Goal: Task Accomplishment & Management: Manage account settings

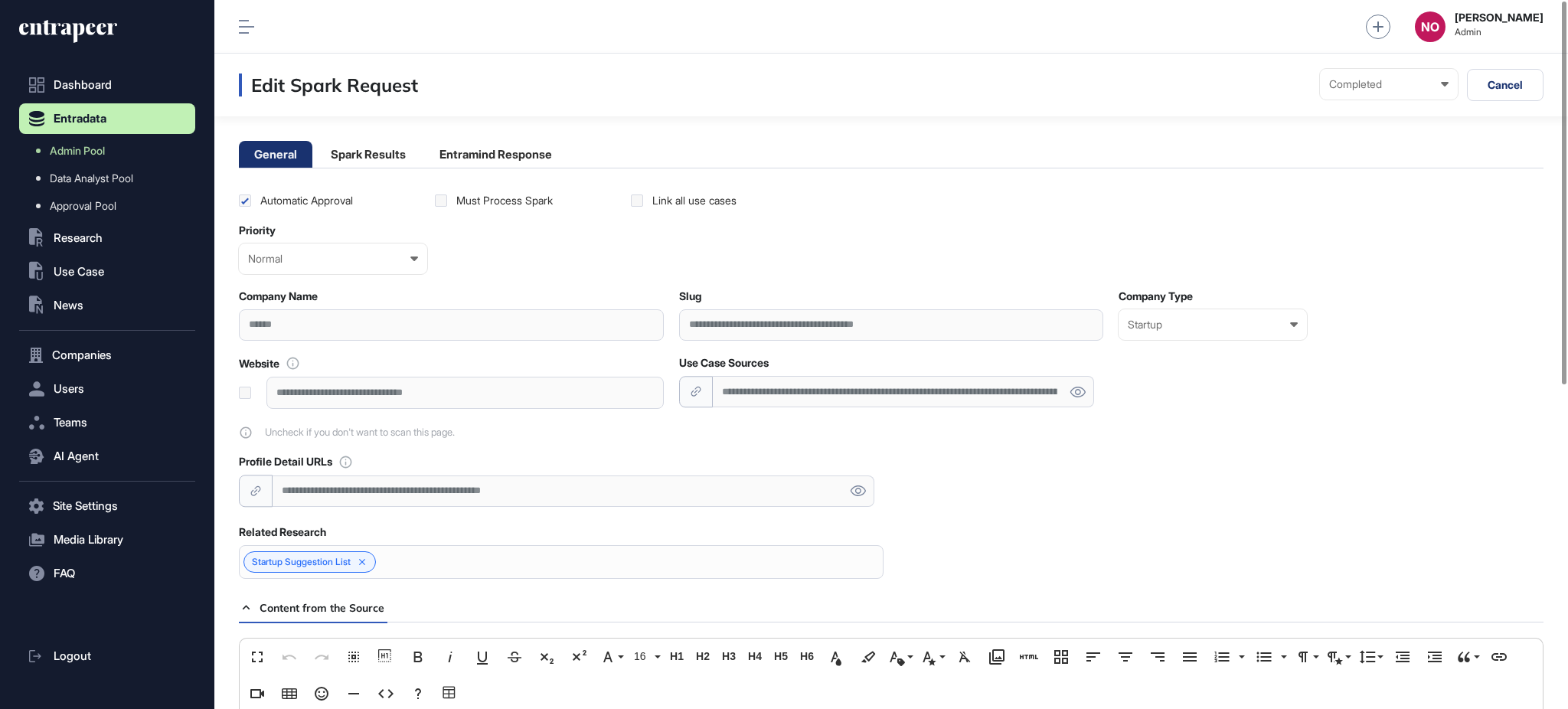
scroll to position [1, 1]
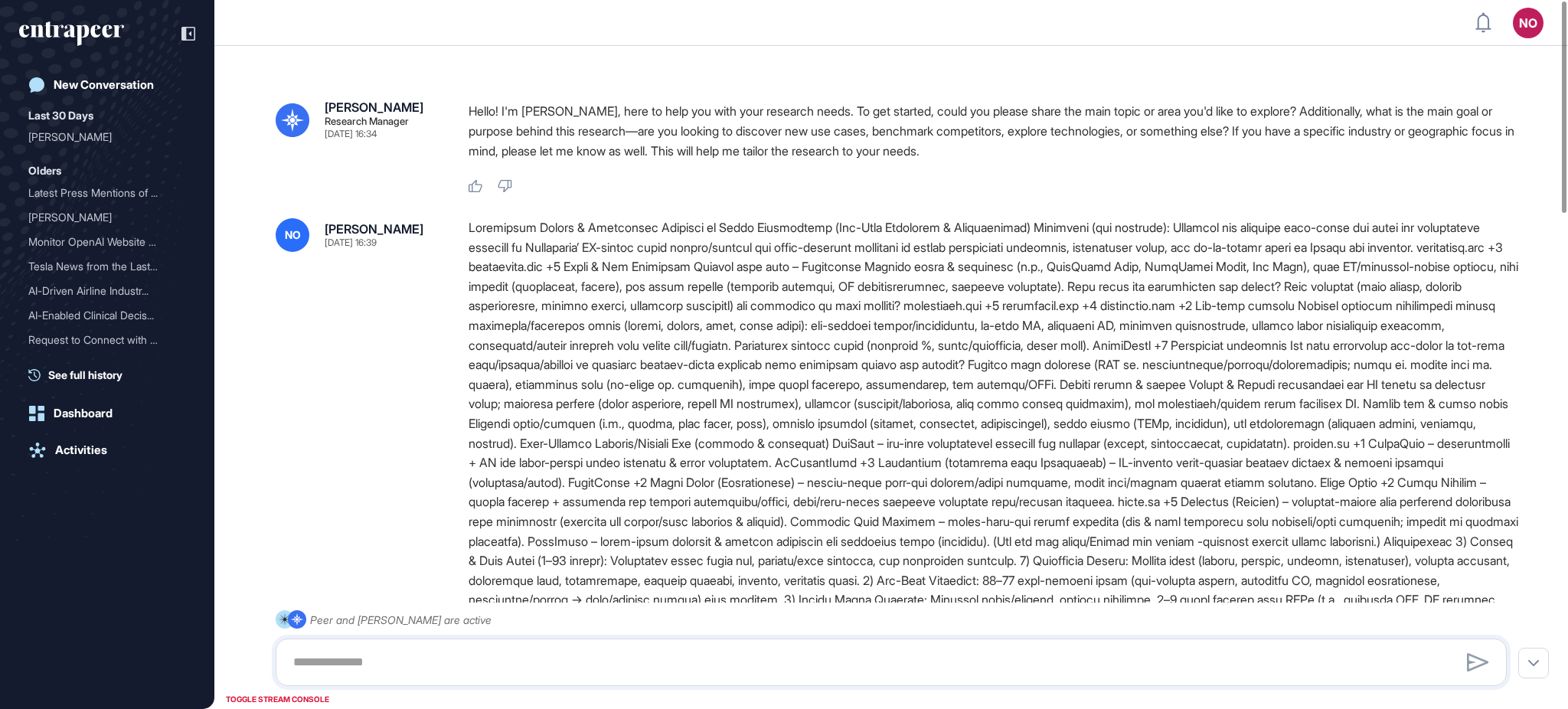
click at [474, 233] on div at bounding box center [993, 463] width 1051 height 490
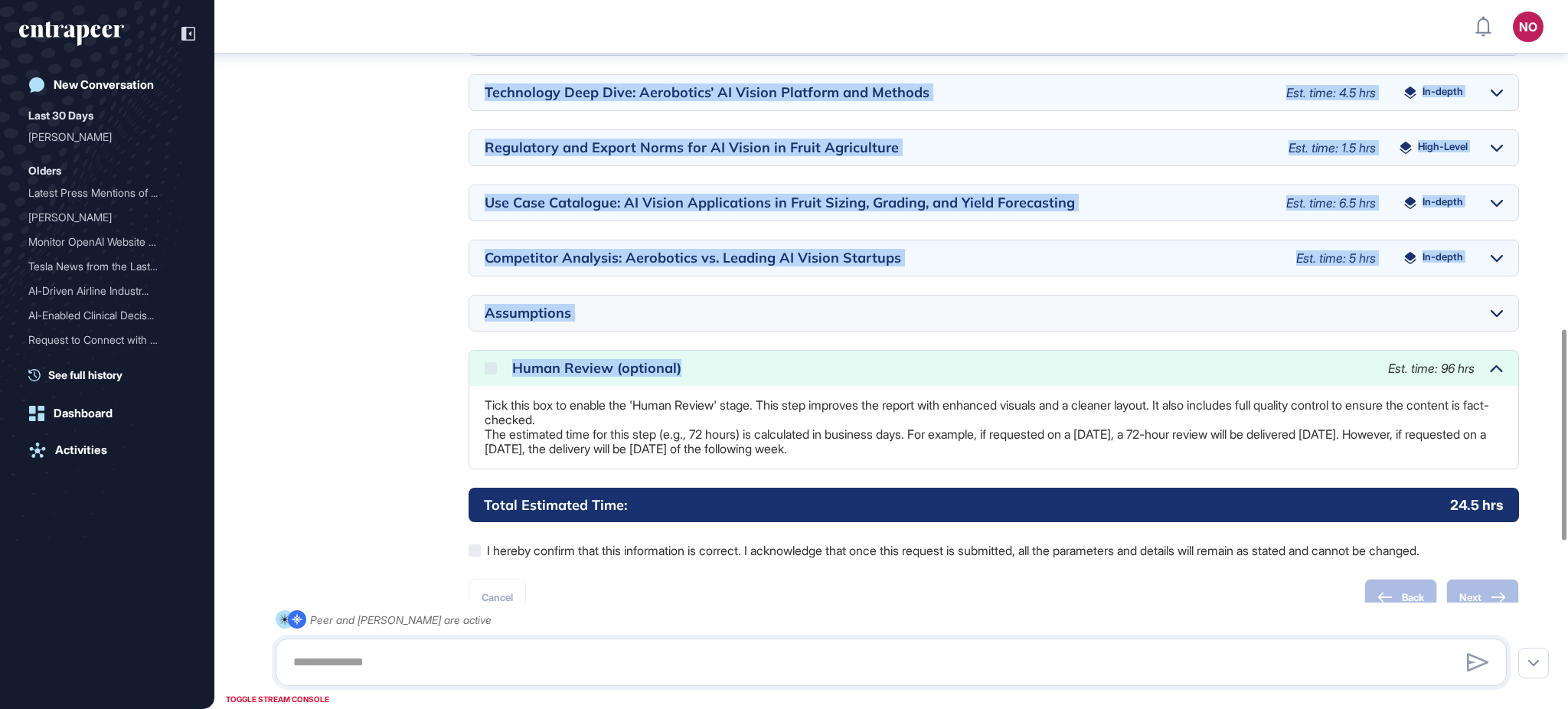
scroll to position [629, 0]
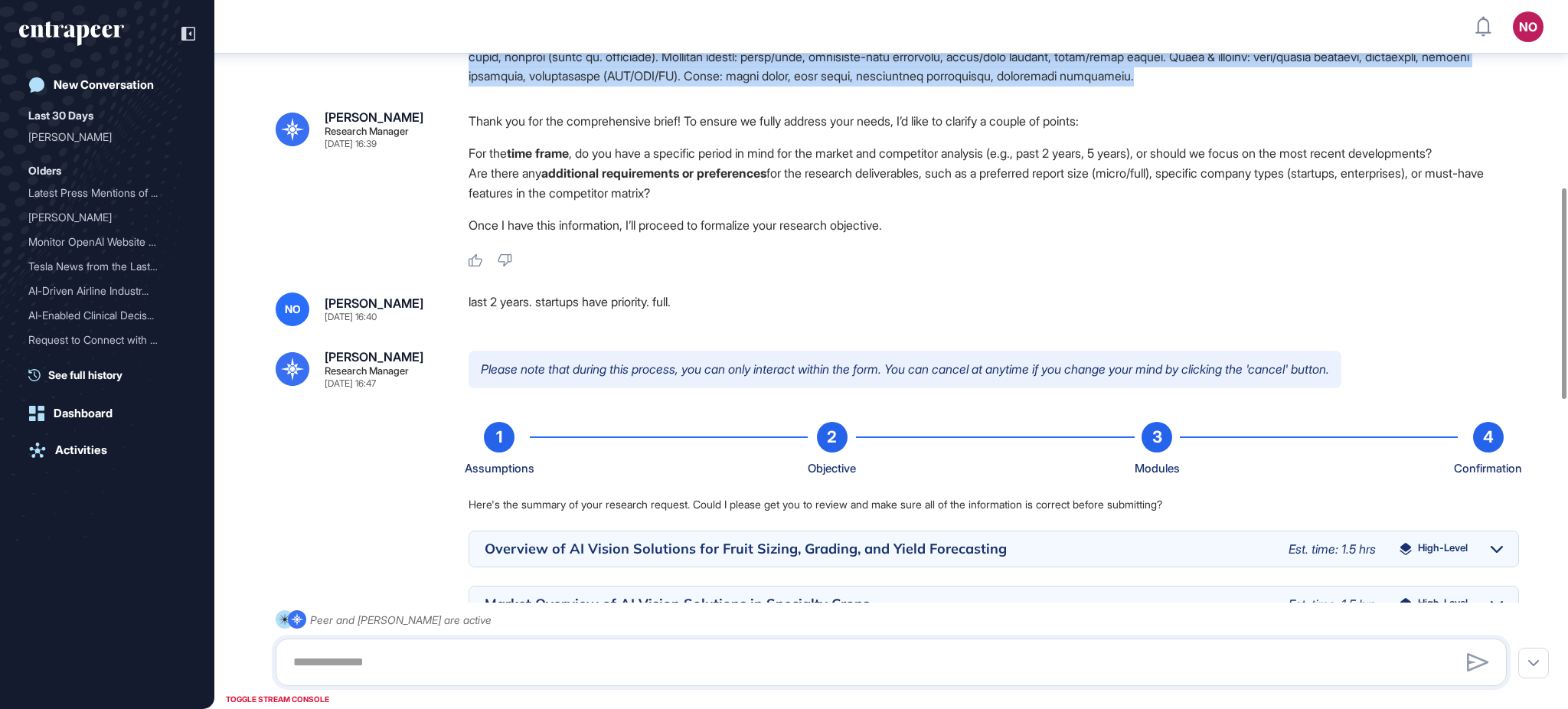
drag, startPoint x: 468, startPoint y: 228, endPoint x: 1412, endPoint y: 99, distance: 952.8
copy div "Loremipsum Dolors & Ametconsec Adipisci el Seddo Eiusmodtemp (Inc-Utla Etdolore…"
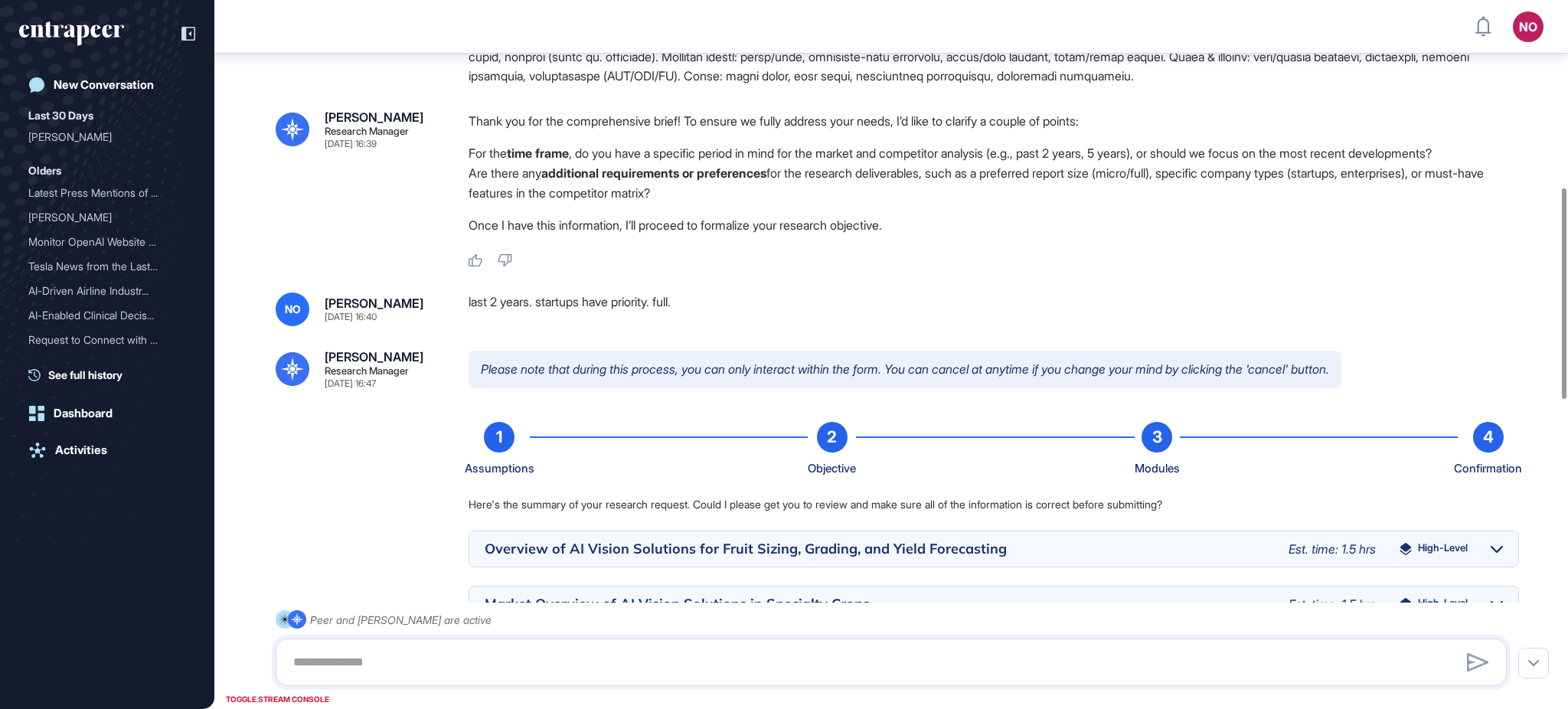
click at [504, 320] on div "last 2 years. startups have priority. full." at bounding box center [993, 309] width 1051 height 33
copy div "last 2 years. startups have priority. full."
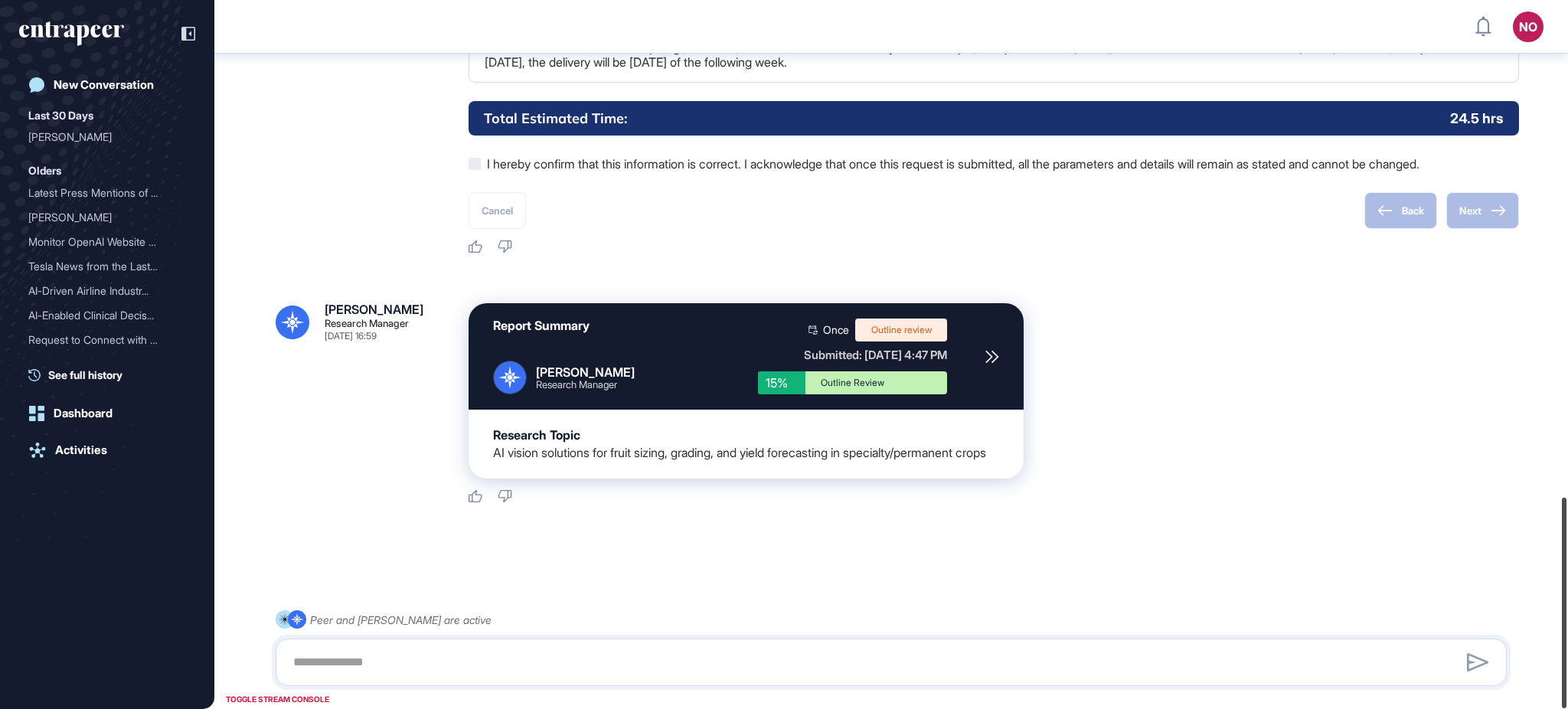
scroll to position [1672, 0]
drag, startPoint x: 1567, startPoint y: 480, endPoint x: 1567, endPoint y: 616, distance: 136.0
click at [1567, 616] on div at bounding box center [1564, 603] width 4 height 210
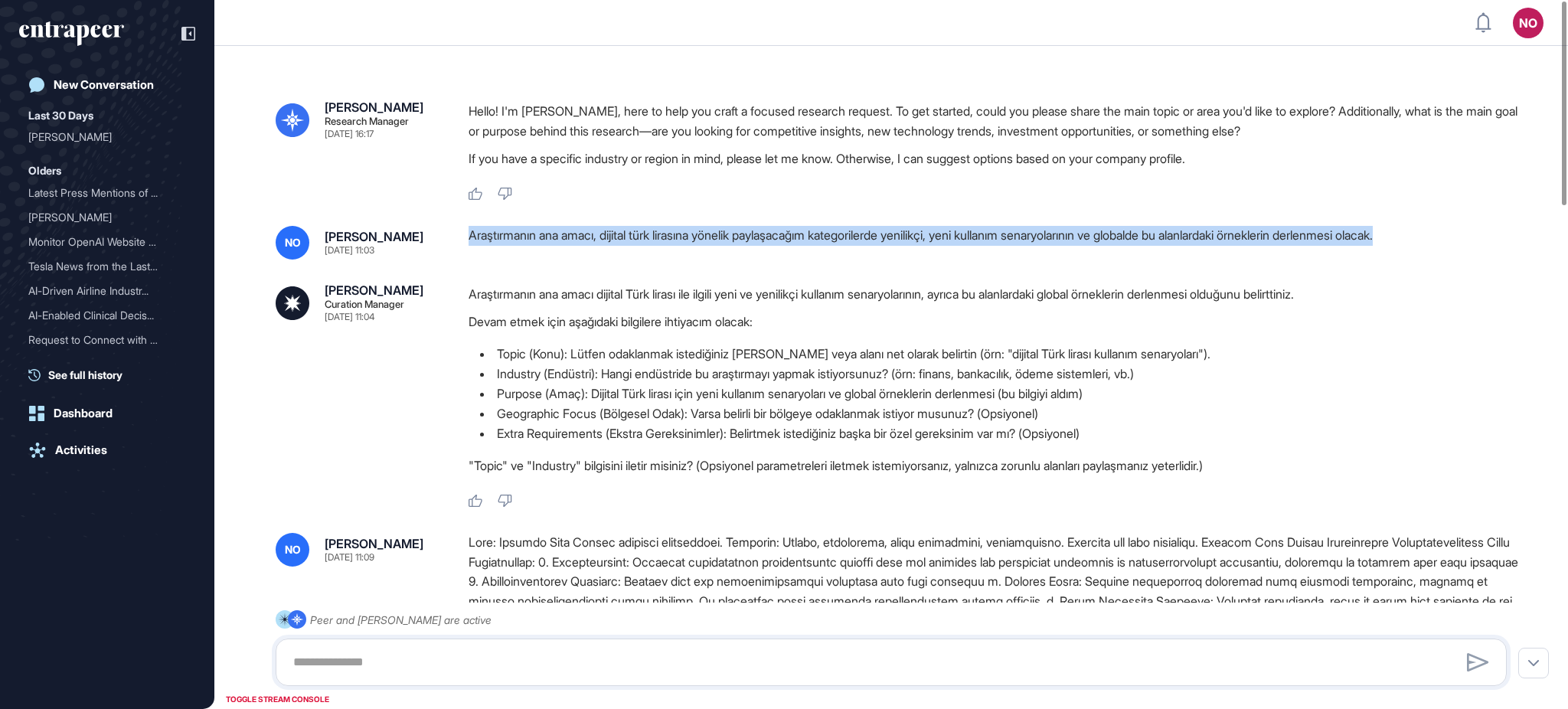
drag, startPoint x: 466, startPoint y: 242, endPoint x: 1468, endPoint y: 229, distance: 1002.1
click at [1468, 229] on div "NO Naciye Ozcan Sep 18, 2025 11:03 Araştırmanın ana amacı, dijital türk lirasın…" at bounding box center [891, 242] width 1231 height 33
copy div "Araştırmanın ana amacı, dijital türk lirasına yönelik paylaşacağım kategorilerd…"
drag, startPoint x: 1567, startPoint y: 136, endPoint x: 1567, endPoint y: 101, distance: 35.0
click at [1567, 101] on div at bounding box center [1564, 103] width 4 height 204
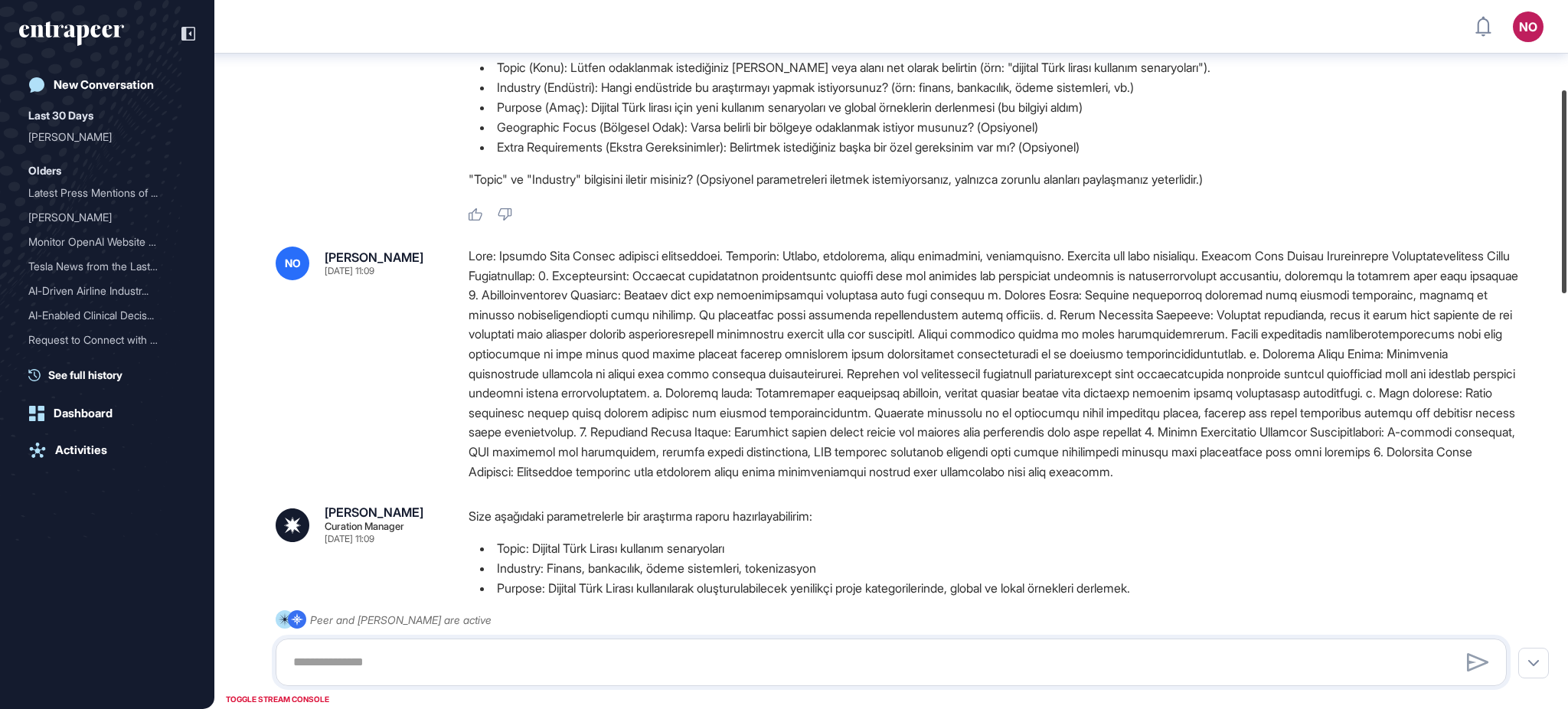
scroll to position [321, 0]
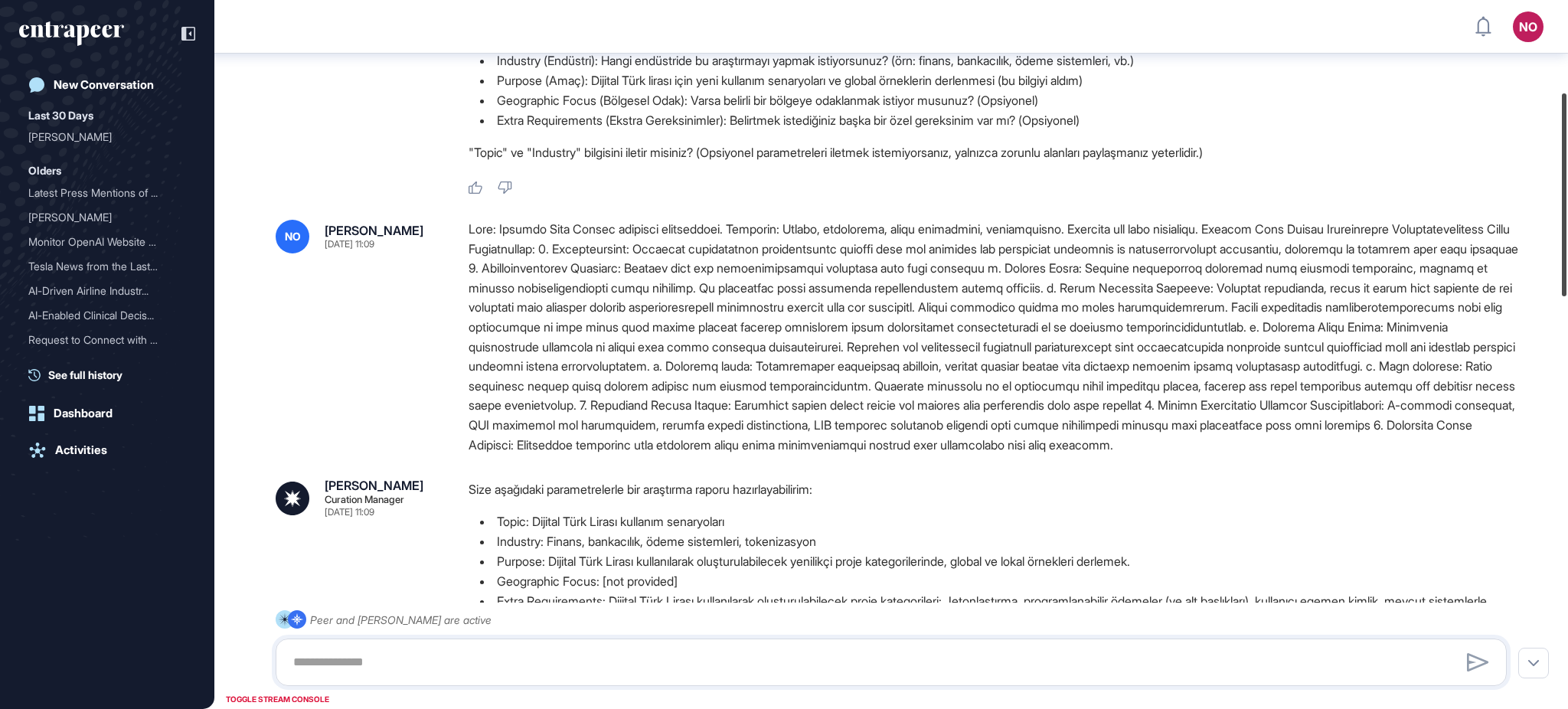
drag, startPoint x: 1567, startPoint y: 101, endPoint x: 1559, endPoint y: 193, distance: 92.3
click at [1562, 193] on div at bounding box center [1564, 194] width 4 height 203
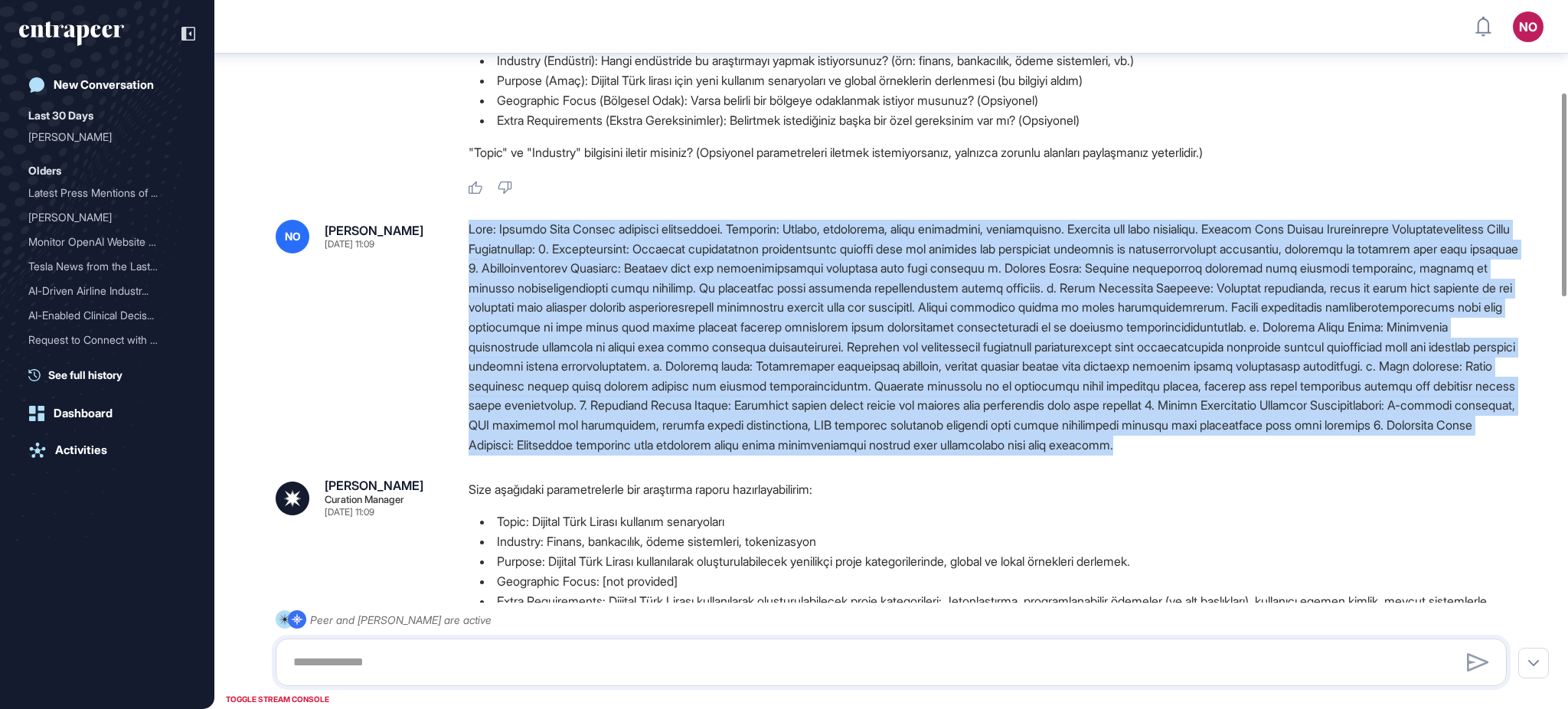
drag, startPoint x: 471, startPoint y: 226, endPoint x: 1418, endPoint y: 464, distance: 976.4
copy div "Konu: Dijital Türk Lirası kullanım senaryoları. Endüstri: Finans, bankacılık, ö…"
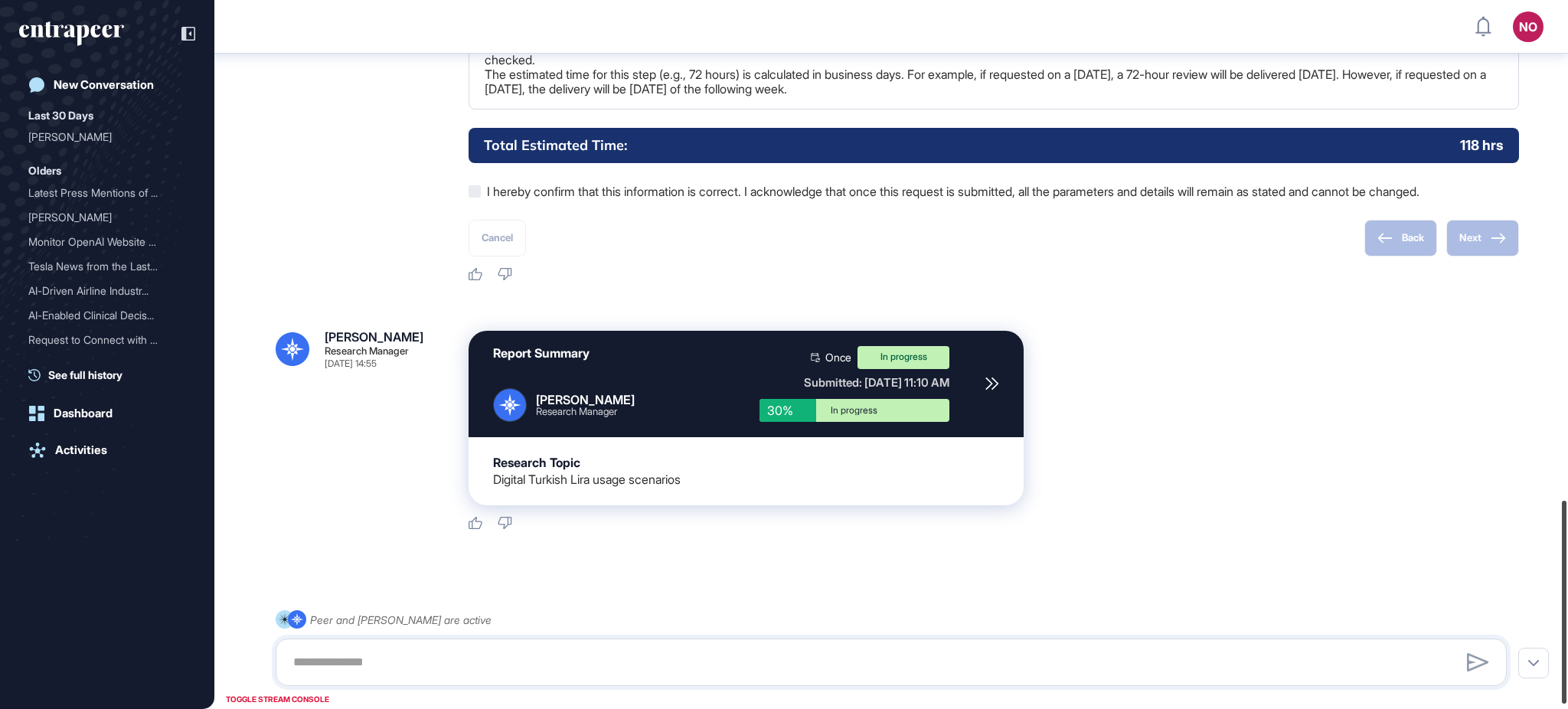
scroll to position [1750, 0]
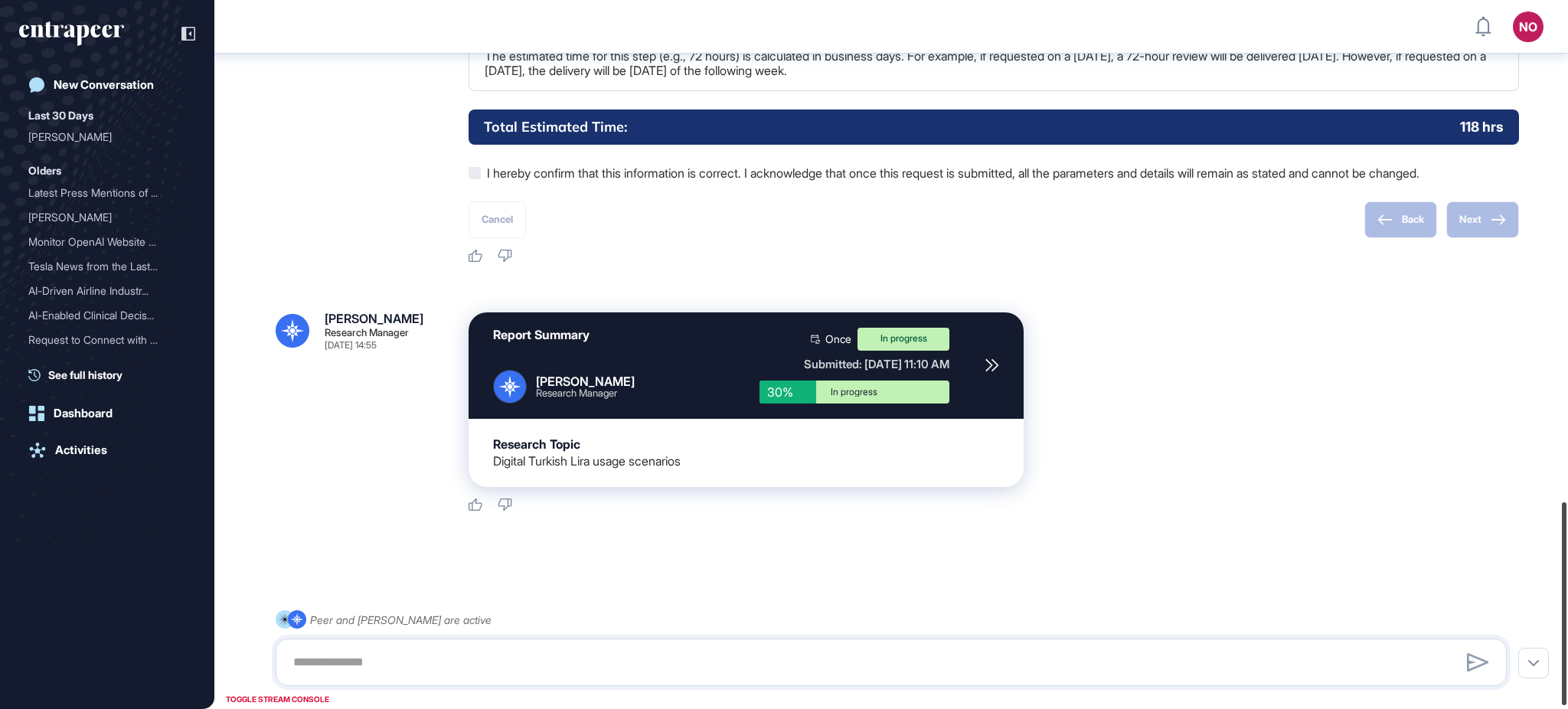
drag, startPoint x: 1567, startPoint y: 293, endPoint x: 1567, endPoint y: 668, distance: 375.0
click at [1567, 668] on div at bounding box center [1564, 604] width 4 height 203
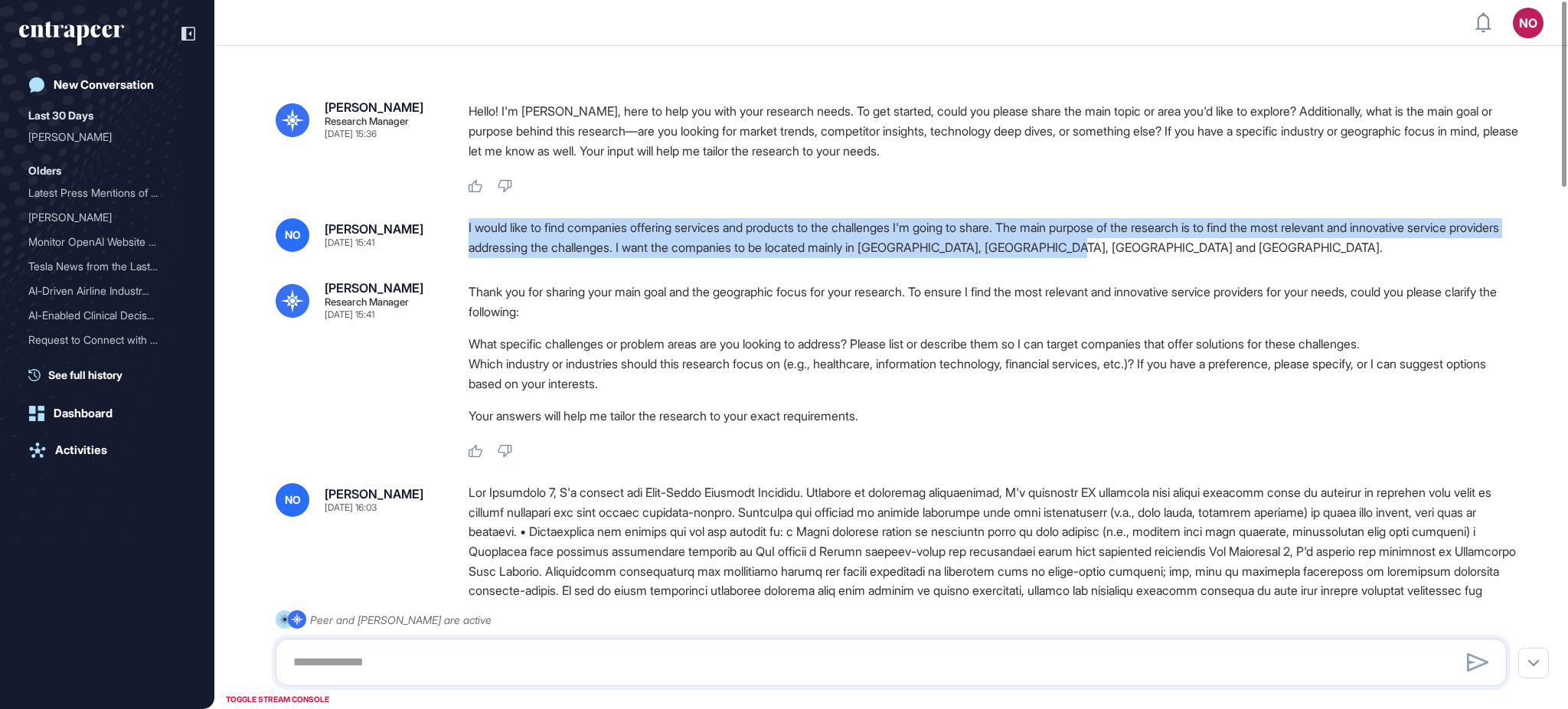
drag, startPoint x: 467, startPoint y: 227, endPoint x: 1207, endPoint y: 246, distance: 740.2
click at [1207, 246] on div "NO Naciye Ozcan Sep 17, 2025 15:41 I would like to find companies offering serv…" at bounding box center [891, 238] width 1231 height 39
copy div "I would like to find companies offering services and products to the challenges…"
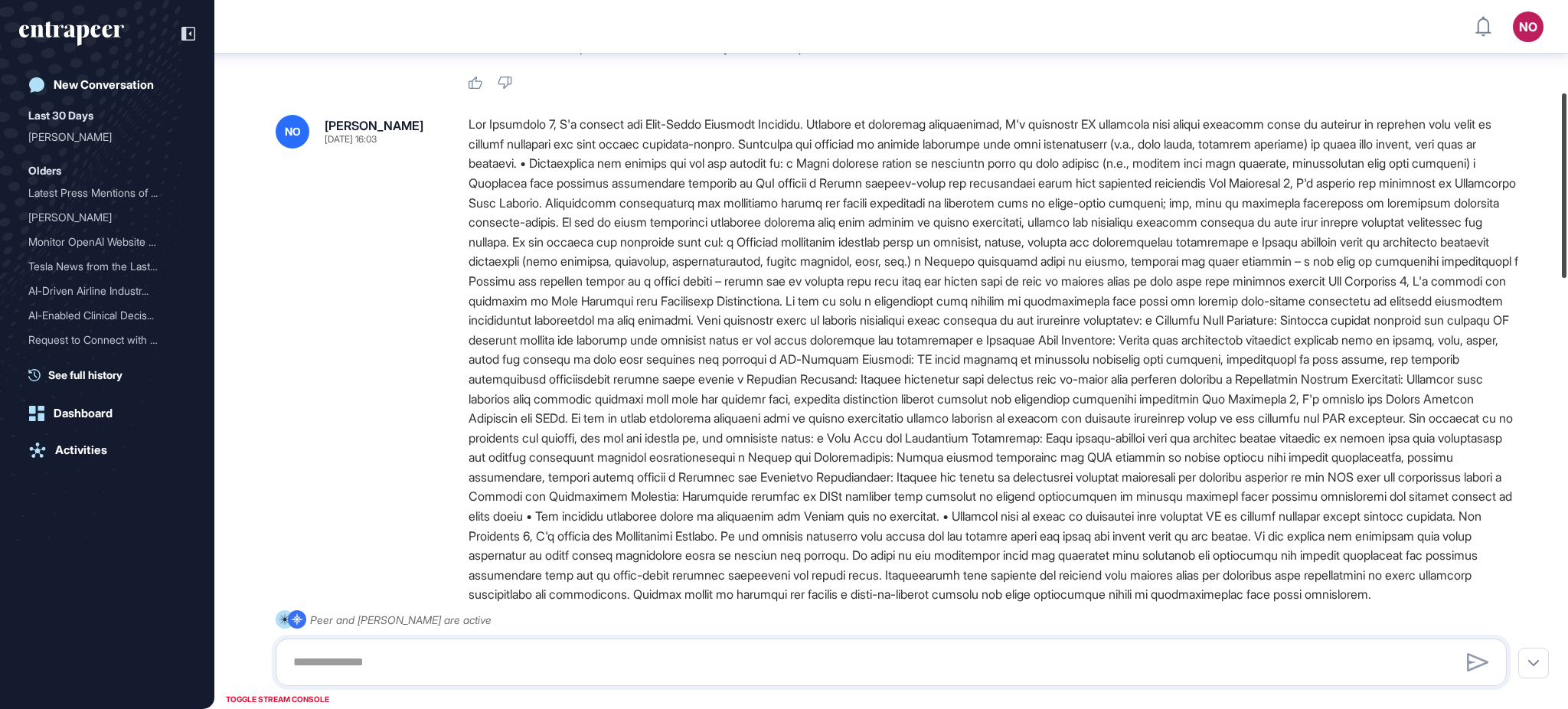
scroll to position [386, 0]
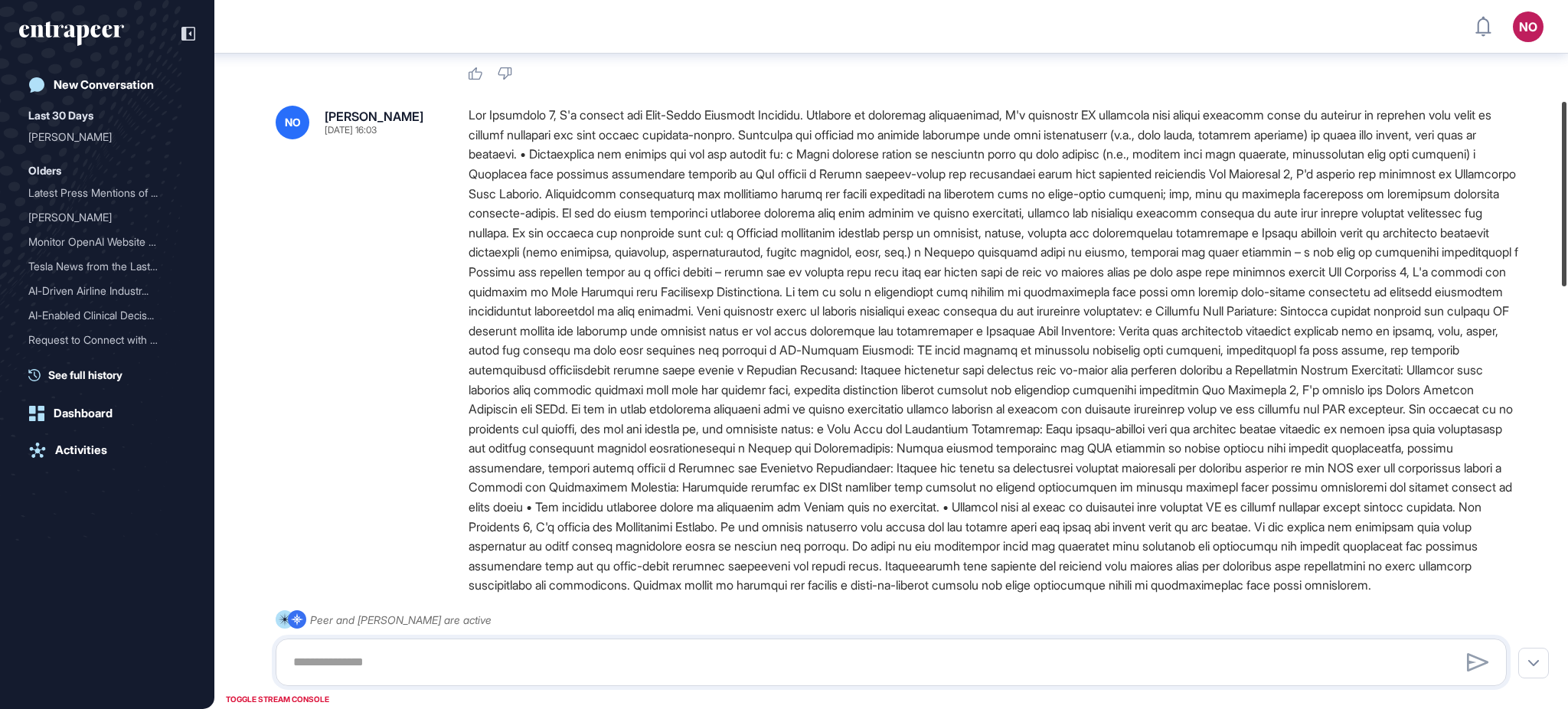
drag, startPoint x: 1567, startPoint y: 165, endPoint x: 1567, endPoint y: 265, distance: 100.0
click at [1567, 265] on div at bounding box center [1564, 194] width 4 height 185
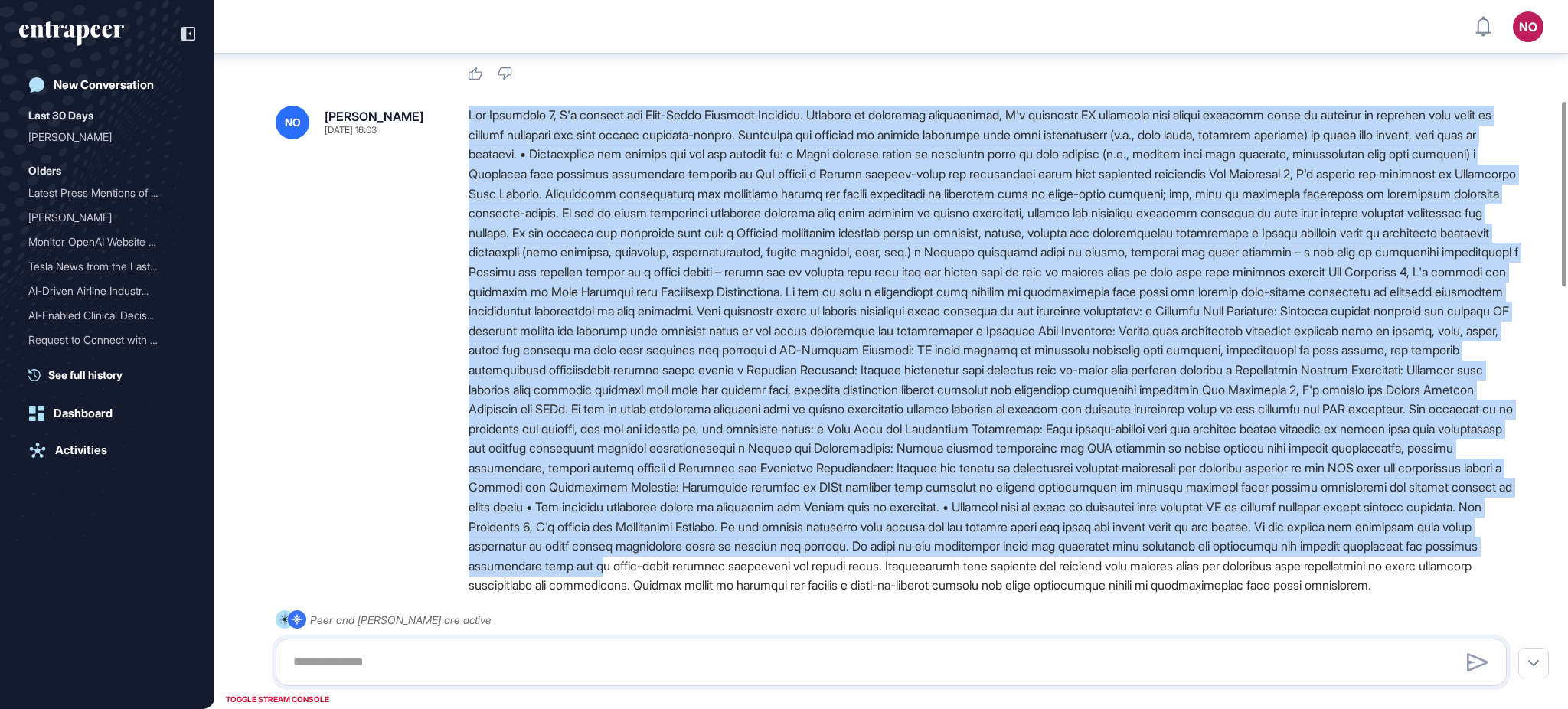
drag, startPoint x: 471, startPoint y: 110, endPoint x: 790, endPoint y: 594, distance: 579.7
click at [790, 594] on div at bounding box center [993, 351] width 1051 height 490
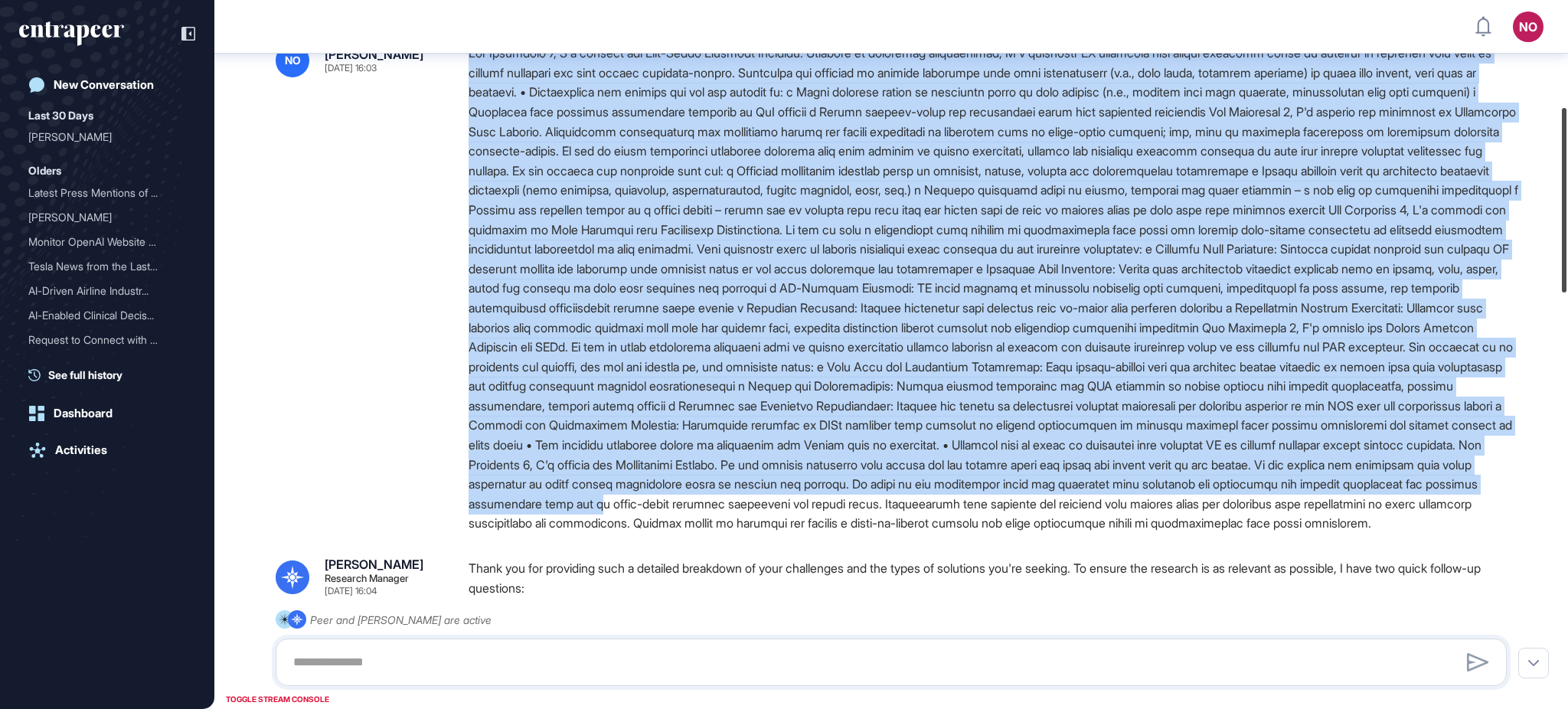
scroll to position [474, 0]
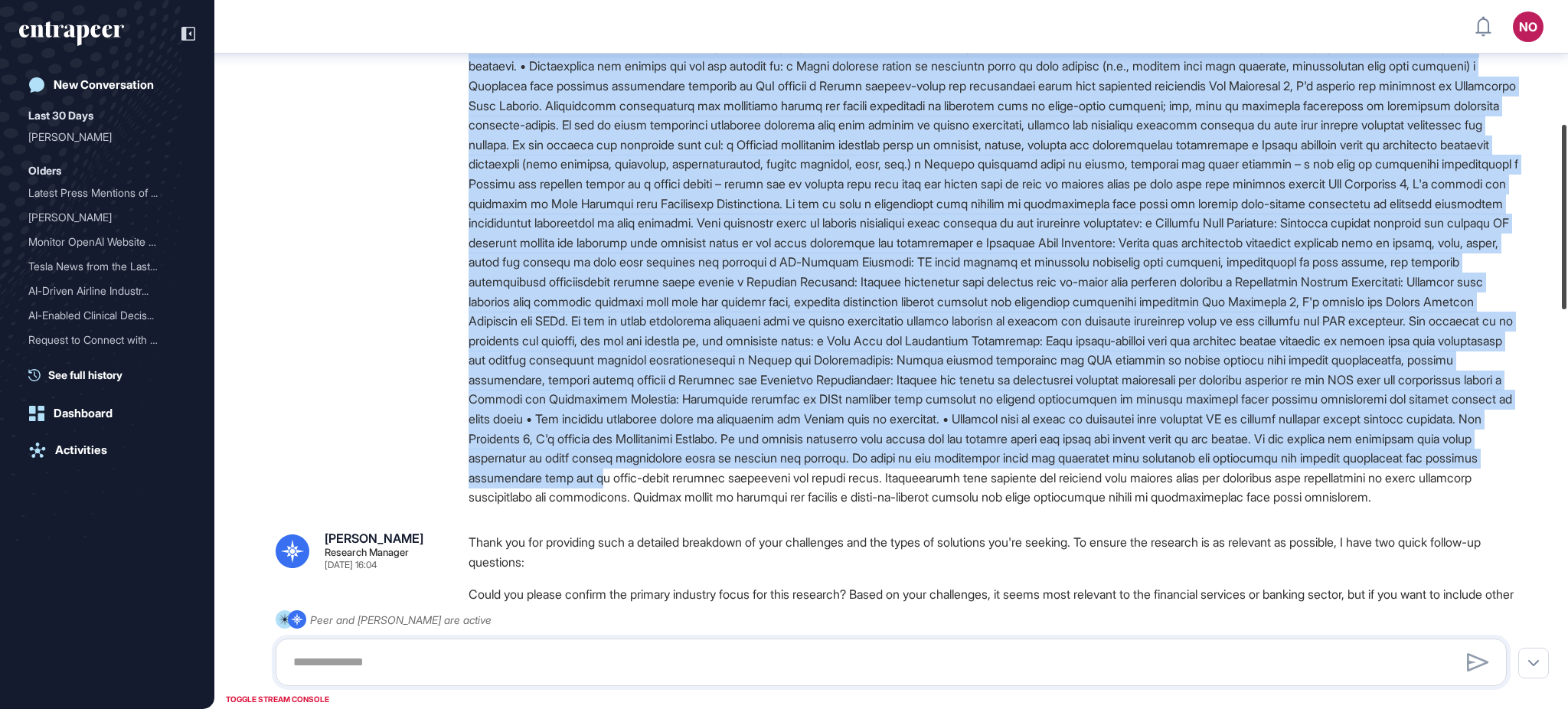
drag, startPoint x: 1567, startPoint y: 195, endPoint x: 1567, endPoint y: 218, distance: 23.0
click at [1567, 218] on div at bounding box center [1564, 217] width 4 height 185
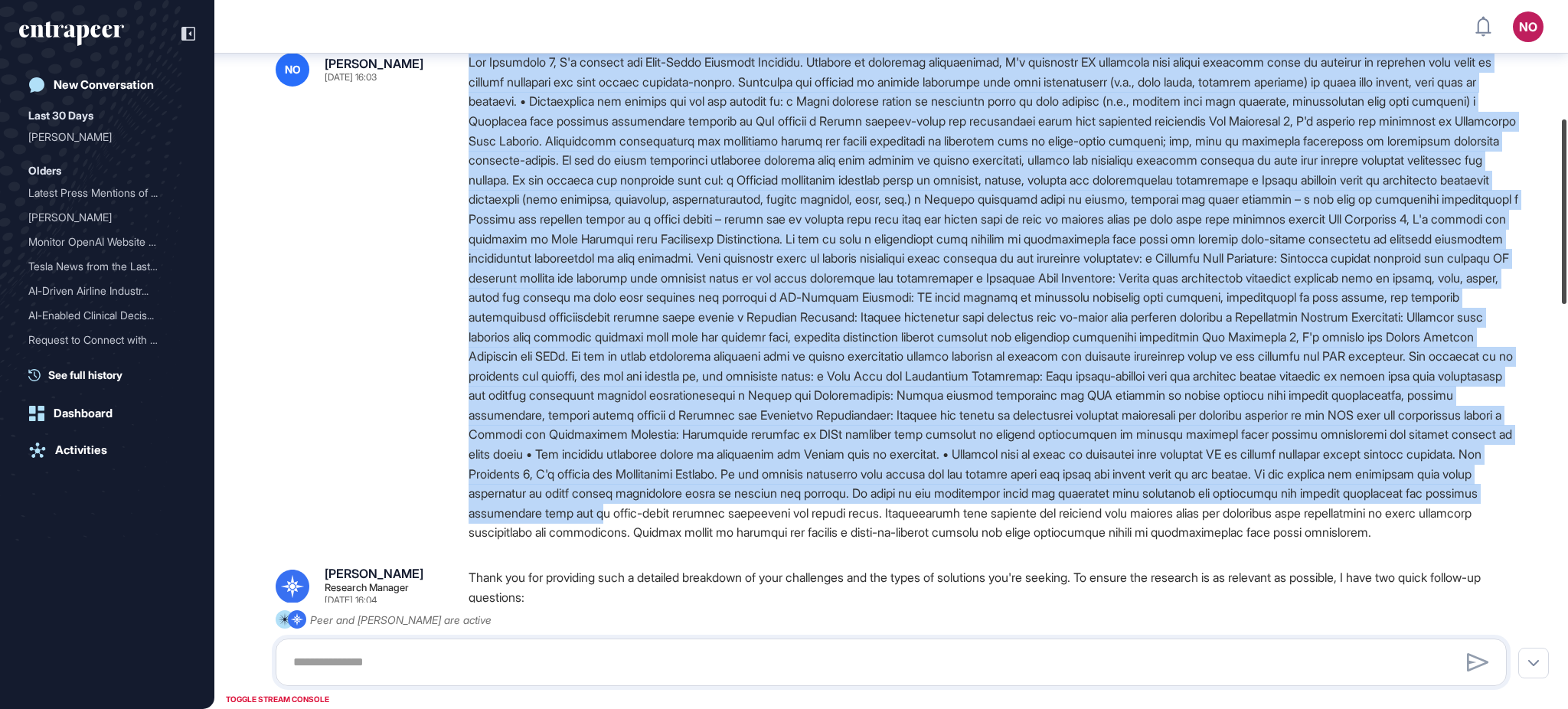
scroll to position [433, 0]
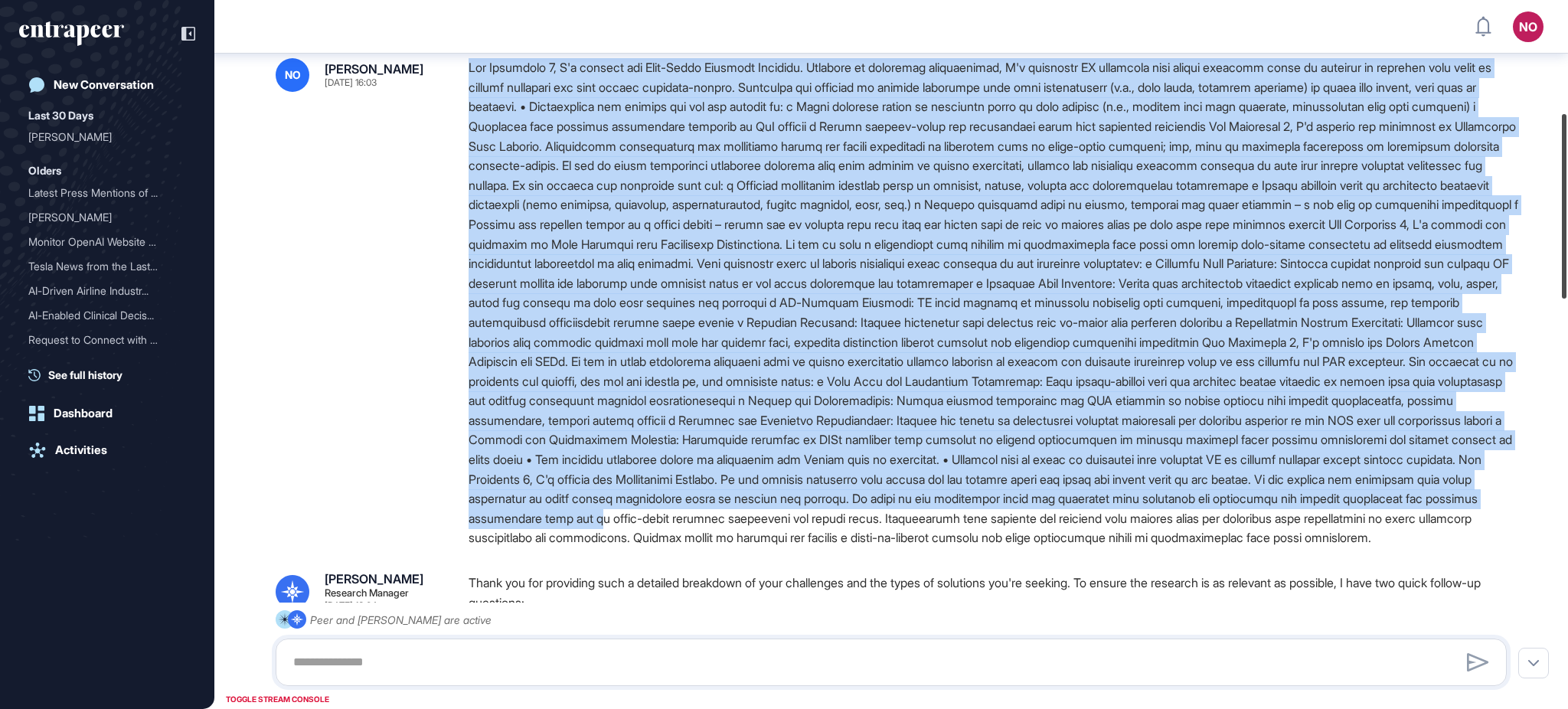
drag, startPoint x: 1567, startPoint y: 282, endPoint x: 1567, endPoint y: 271, distance: 11.0
click at [1567, 271] on div at bounding box center [1564, 206] width 4 height 185
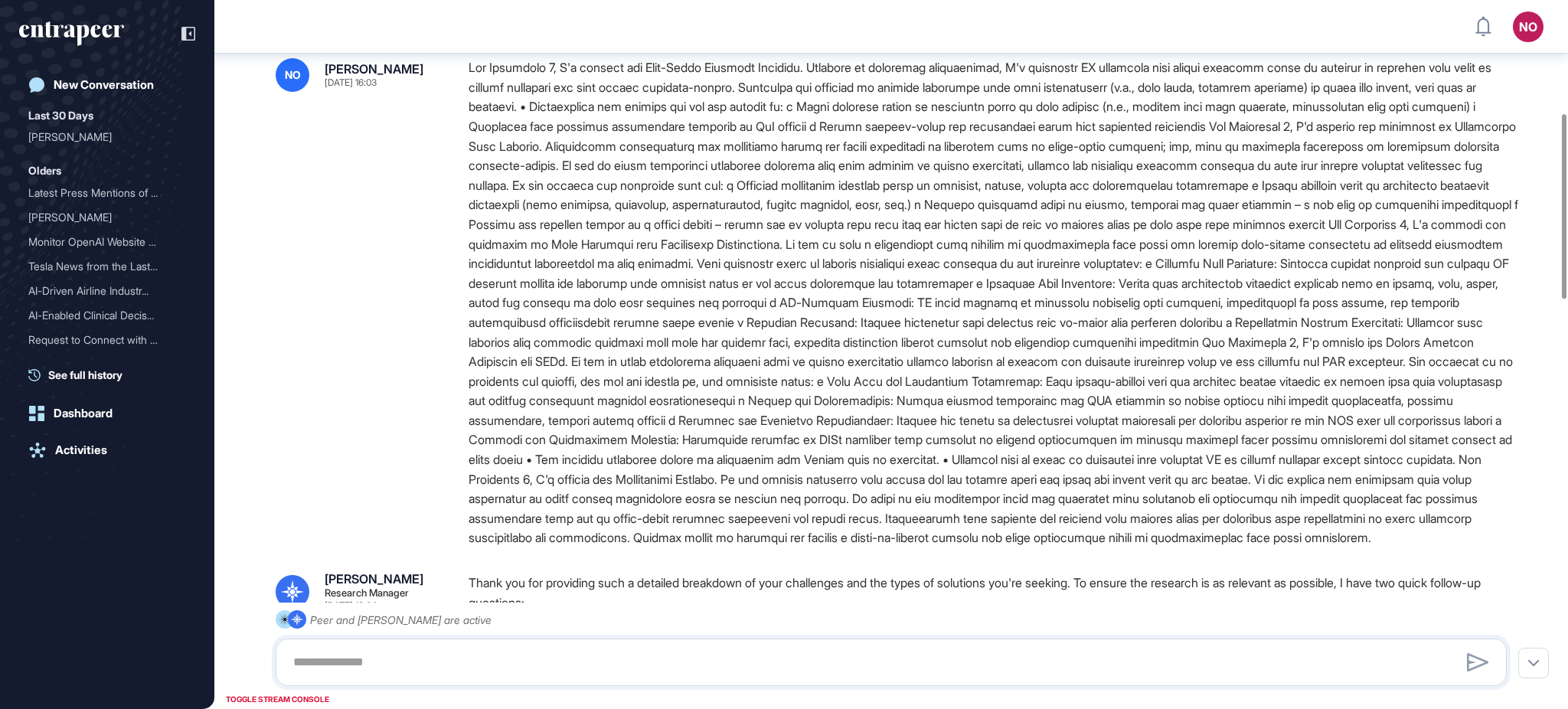
click at [591, 548] on div at bounding box center [993, 303] width 1051 height 490
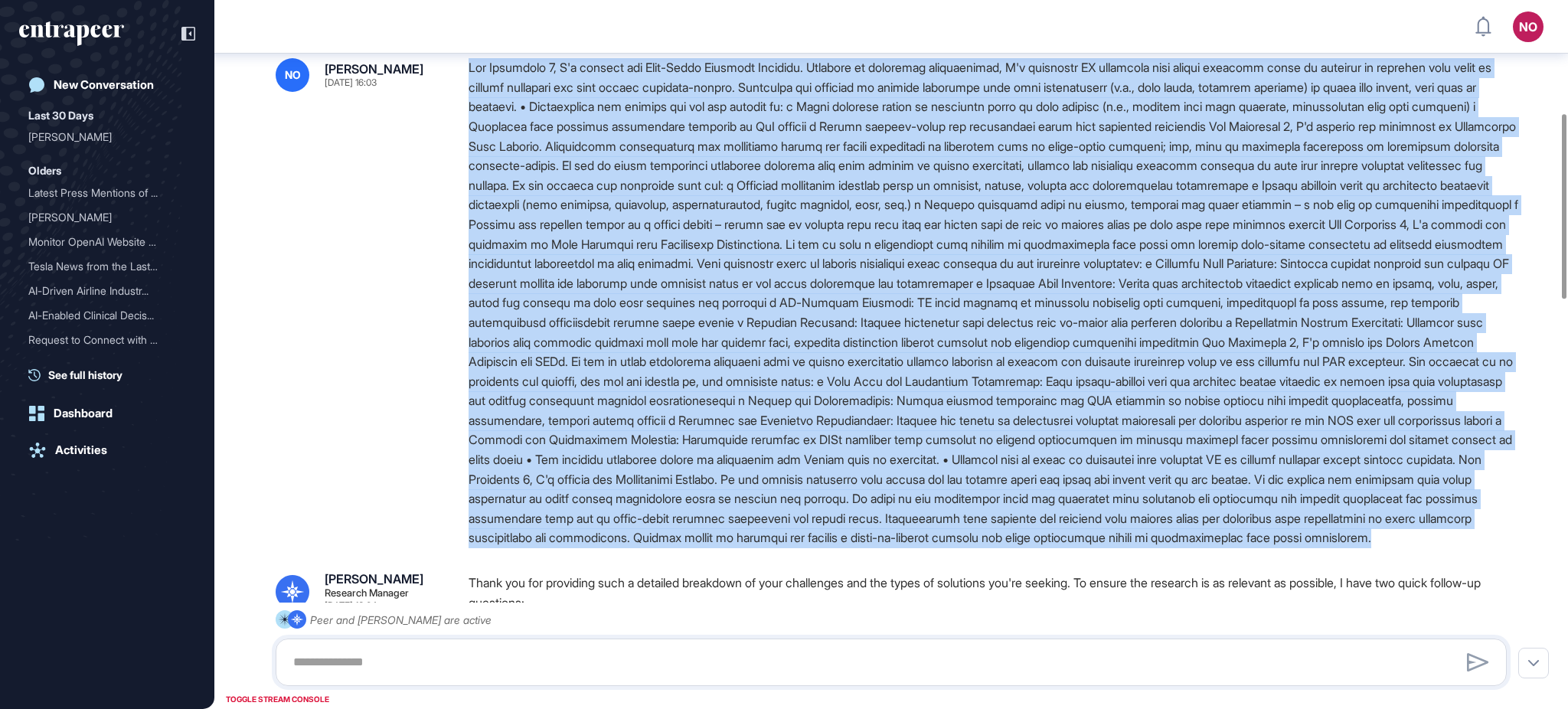
drag, startPoint x: 557, startPoint y: 569, endPoint x: 463, endPoint y: 70, distance: 507.8
click at [463, 70] on div "NO Naciye Ozcan Sep 17, 2025 16:03" at bounding box center [891, 303] width 1231 height 490
copy div "For Challenge 1, I'm looking for Mood-Based Customer Insights. Focusing on emot…"
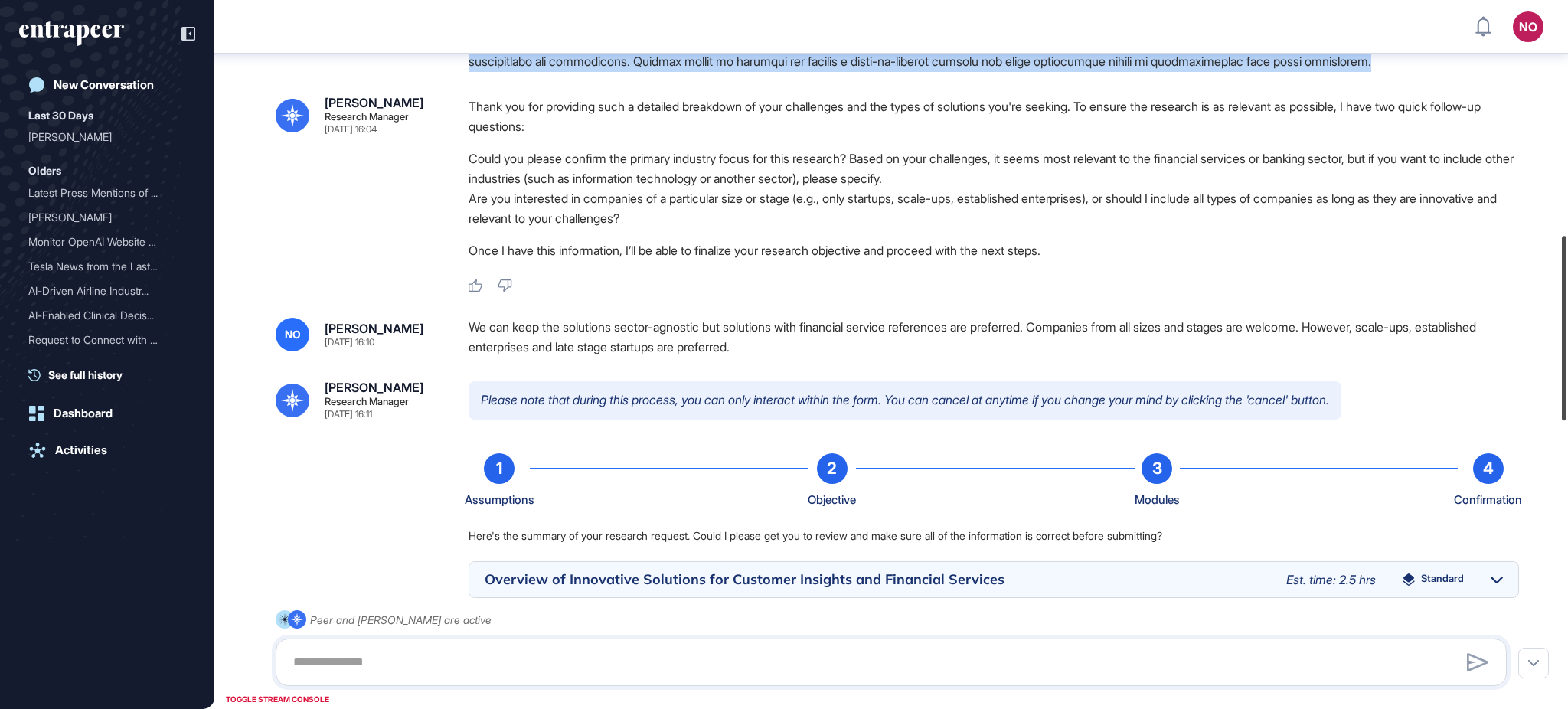
scroll to position [913, 0]
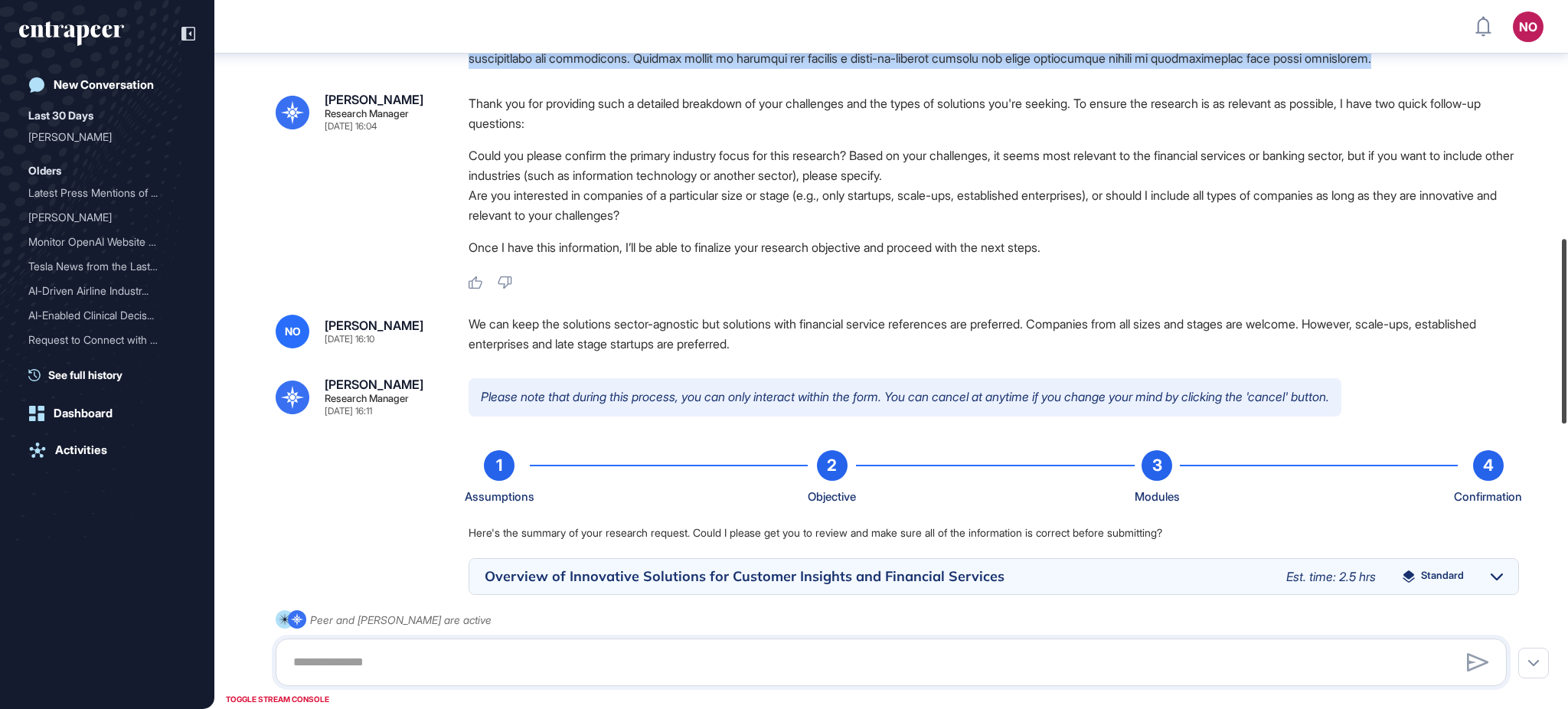
drag, startPoint x: 1567, startPoint y: 189, endPoint x: 1567, endPoint y: 310, distance: 121.0
click at [1567, 310] on div at bounding box center [1564, 331] width 4 height 185
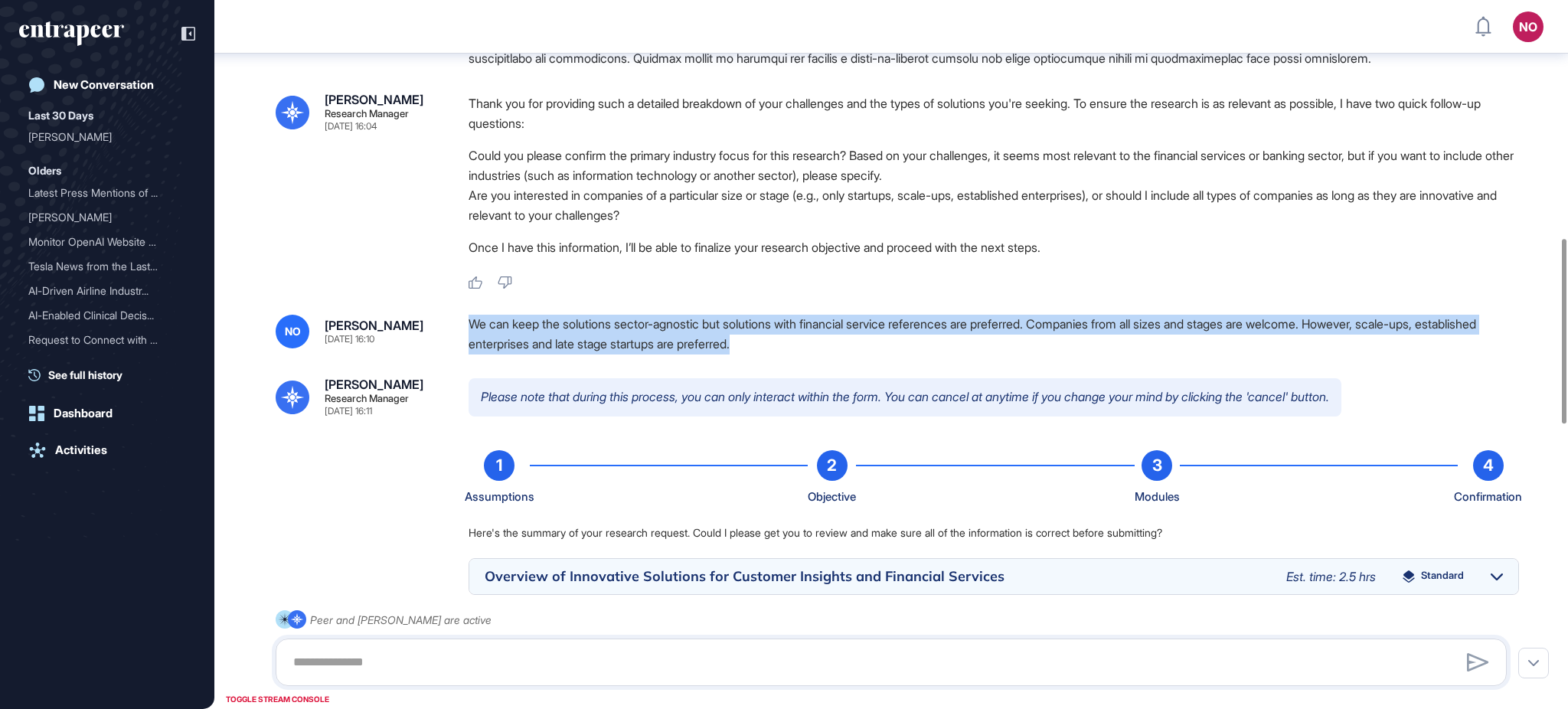
drag, startPoint x: 821, startPoint y: 381, endPoint x: 472, endPoint y: 367, distance: 349.3
click at [472, 354] on div "We can keep the solutions sector-agnostic but solutions with financial service …" at bounding box center [993, 334] width 1051 height 39
copy div "We can keep the solutions sector-agnostic but solutions with financial service …"
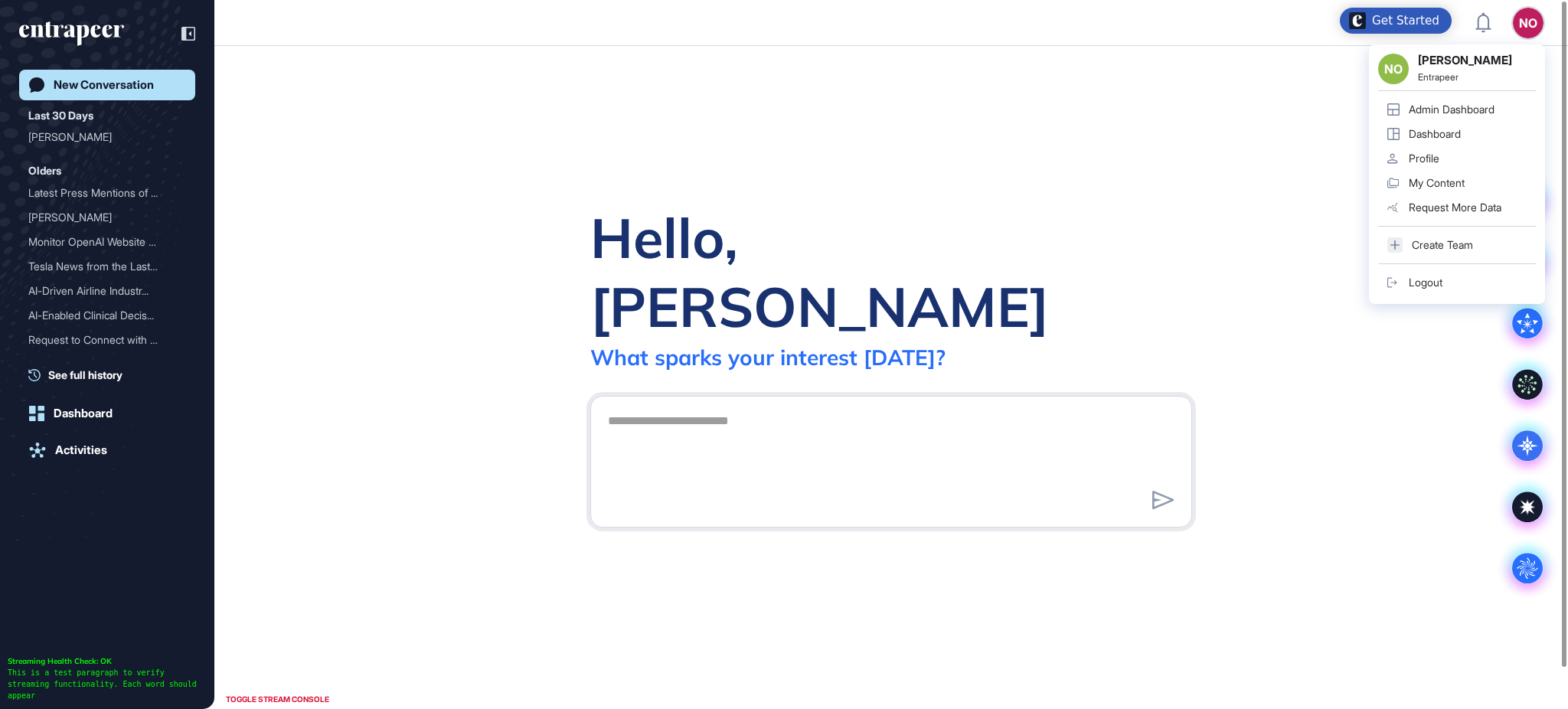
click at [1494, 103] on div "Admin Dashboard" at bounding box center [1452, 109] width 85 height 12
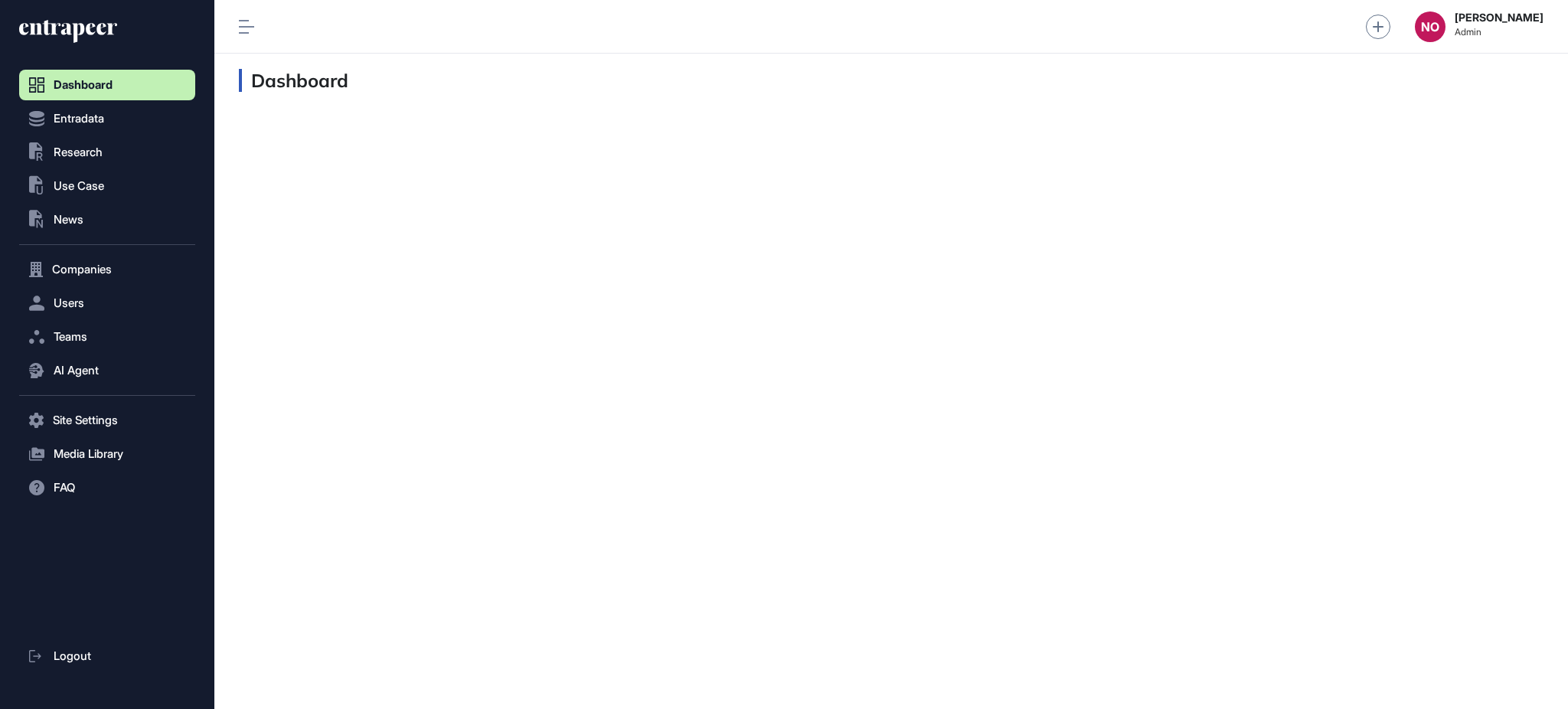
scroll to position [1, 1]
click at [66, 274] on span "Companies" at bounding box center [82, 269] width 60 height 12
click at [128, 298] on link "Company List" at bounding box center [110, 302] width 168 height 27
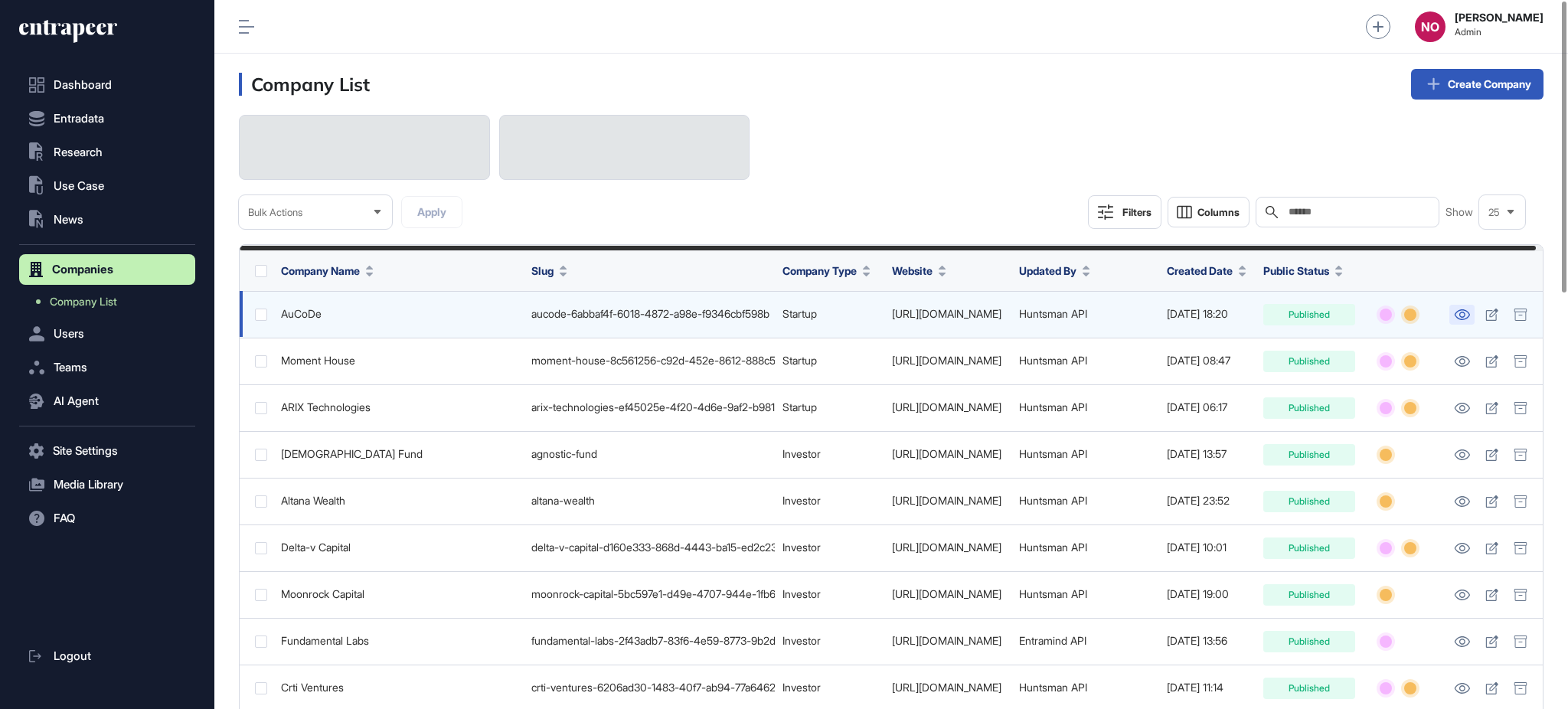
click at [1465, 314] on link at bounding box center [1463, 314] width 26 height 20
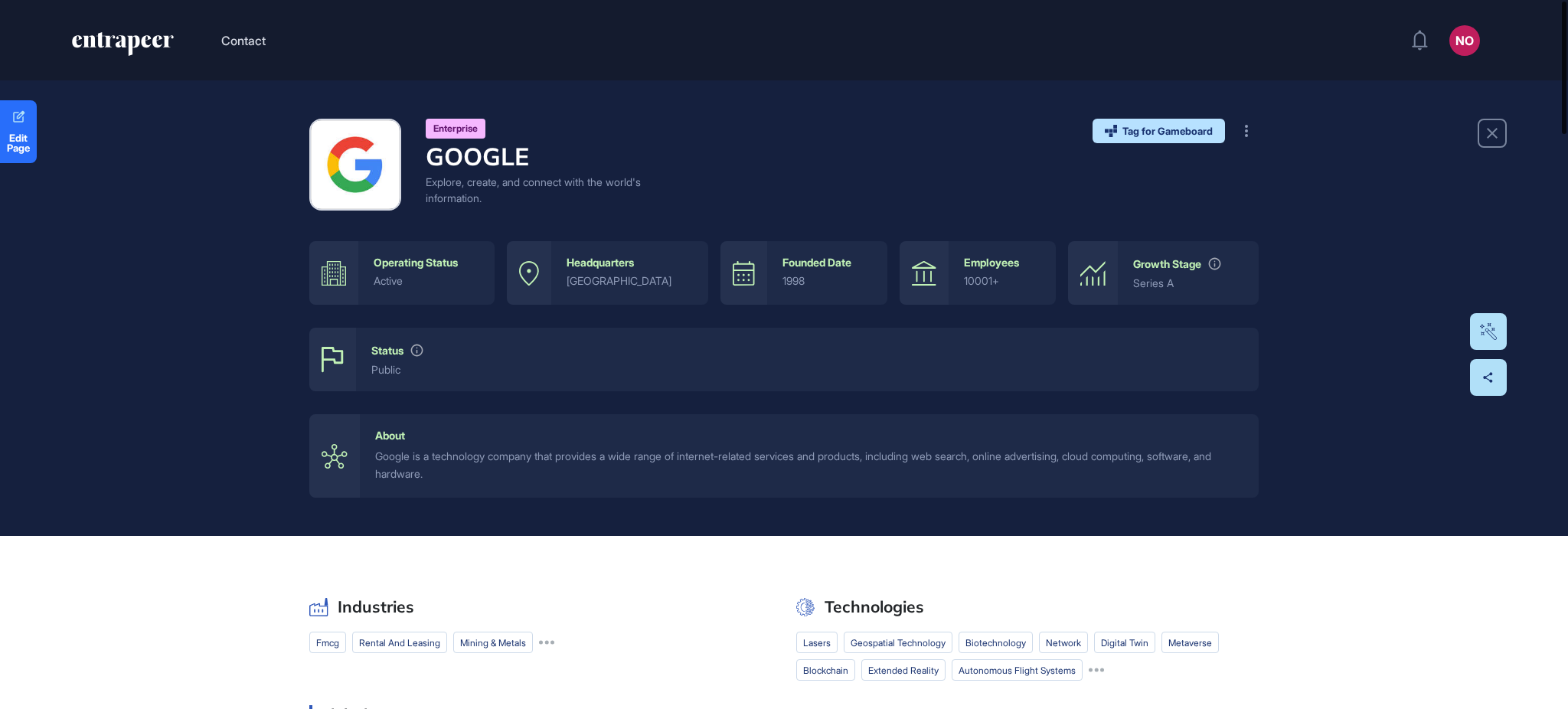
drag, startPoint x: 1567, startPoint y: 629, endPoint x: 1567, endPoint y: 11, distance: 618.0
click at [1567, 11] on div at bounding box center [1564, 68] width 4 height 133
click at [18, 140] on span "Edit Page" at bounding box center [18, 143] width 37 height 20
click at [32, 151] on span "Edit Page" at bounding box center [18, 143] width 37 height 20
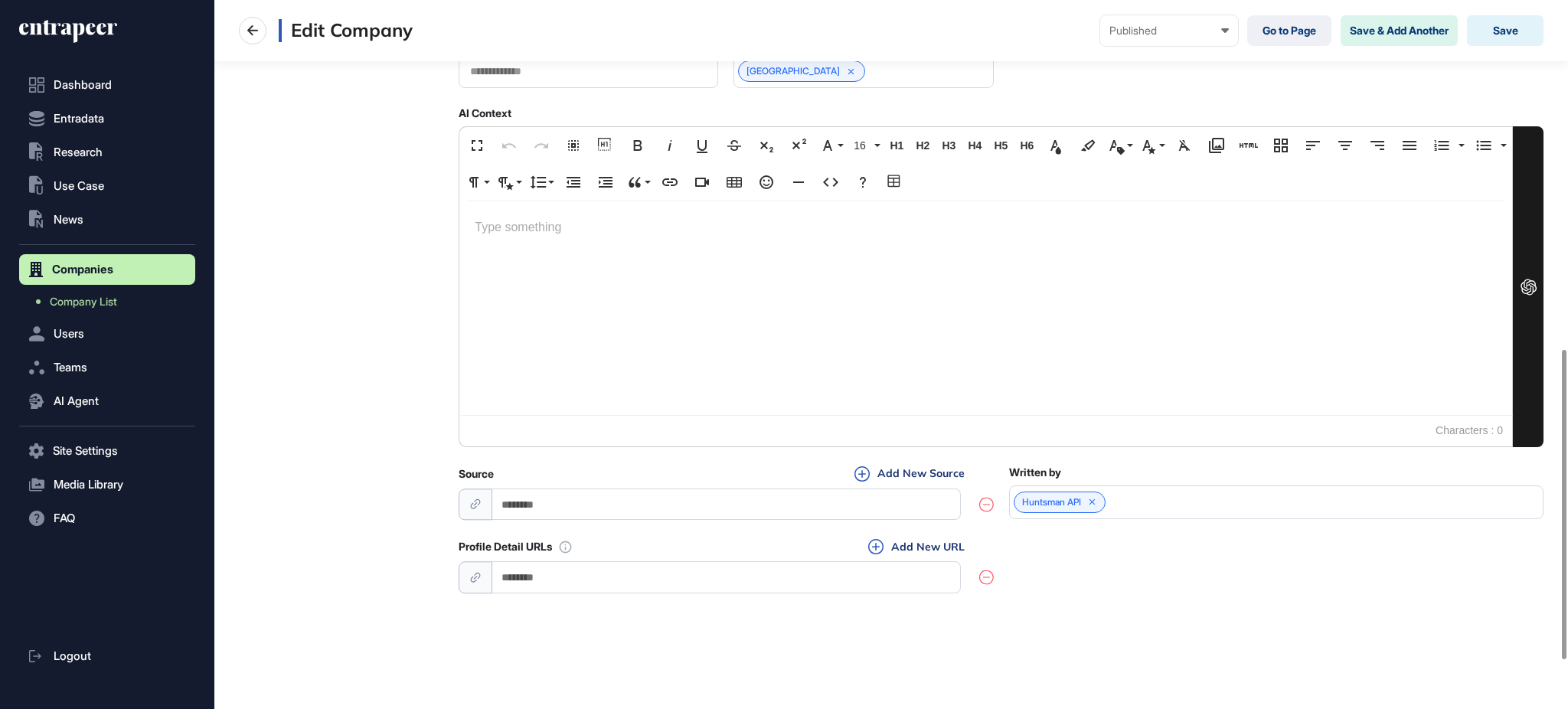
scroll to position [910, 0]
click at [613, 584] on input "url" at bounding box center [727, 575] width 469 height 32
paste input "**********"
type input "**********"
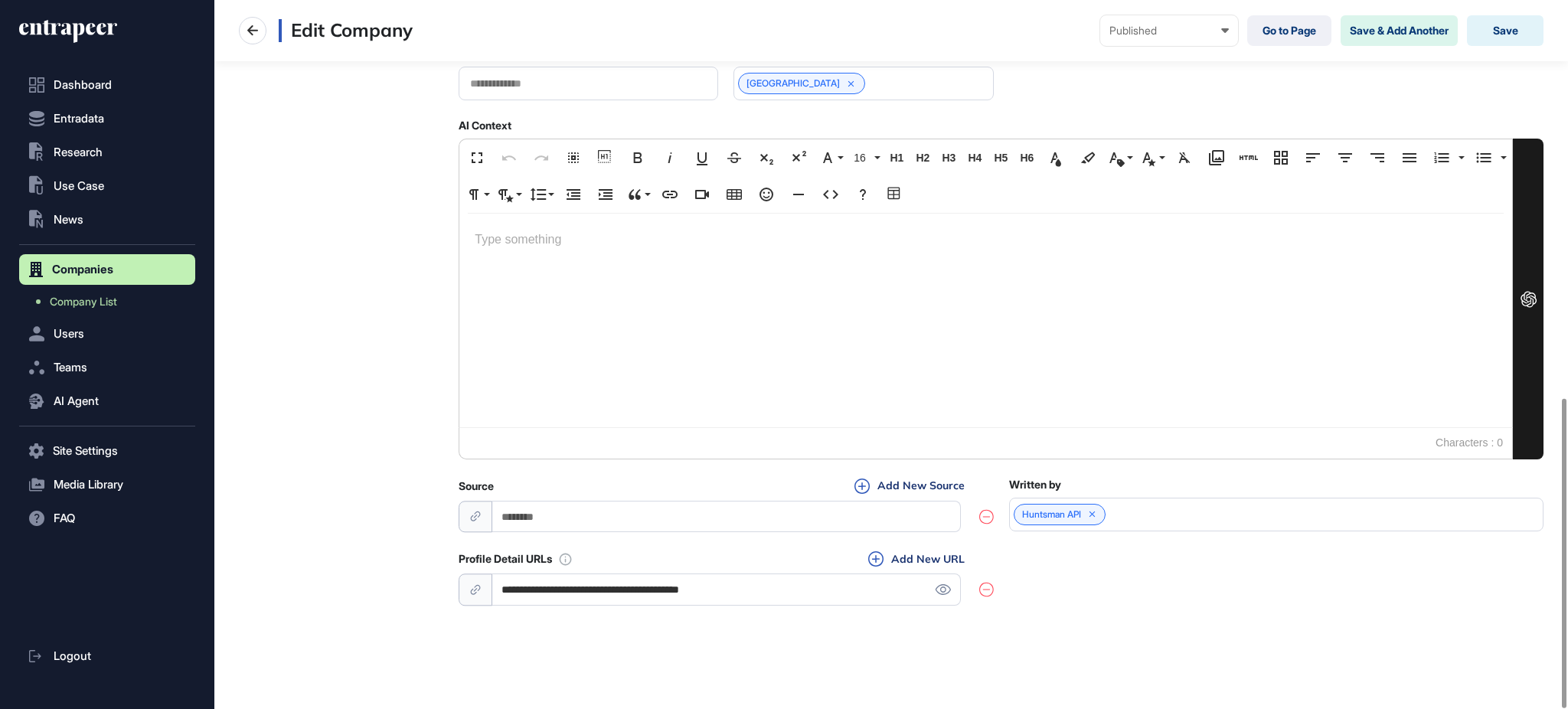
scroll to position [910, 0]
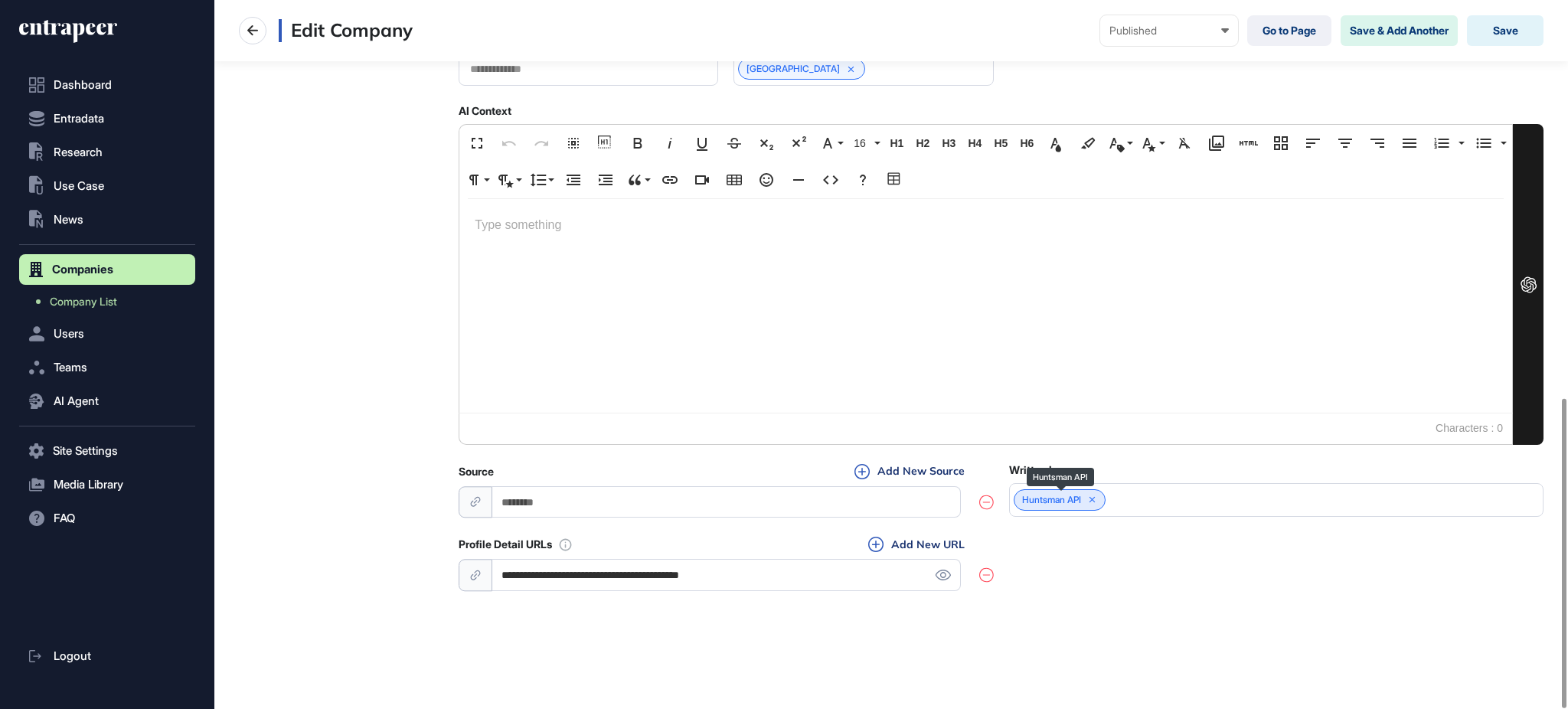
click at [1098, 503] on icon at bounding box center [1093, 500] width 11 height 11
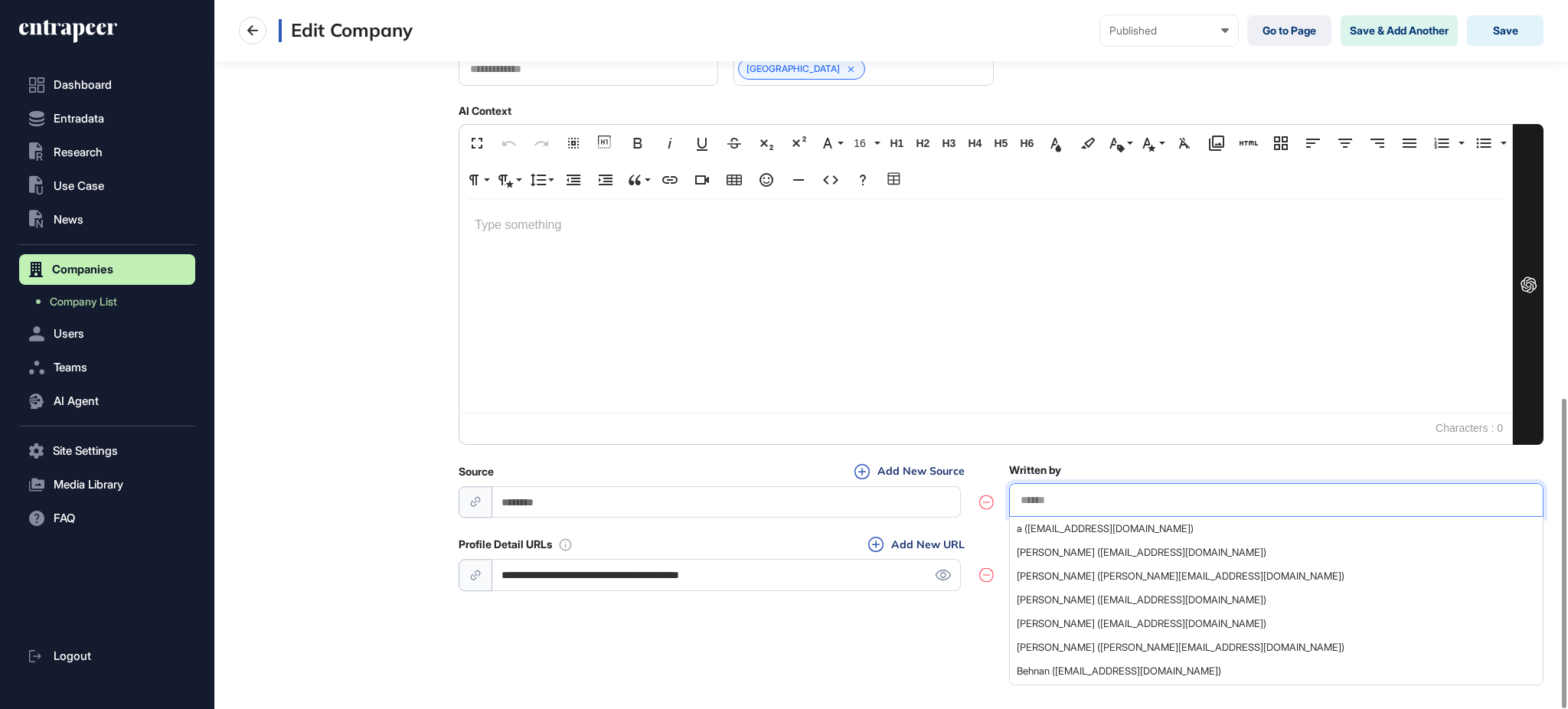
click at [1103, 502] on input "text" at bounding box center [1276, 500] width 515 height 13
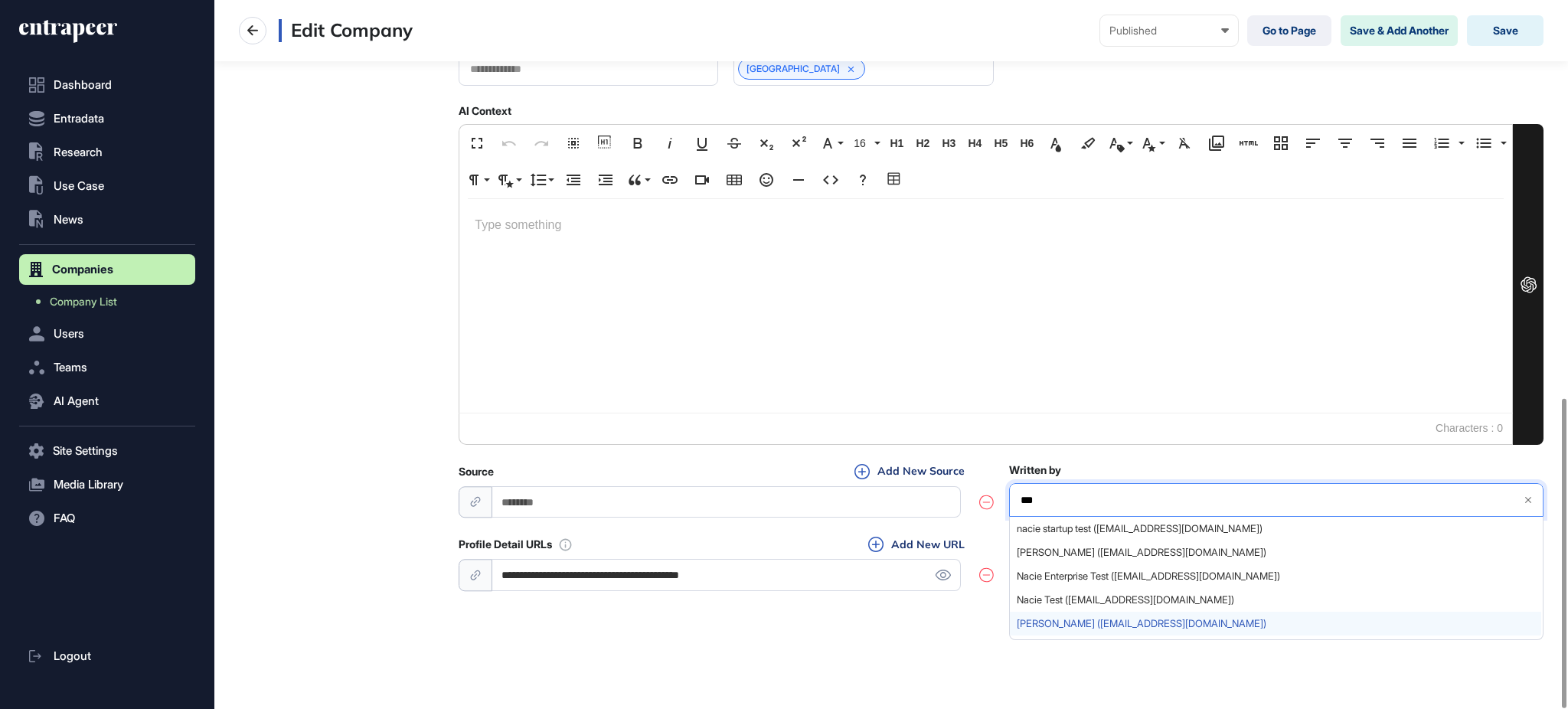
type input "***"
click at [1135, 623] on span "Naciye Ozcan (naciye@entrapeer.com)" at bounding box center [1275, 623] width 517 height 11
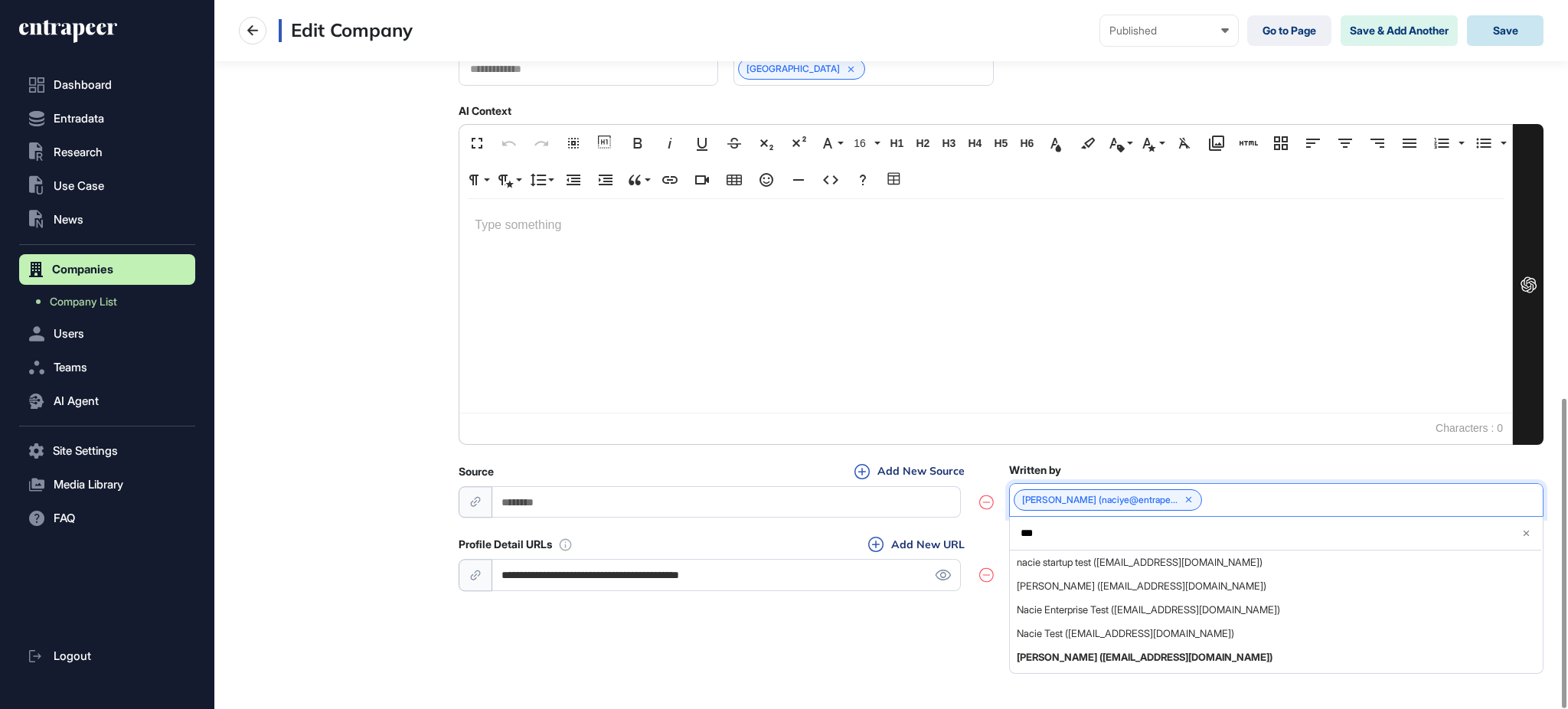
click at [1523, 23] on button "Save" at bounding box center [1506, 31] width 77 height 31
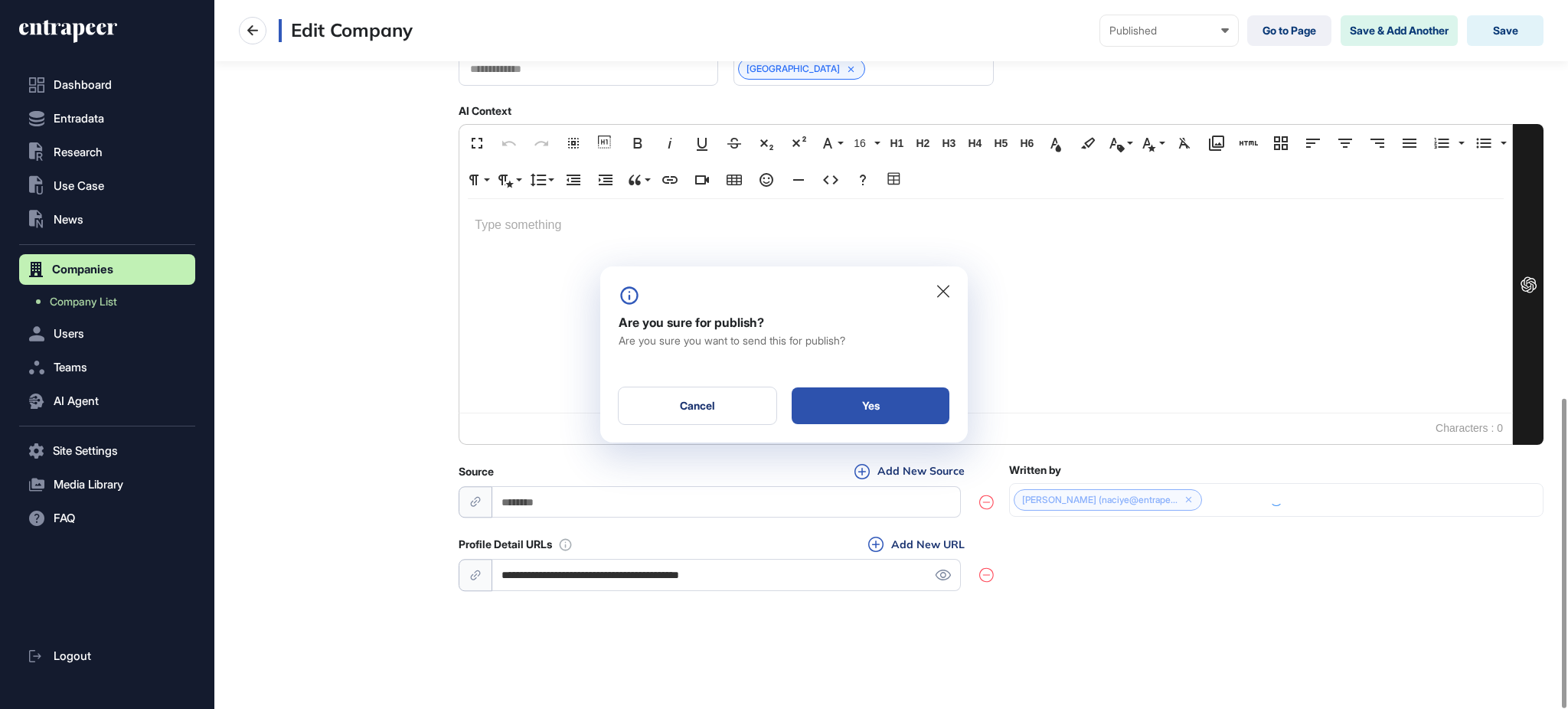
click at [927, 411] on div "Yes" at bounding box center [870, 405] width 158 height 37
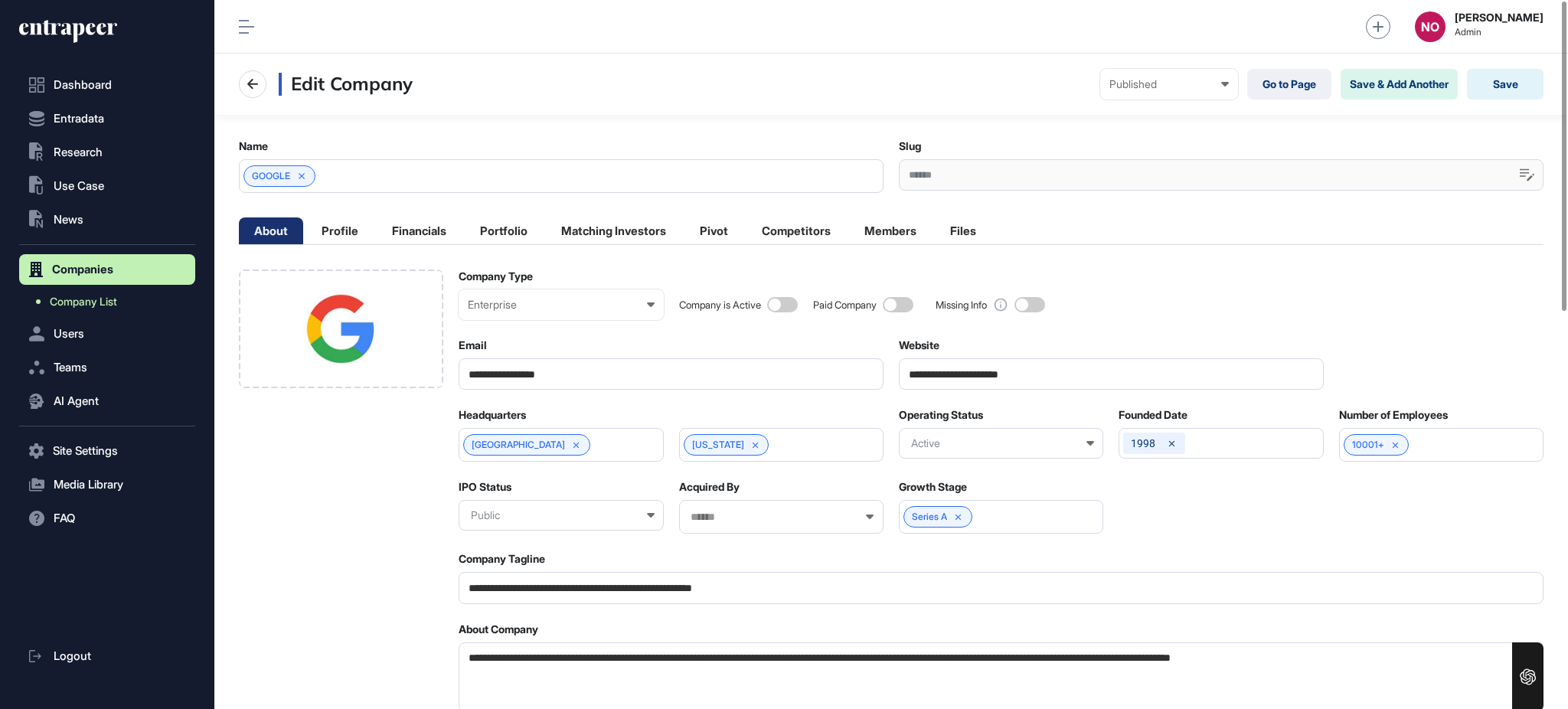
click at [133, 304] on link "Company List" at bounding box center [110, 302] width 168 height 27
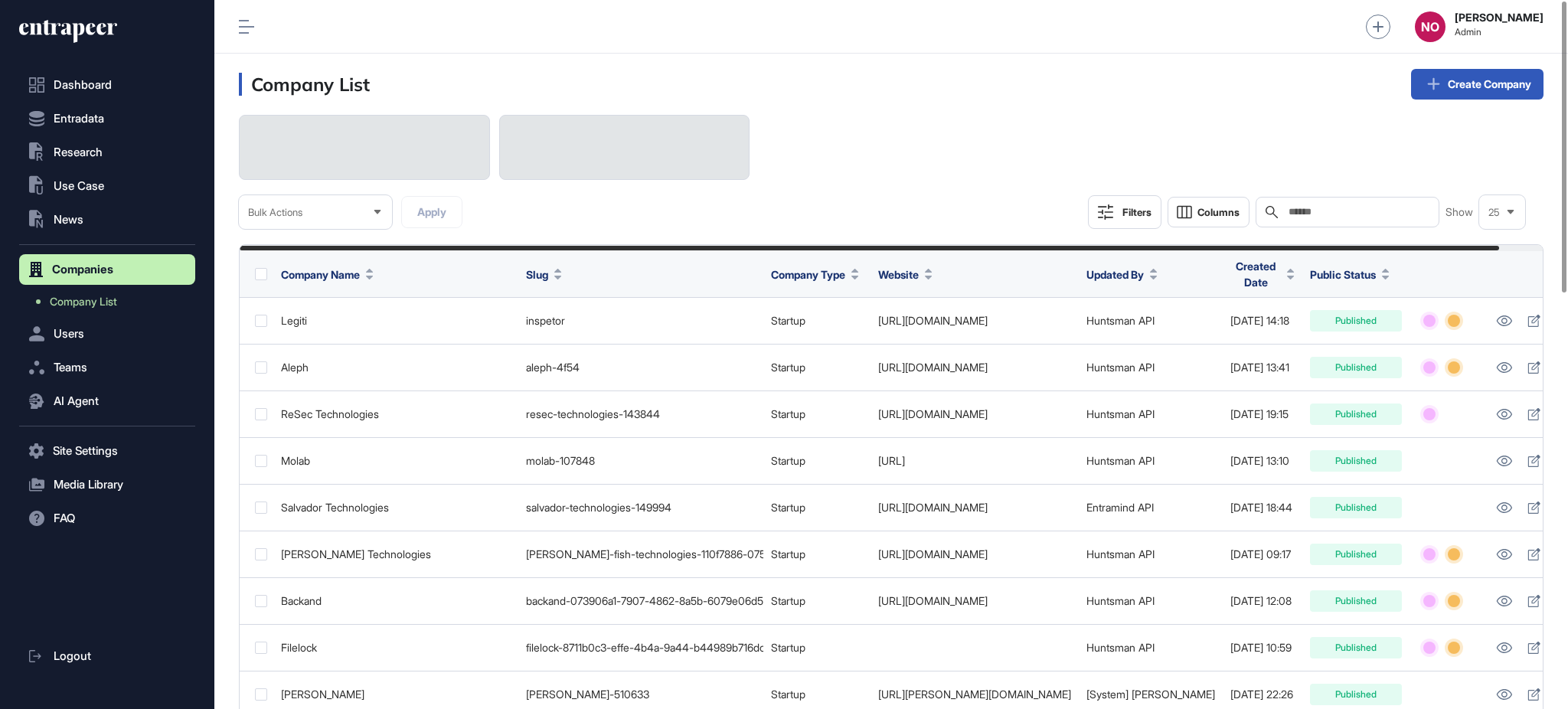
click at [1338, 213] on input "text" at bounding box center [1359, 212] width 143 height 12
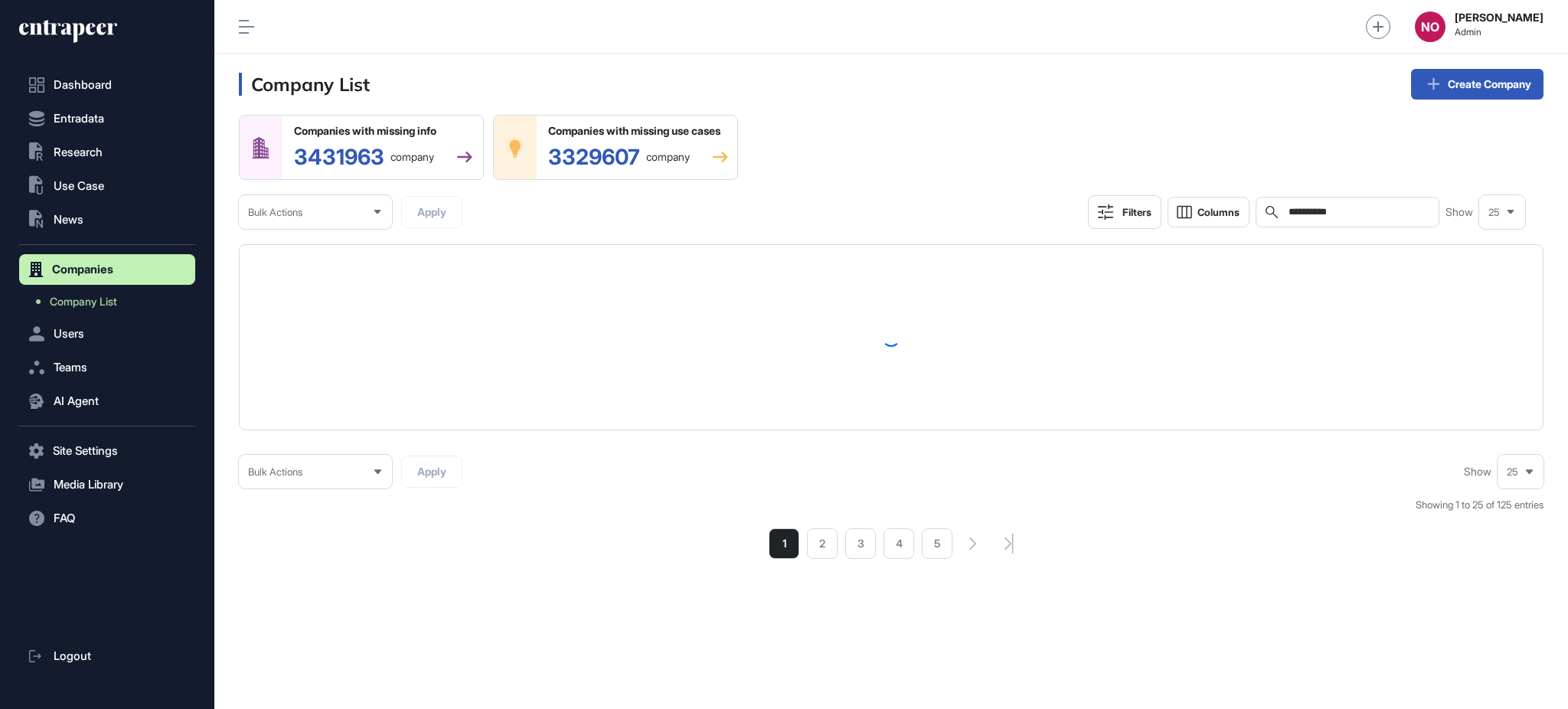
type input "**********"
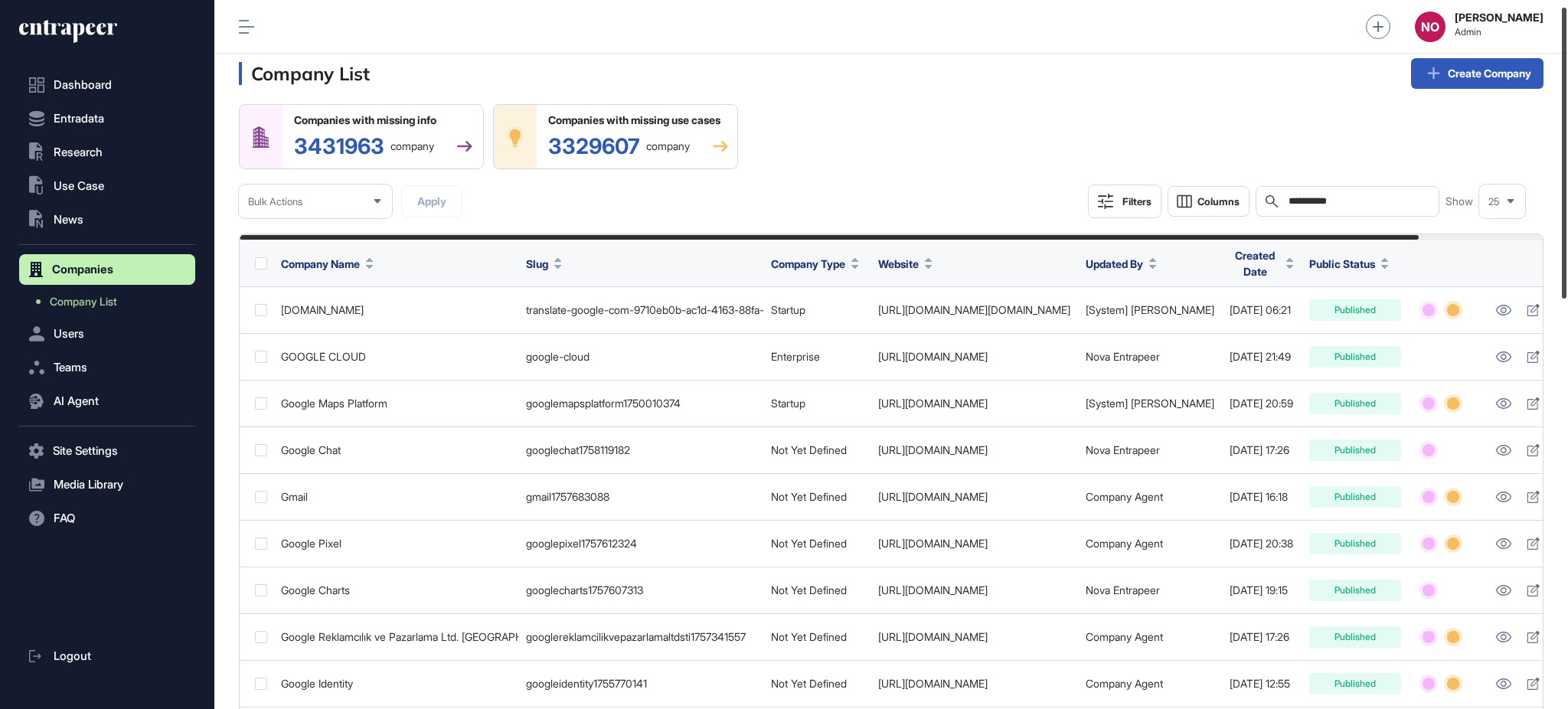
scroll to position [15, 0]
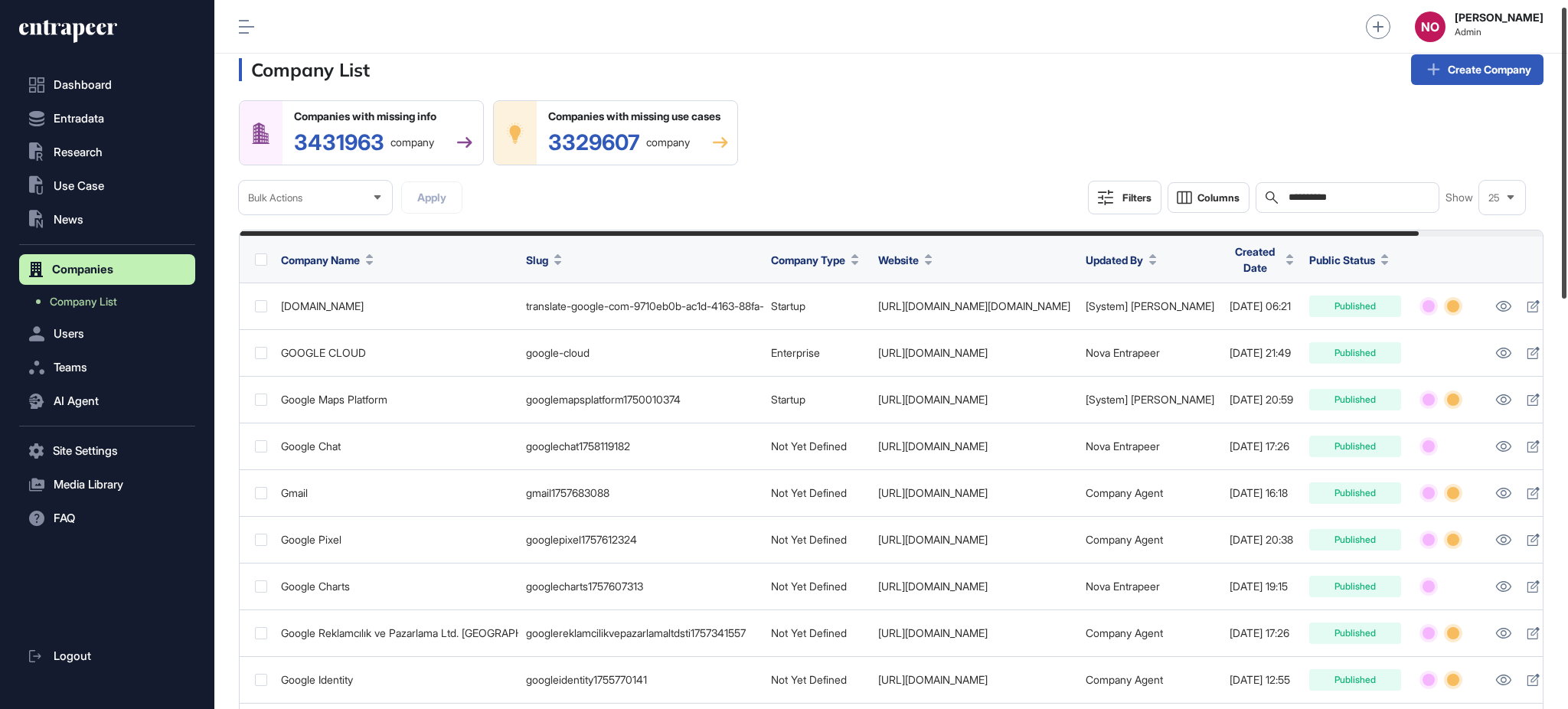
click at [1563, 176] on div at bounding box center [1564, 153] width 4 height 291
click at [345, 264] on span "Company Name" at bounding box center [321, 260] width 79 height 16
click at [1015, 97] on header "Company List Create Company" at bounding box center [892, 70] width 1354 height 62
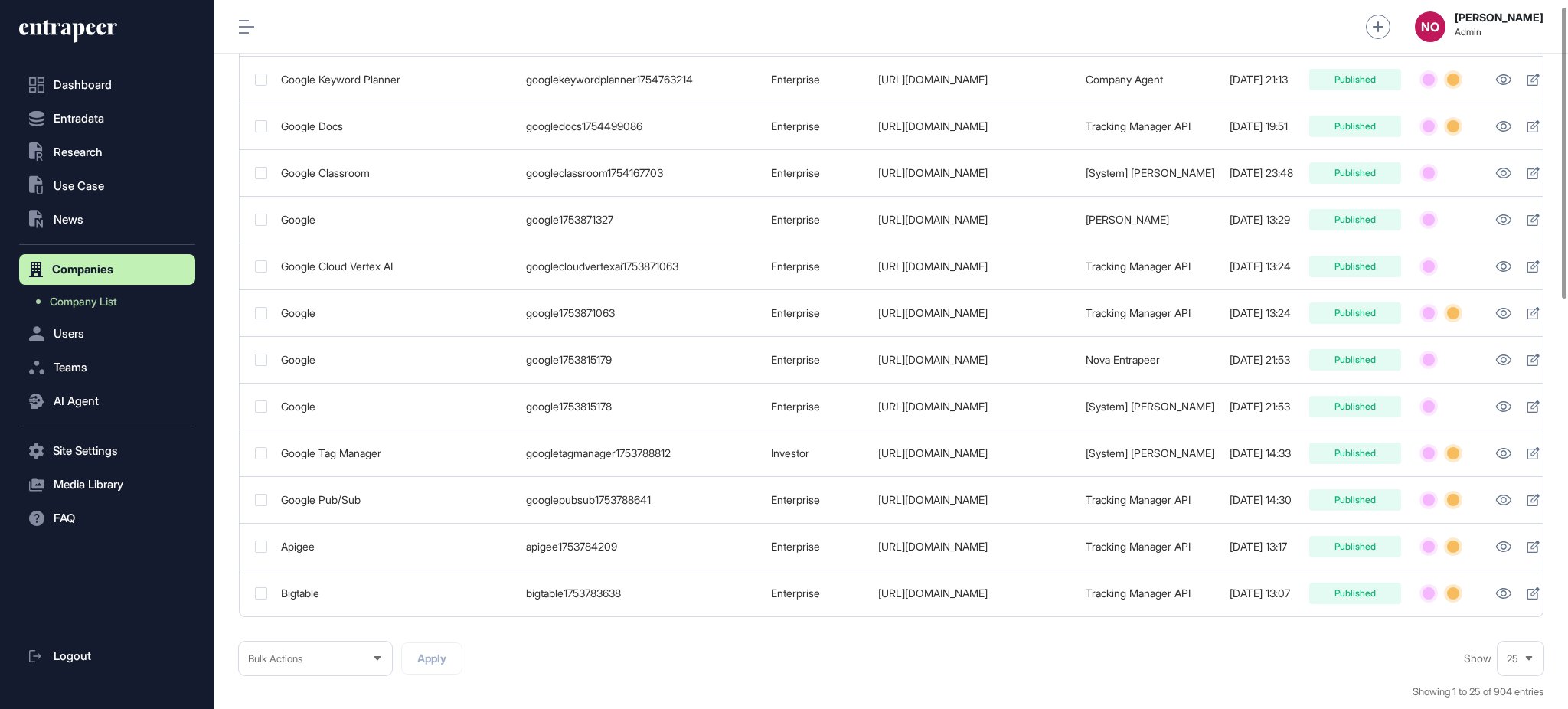
scroll to position [1011, 0]
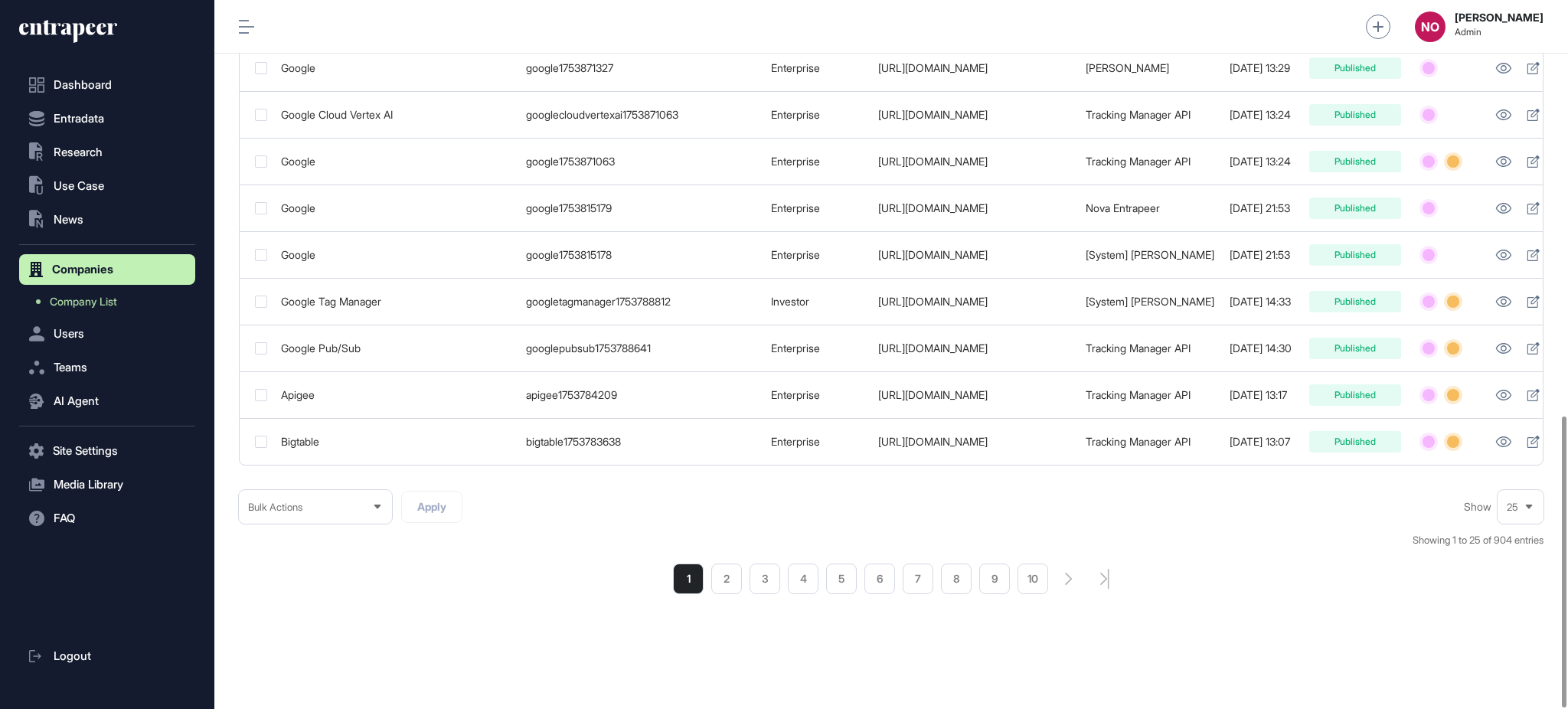
click at [743, 576] on ul "1 2 3 4 5 6 7 8 9 10" at bounding box center [860, 579] width 375 height 31
click at [736, 576] on li "2" at bounding box center [727, 579] width 31 height 31
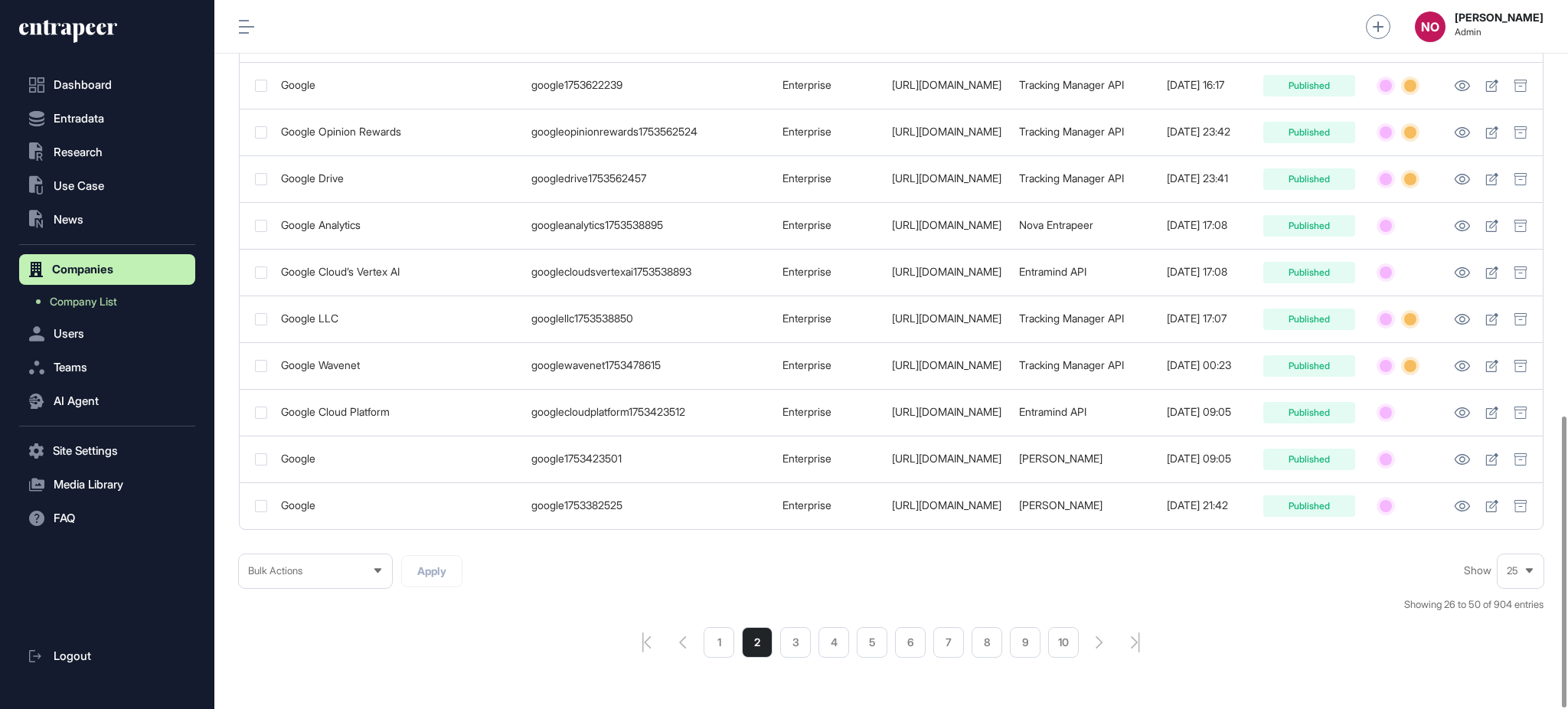
scroll to position [1011, 0]
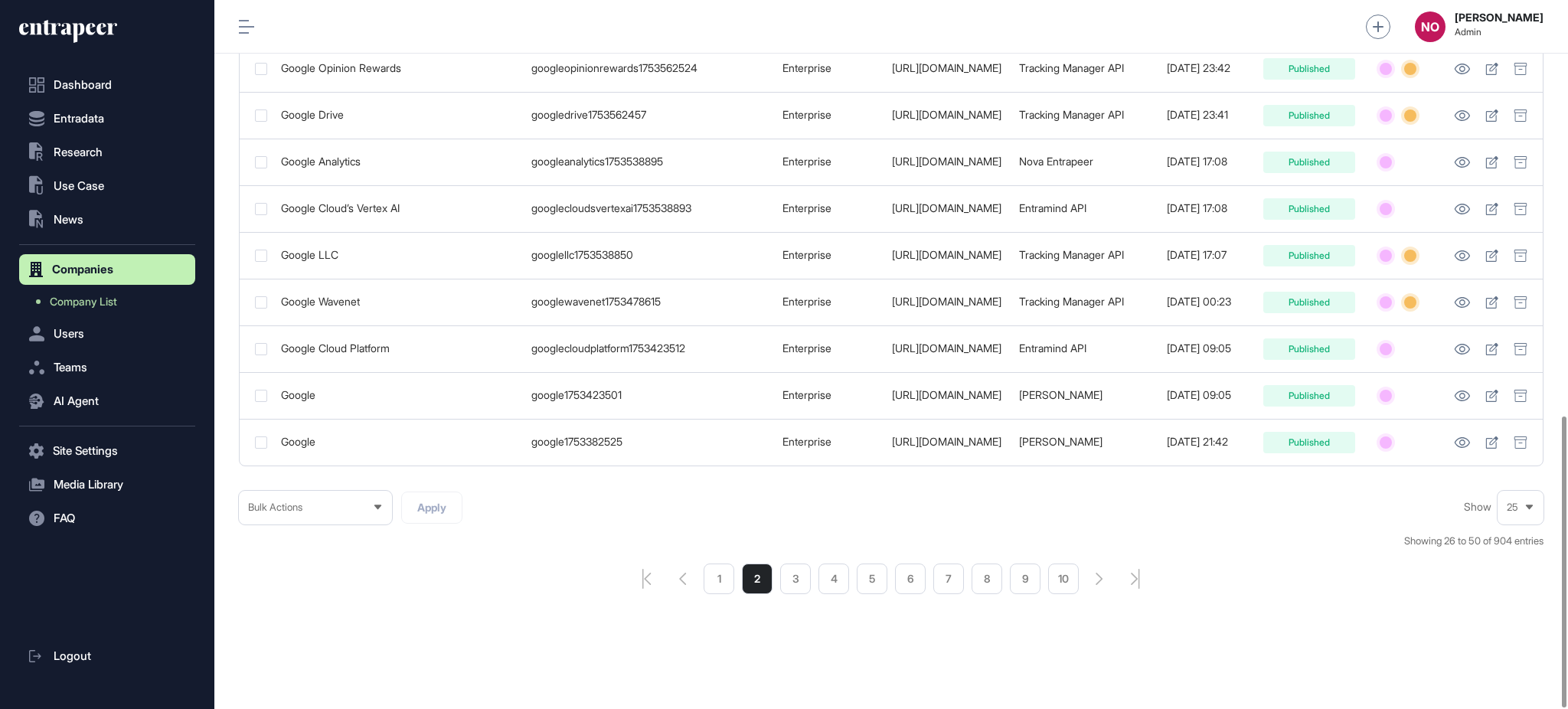
drag, startPoint x: 1110, startPoint y: 466, endPoint x: 1278, endPoint y: 463, distance: 168.0
drag, startPoint x: 1310, startPoint y: 469, endPoint x: 976, endPoint y: 483, distance: 334.3
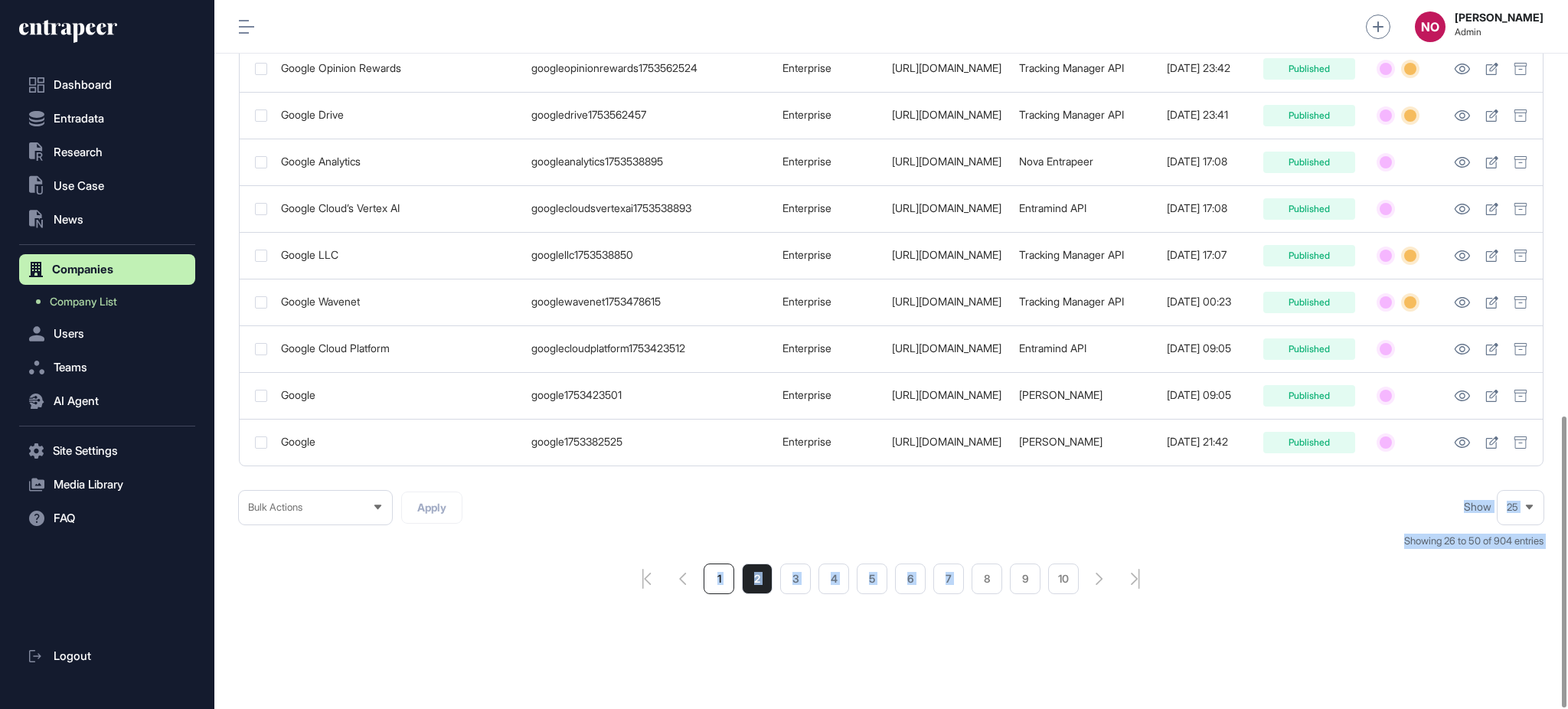
click at [723, 576] on li "1" at bounding box center [719, 579] width 31 height 31
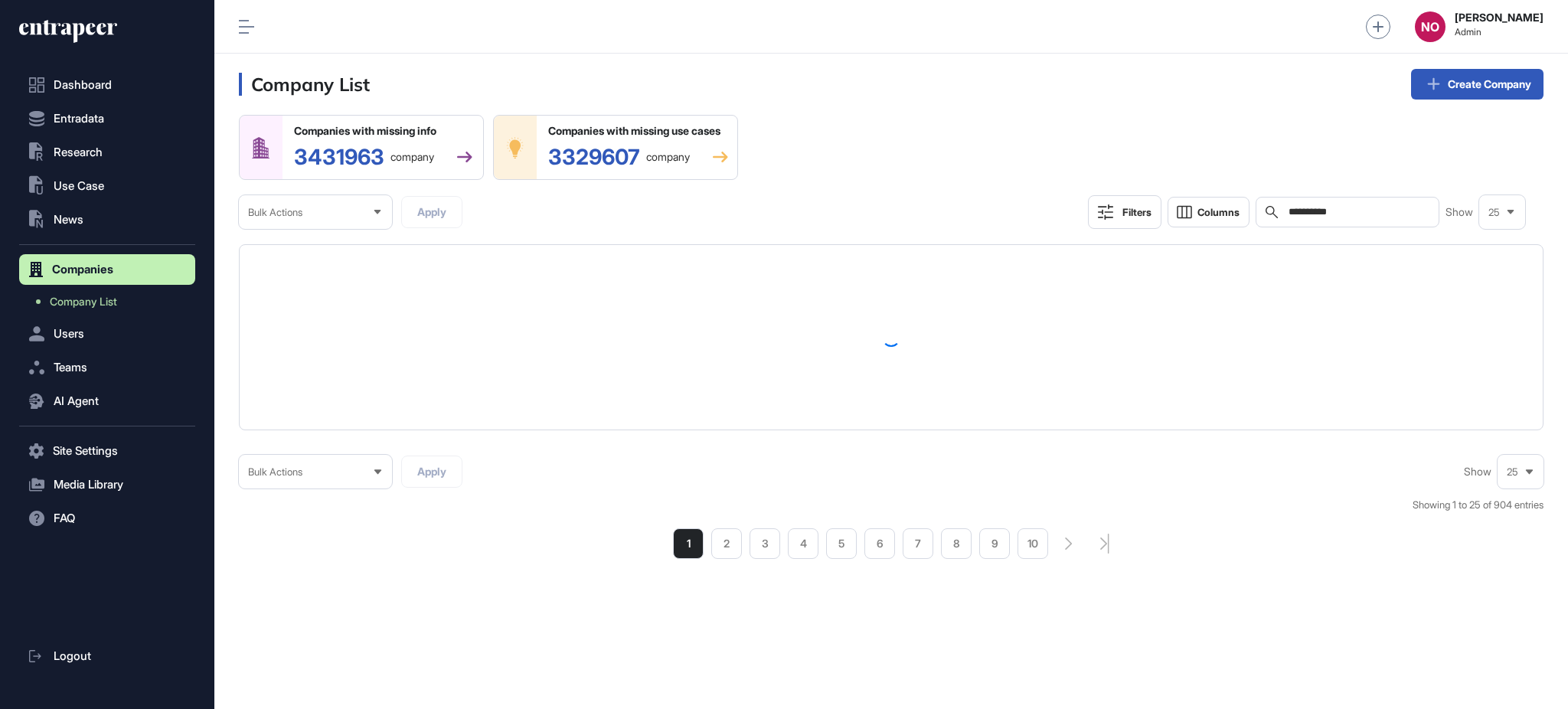
click at [1352, 211] on input "**********" at bounding box center [1359, 212] width 143 height 12
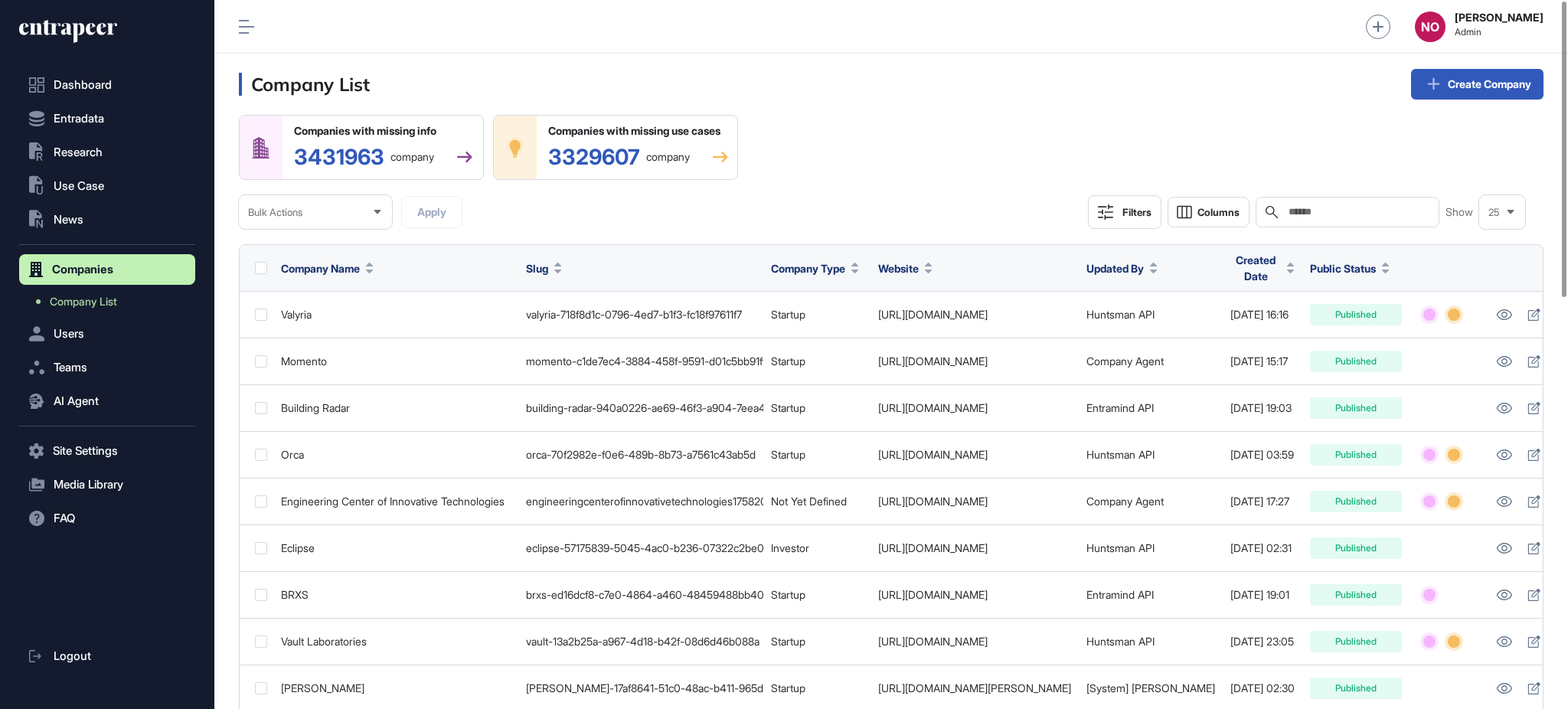
click at [1347, 214] on input "text" at bounding box center [1359, 212] width 143 height 12
paste input "**********"
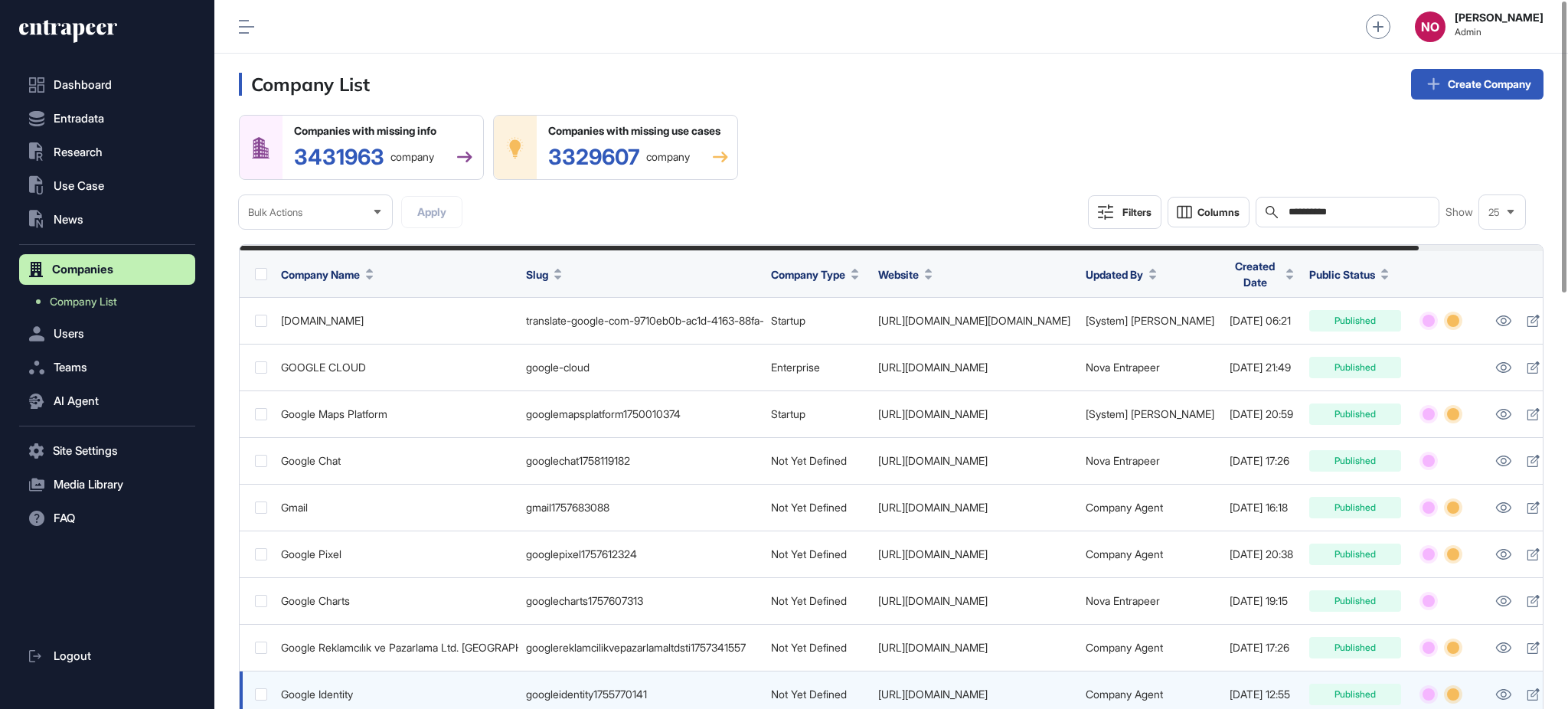
type input "**********"
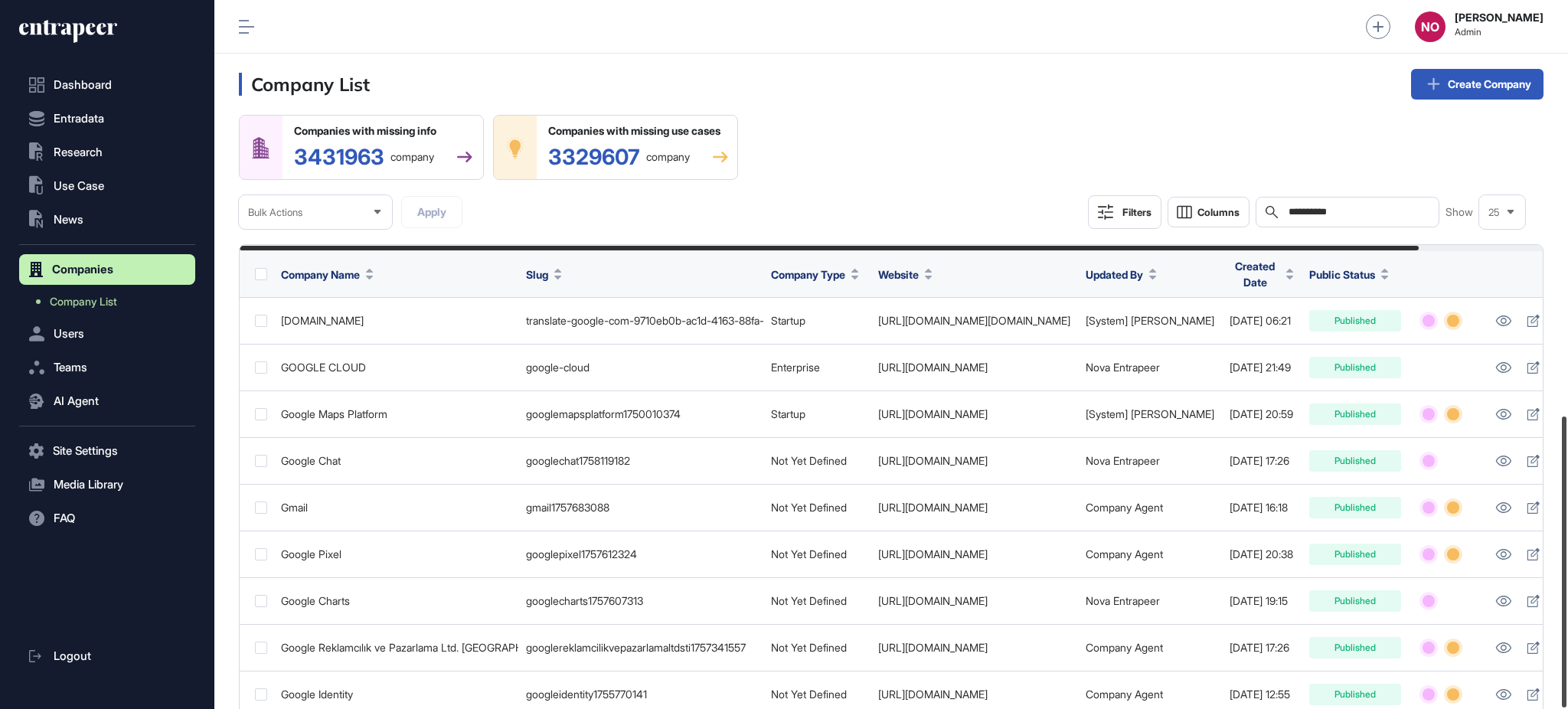
scroll to position [1011, 0]
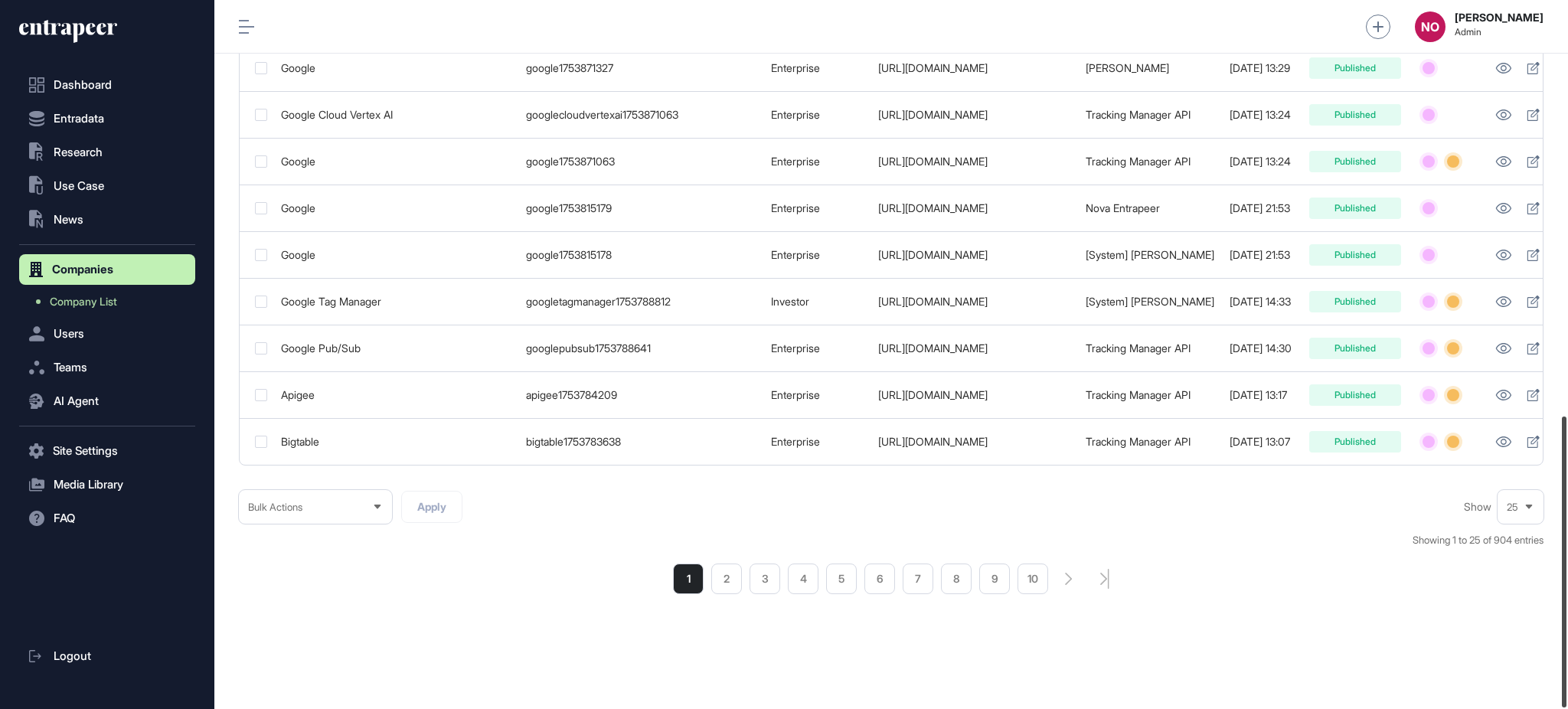
drag, startPoint x: 1567, startPoint y: 729, endPoint x: 1567, endPoint y: 758, distance: 29.0
click at [1567, 708] on html "**********" at bounding box center [784, 416] width 1568 height 832
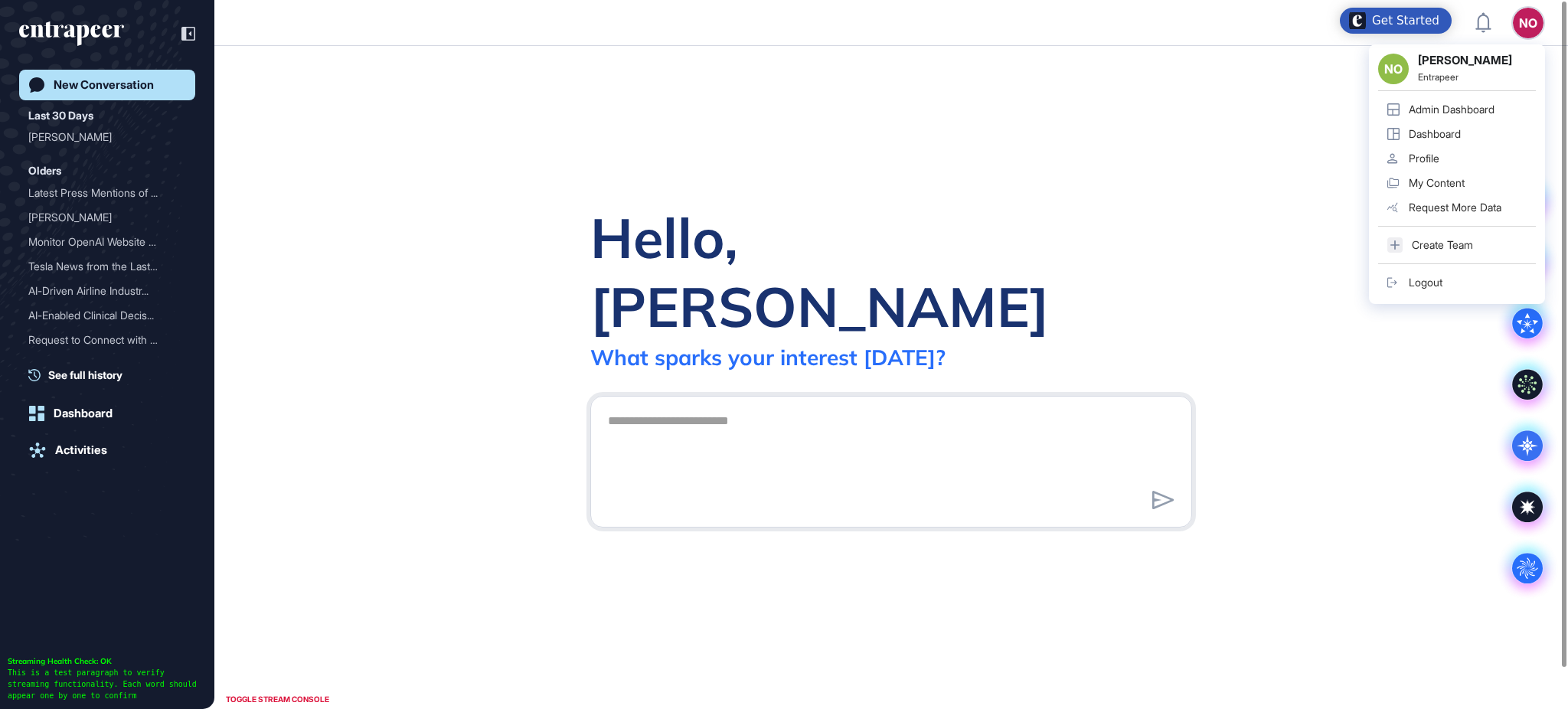
click at [1480, 115] on div "Admin Dashboard" at bounding box center [1452, 109] width 85 height 12
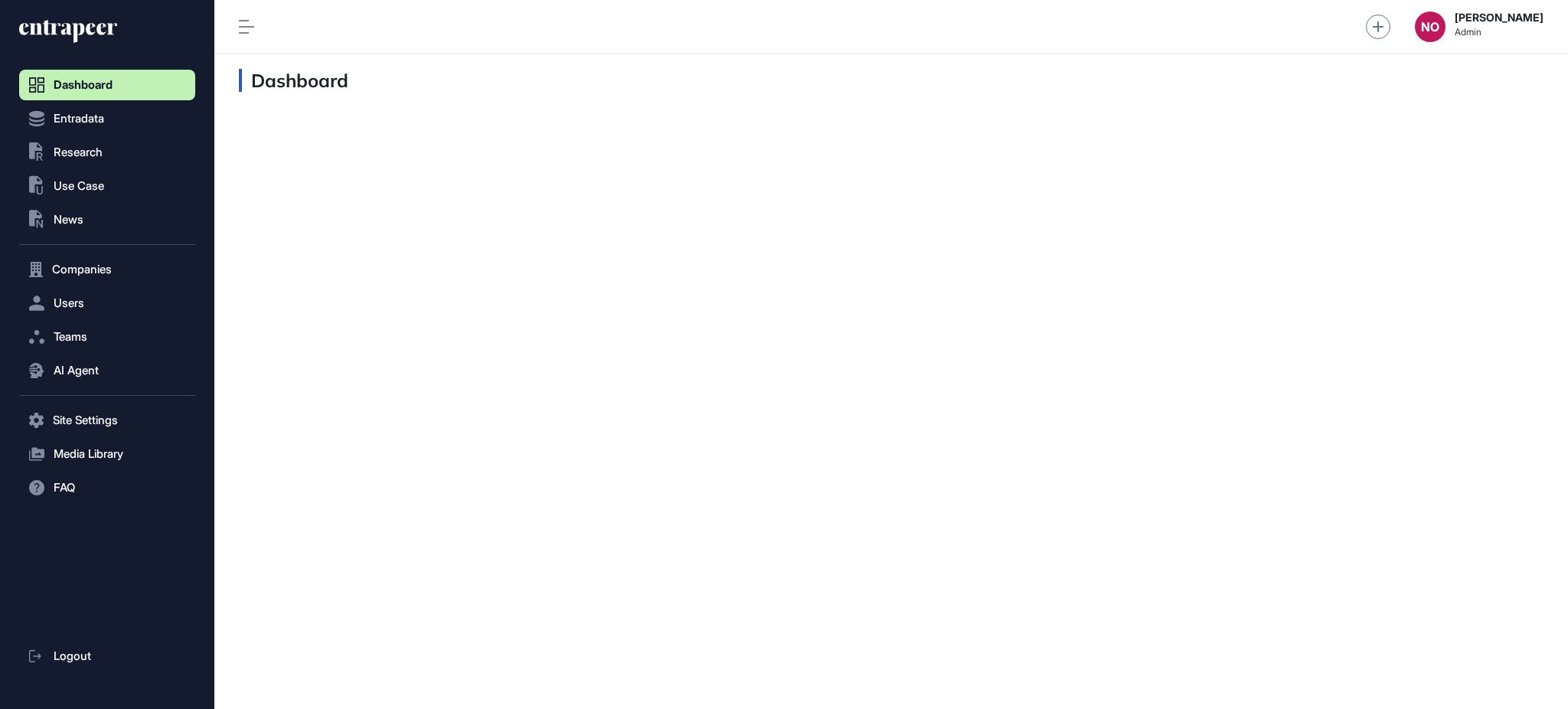
scroll to position [1, 1]
click at [114, 257] on button "Companies" at bounding box center [107, 269] width 176 height 31
click at [102, 298] on span "Company List" at bounding box center [82, 302] width 66 height 12
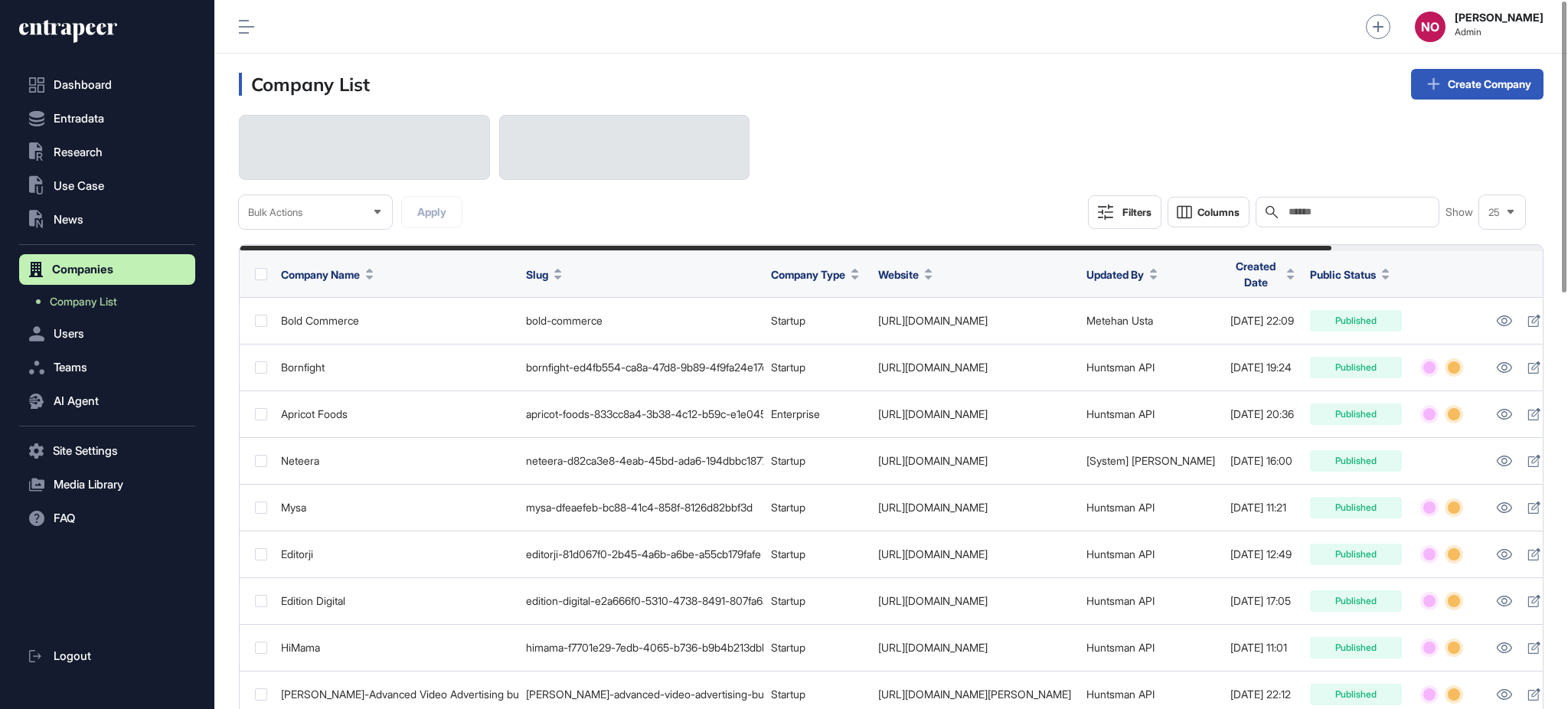
click at [1321, 211] on input "text" at bounding box center [1359, 212] width 143 height 12
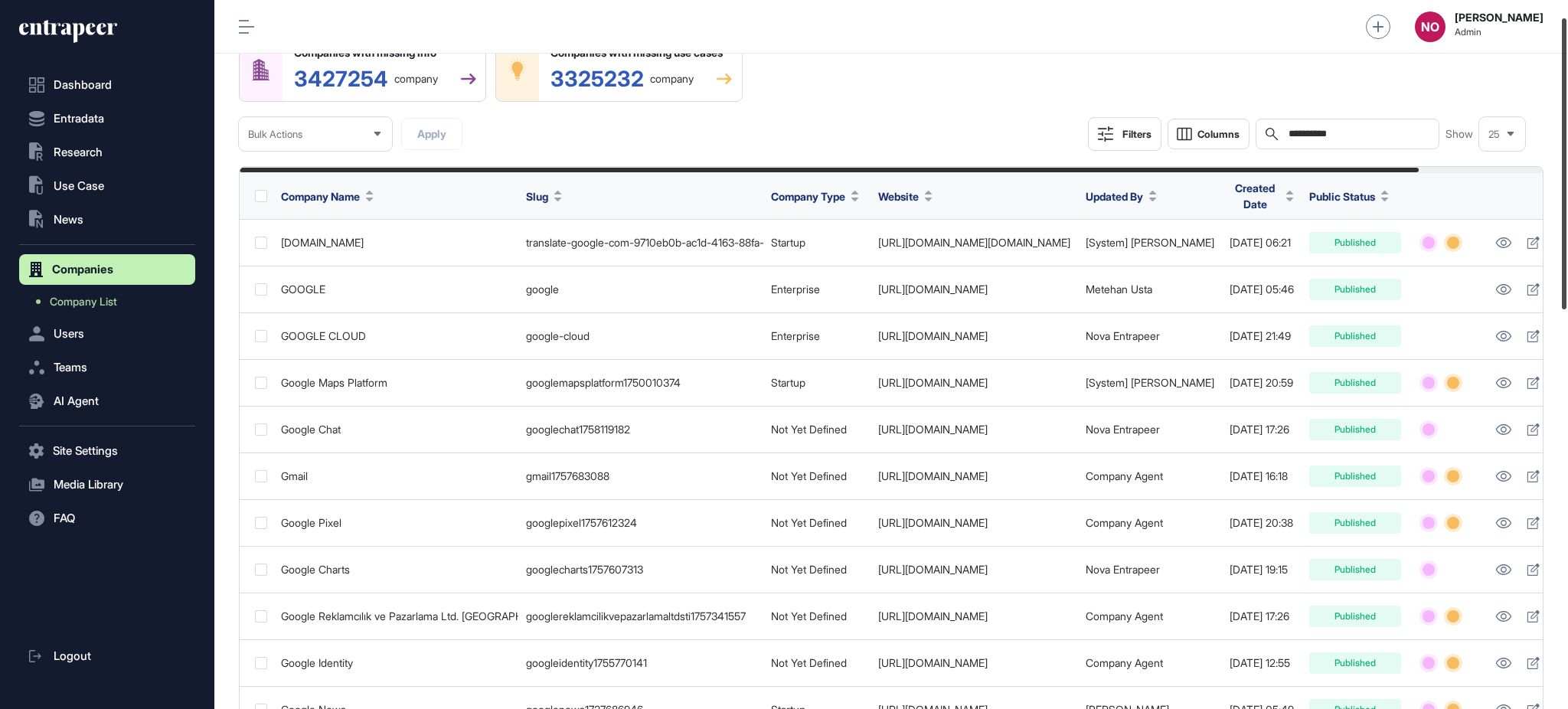
scroll to position [38, 0]
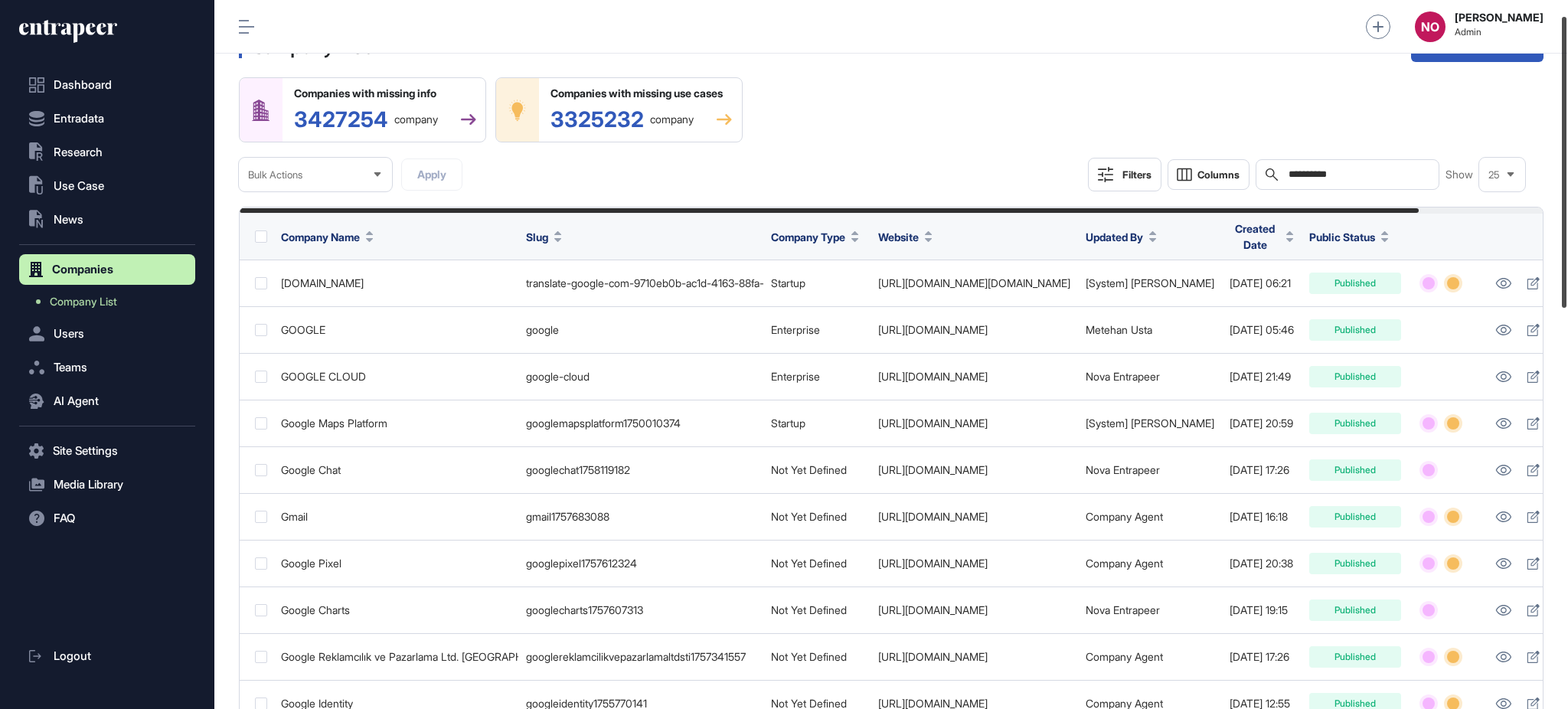
click at [1567, 224] on div at bounding box center [1564, 162] width 4 height 291
click at [919, 242] on span "Website" at bounding box center [898, 237] width 40 height 16
click at [928, 278] on span "Sort Ascending" at bounding box center [940, 272] width 56 height 13
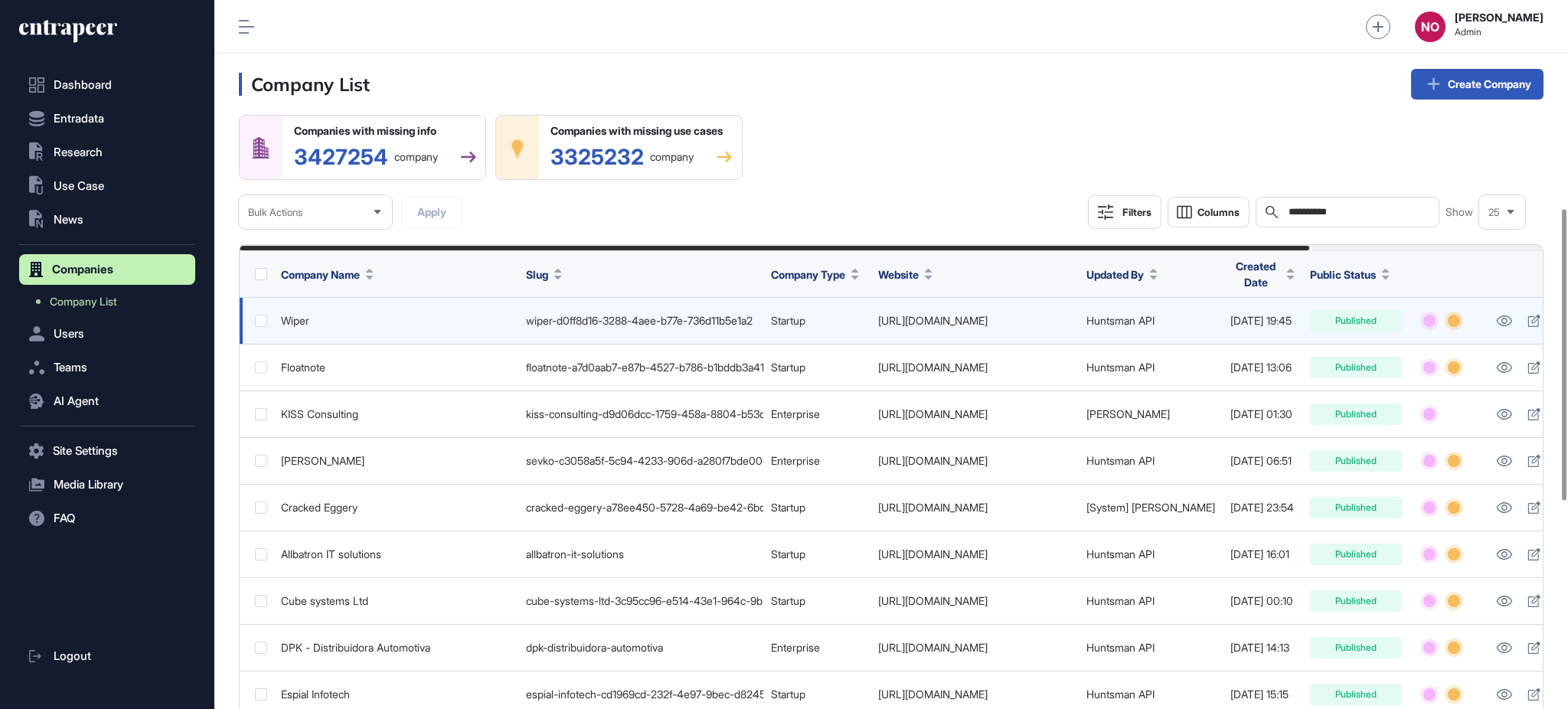
scroll to position [1011, 0]
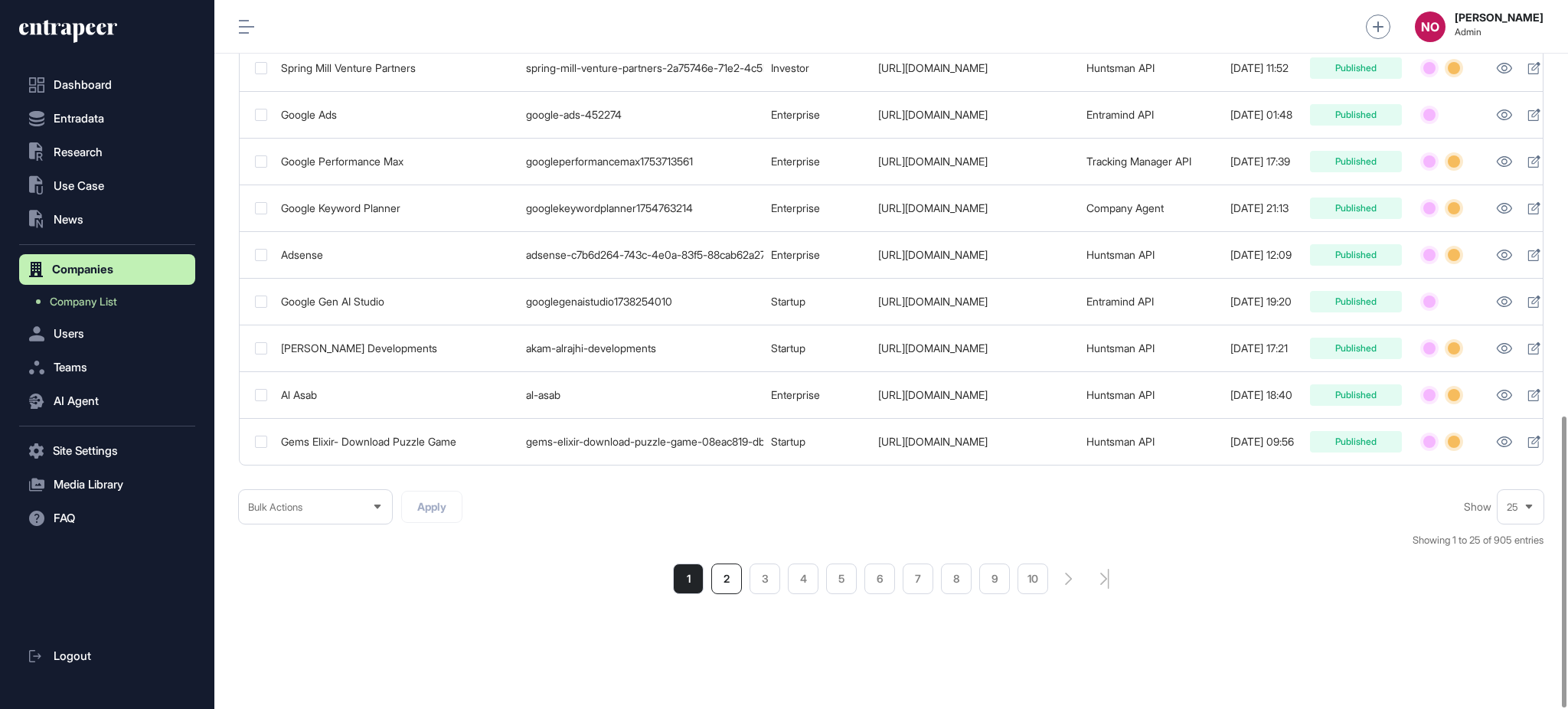
click at [735, 587] on li "2" at bounding box center [727, 579] width 31 height 31
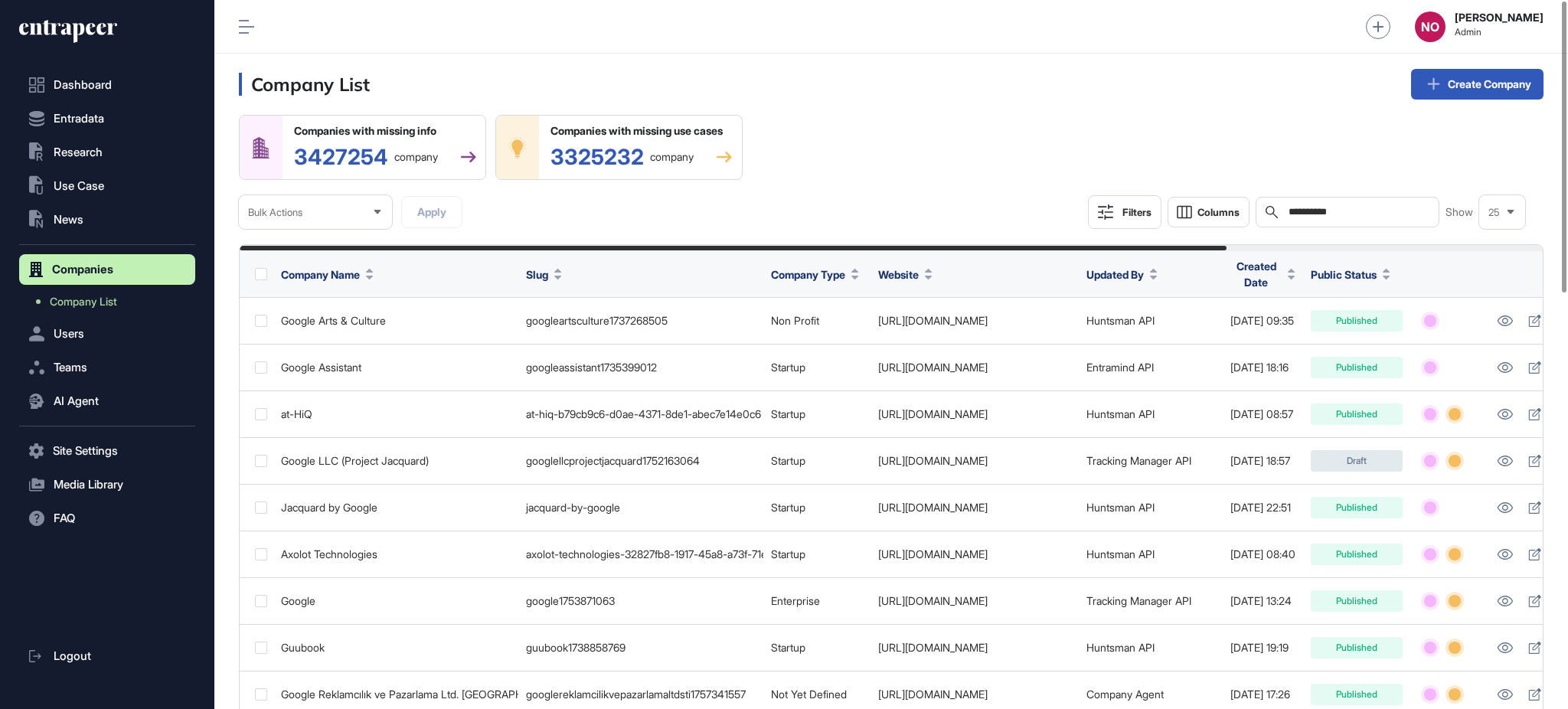
drag, startPoint x: 1355, startPoint y: 216, endPoint x: 1119, endPoint y: 219, distance: 236.0
click at [1119, 219] on div "**********" at bounding box center [1306, 211] width 437 height 33
paste input "**"
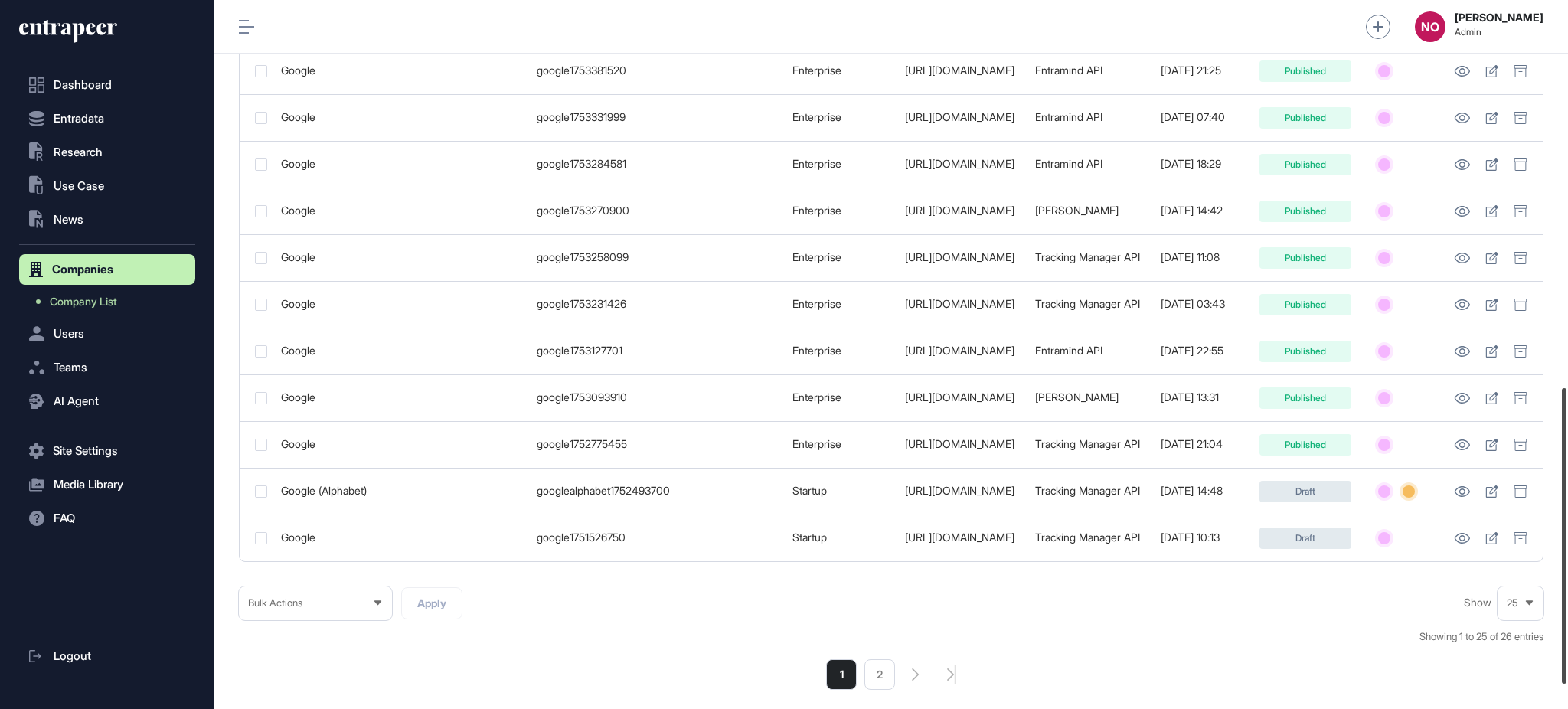
scroll to position [929, 0]
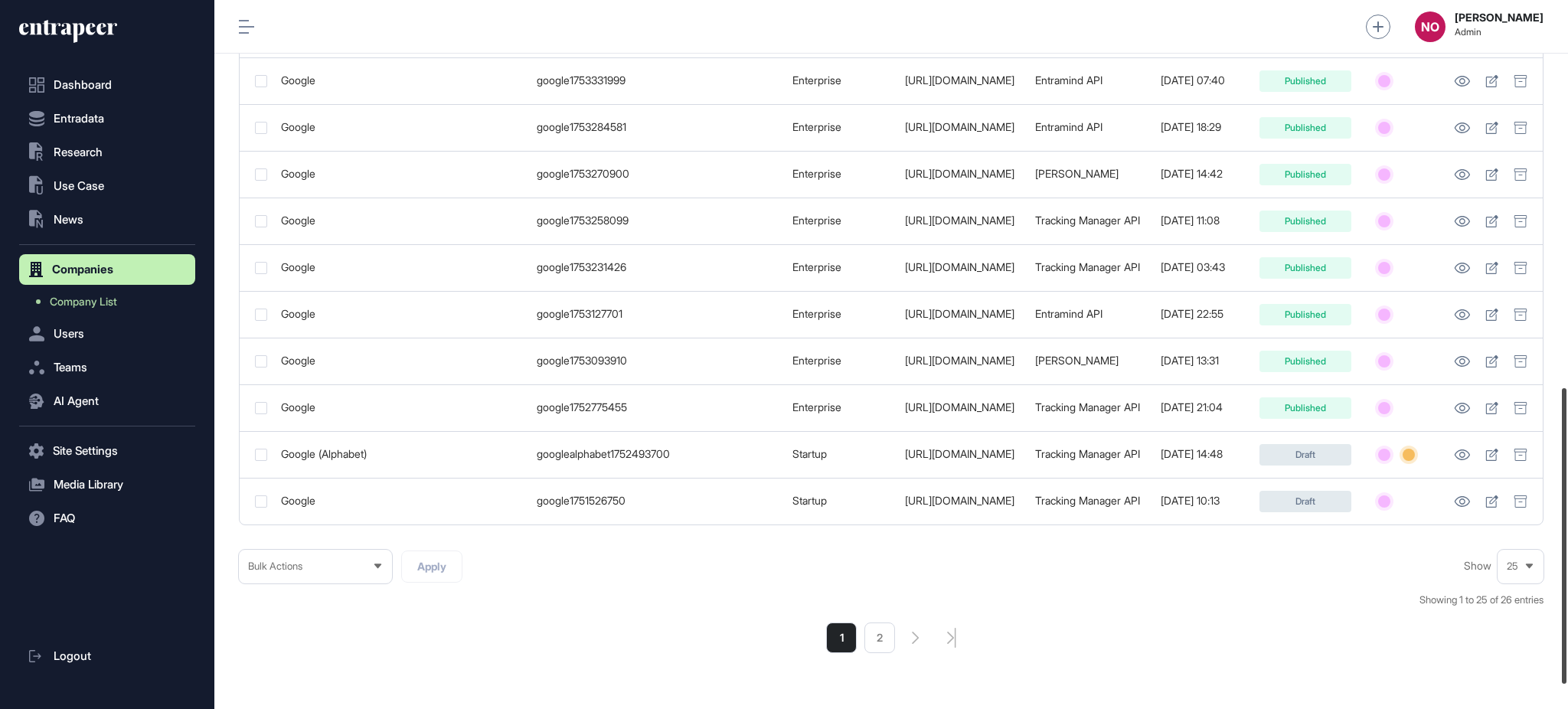
drag, startPoint x: 1567, startPoint y: 169, endPoint x: 1567, endPoint y: 556, distance: 387.0
click at [1567, 556] on div at bounding box center [1564, 536] width 4 height 296
type input "**********"
click at [890, 649] on li "2" at bounding box center [880, 638] width 31 height 31
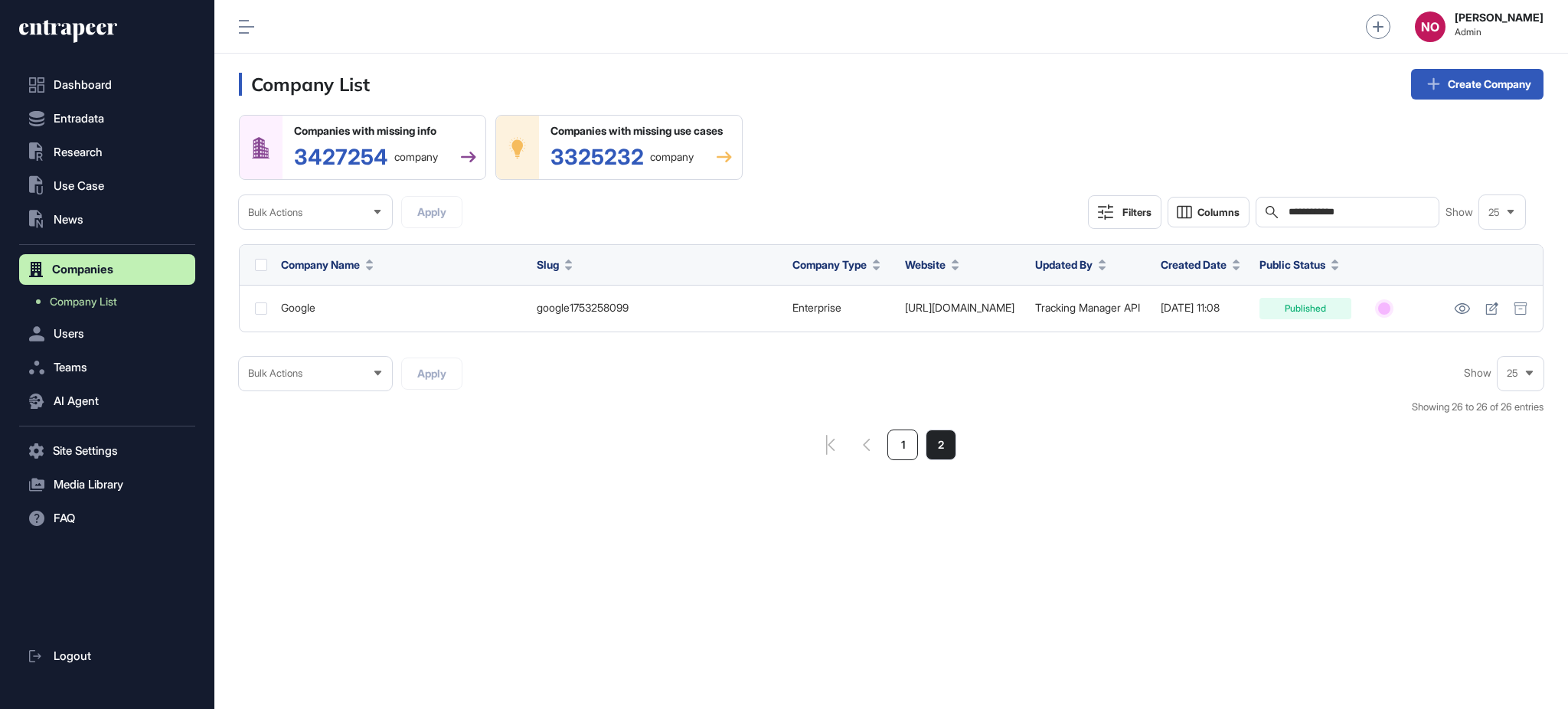
click at [911, 446] on li "1" at bounding box center [903, 445] width 31 height 31
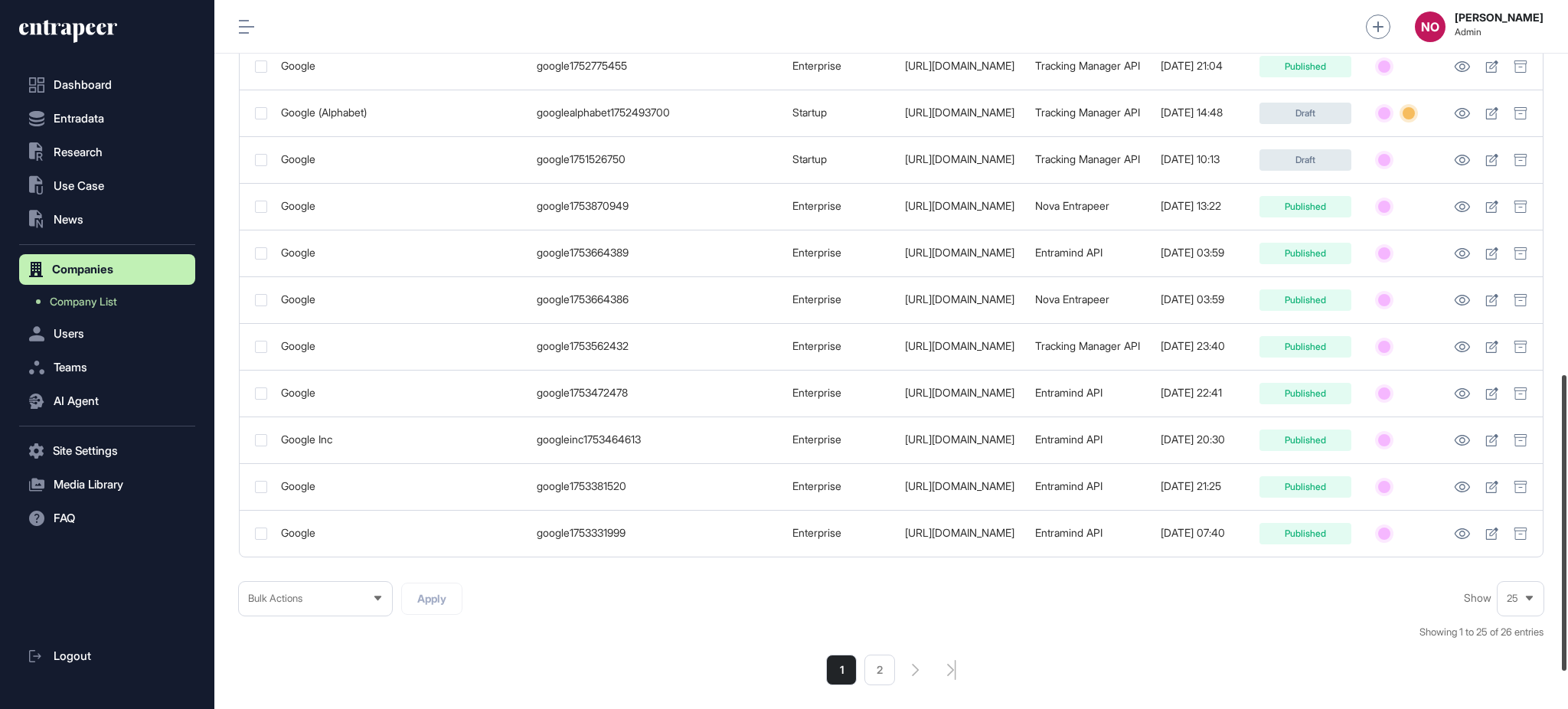
scroll to position [907, 0]
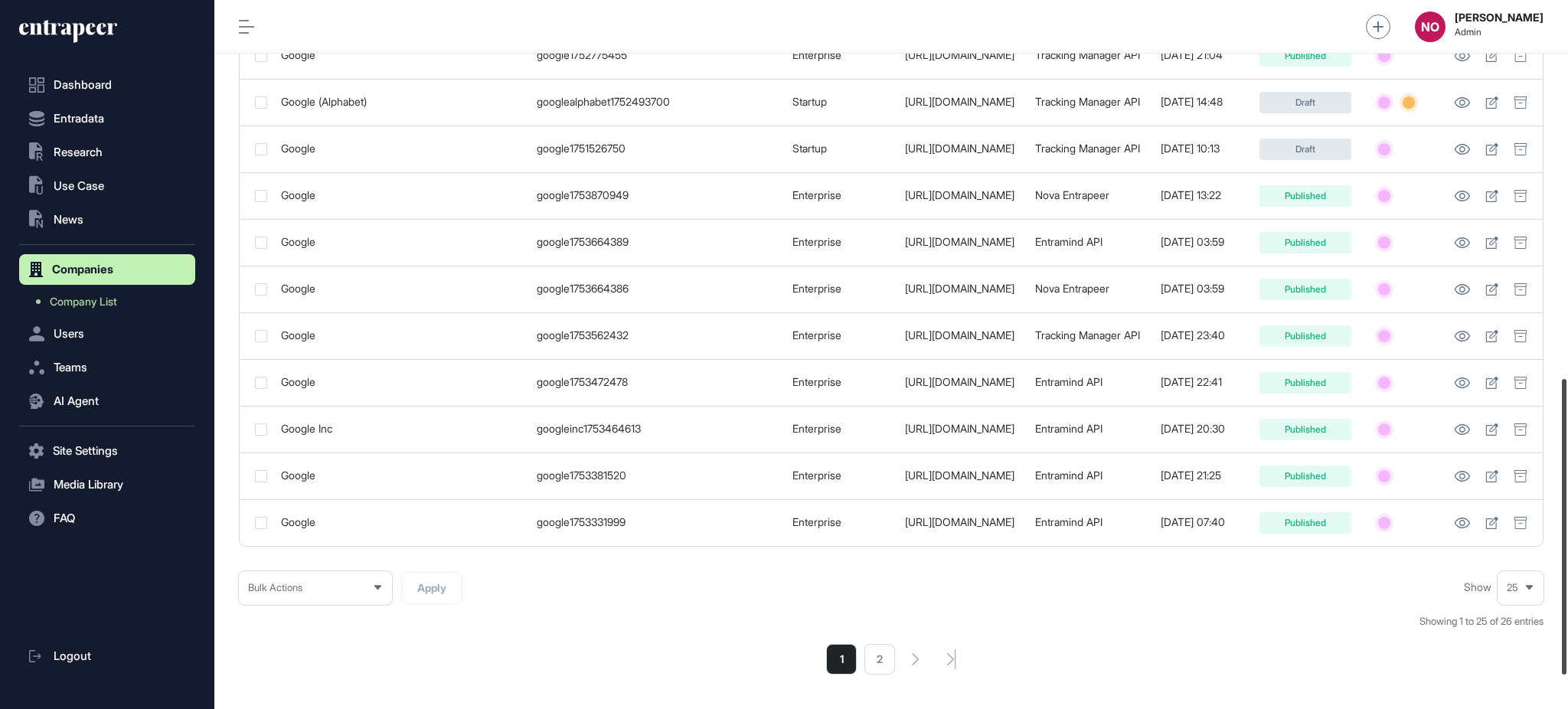
drag, startPoint x: 1567, startPoint y: 232, endPoint x: 1567, endPoint y: 610, distance: 378.0
click at [1567, 610] on div at bounding box center [1564, 527] width 4 height 296
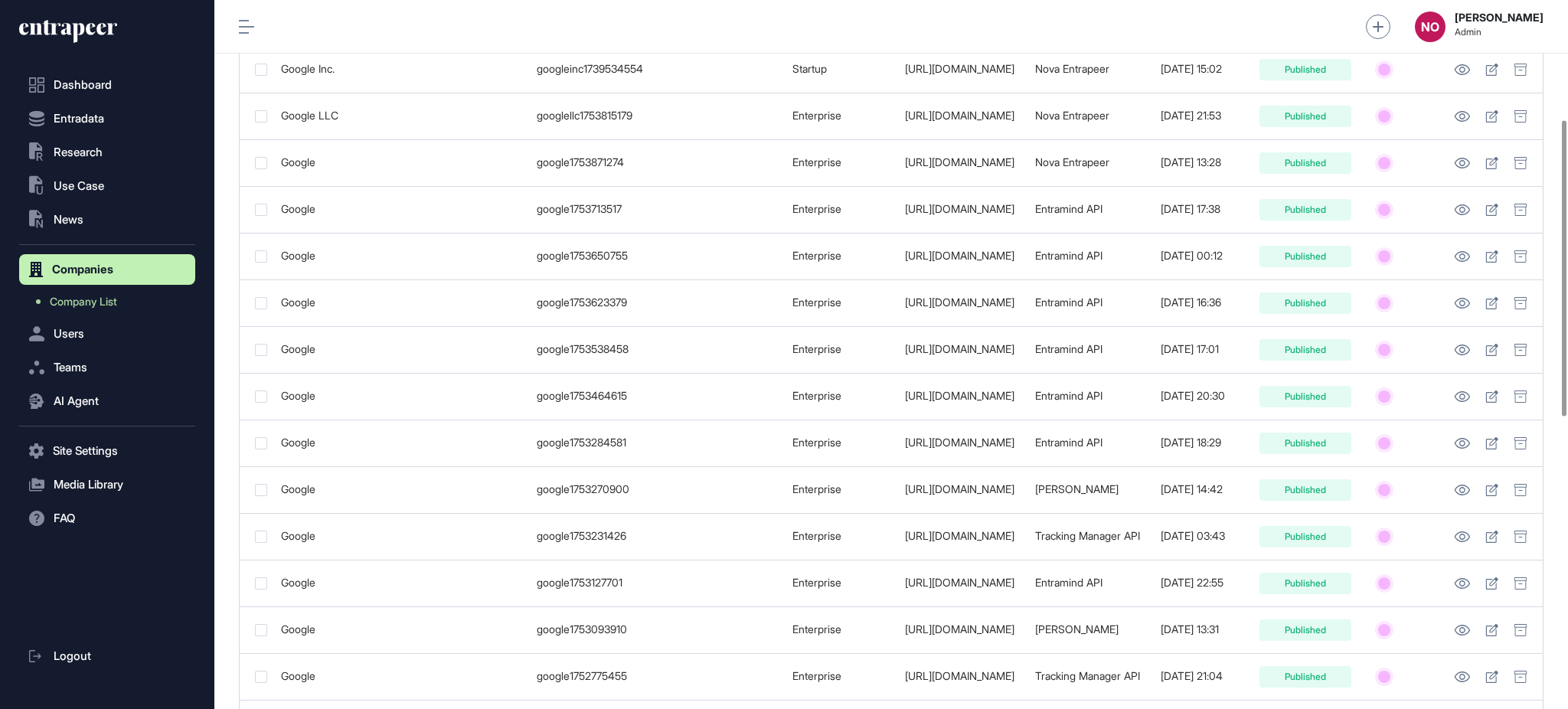
scroll to position [0, 0]
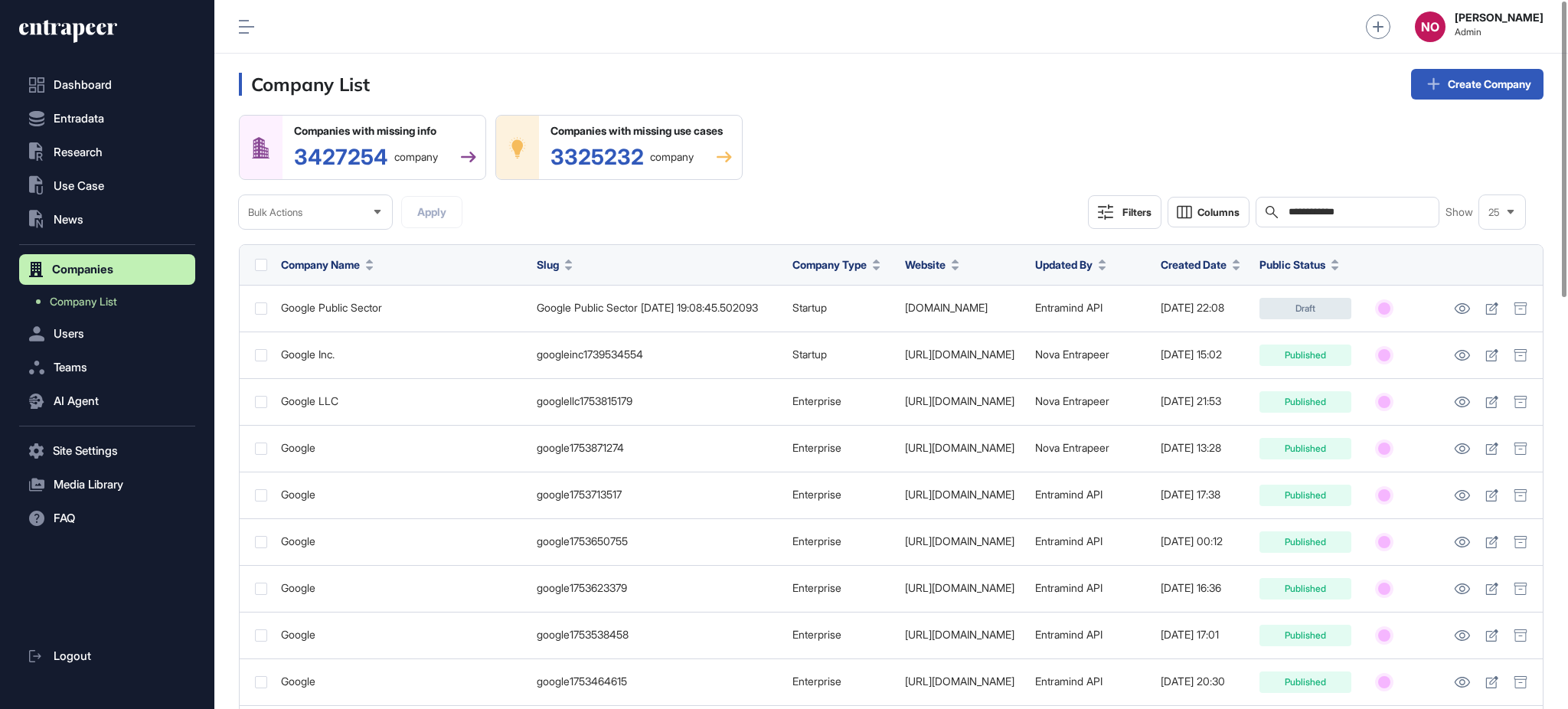
click at [332, 261] on span "Company Name" at bounding box center [321, 264] width 79 height 16
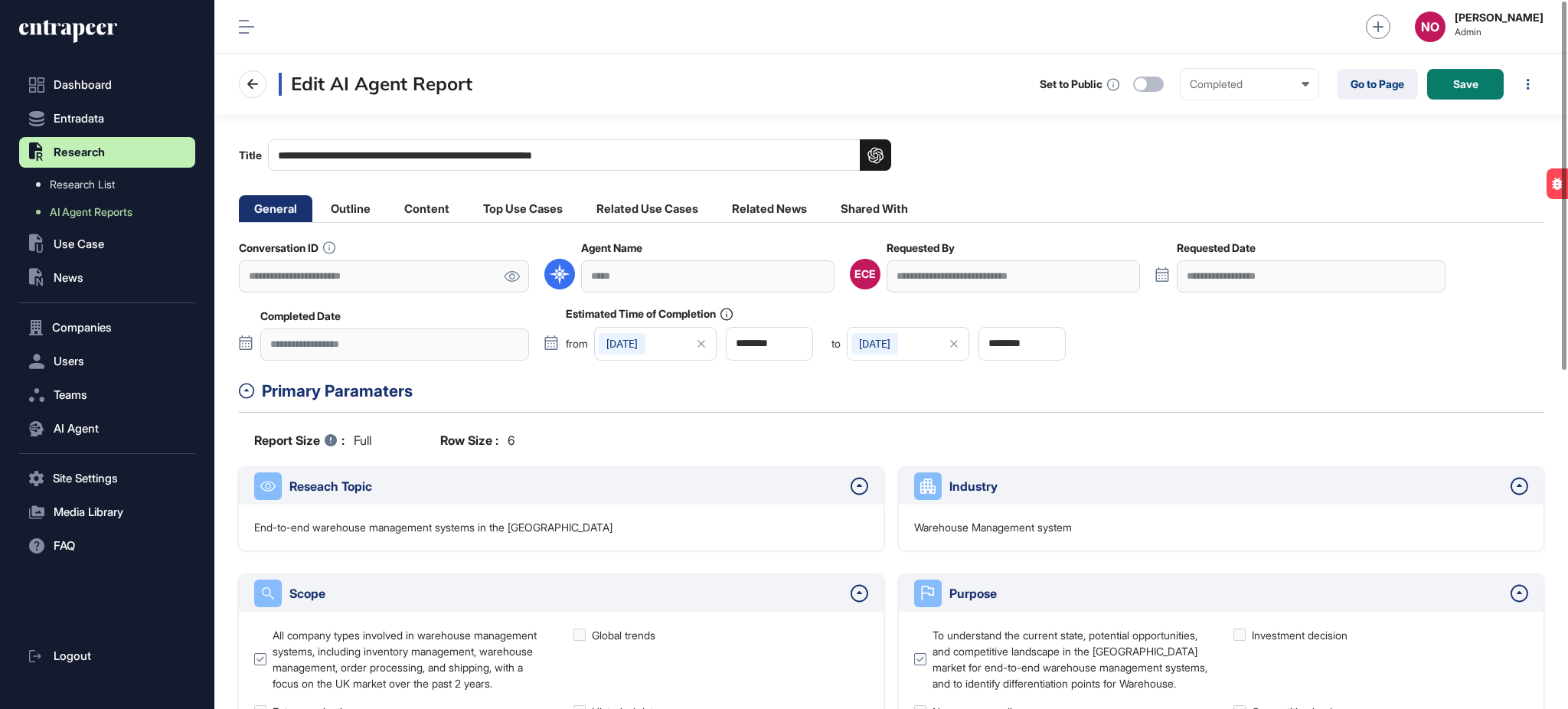
click at [511, 275] on icon at bounding box center [511, 276] width 16 height 11
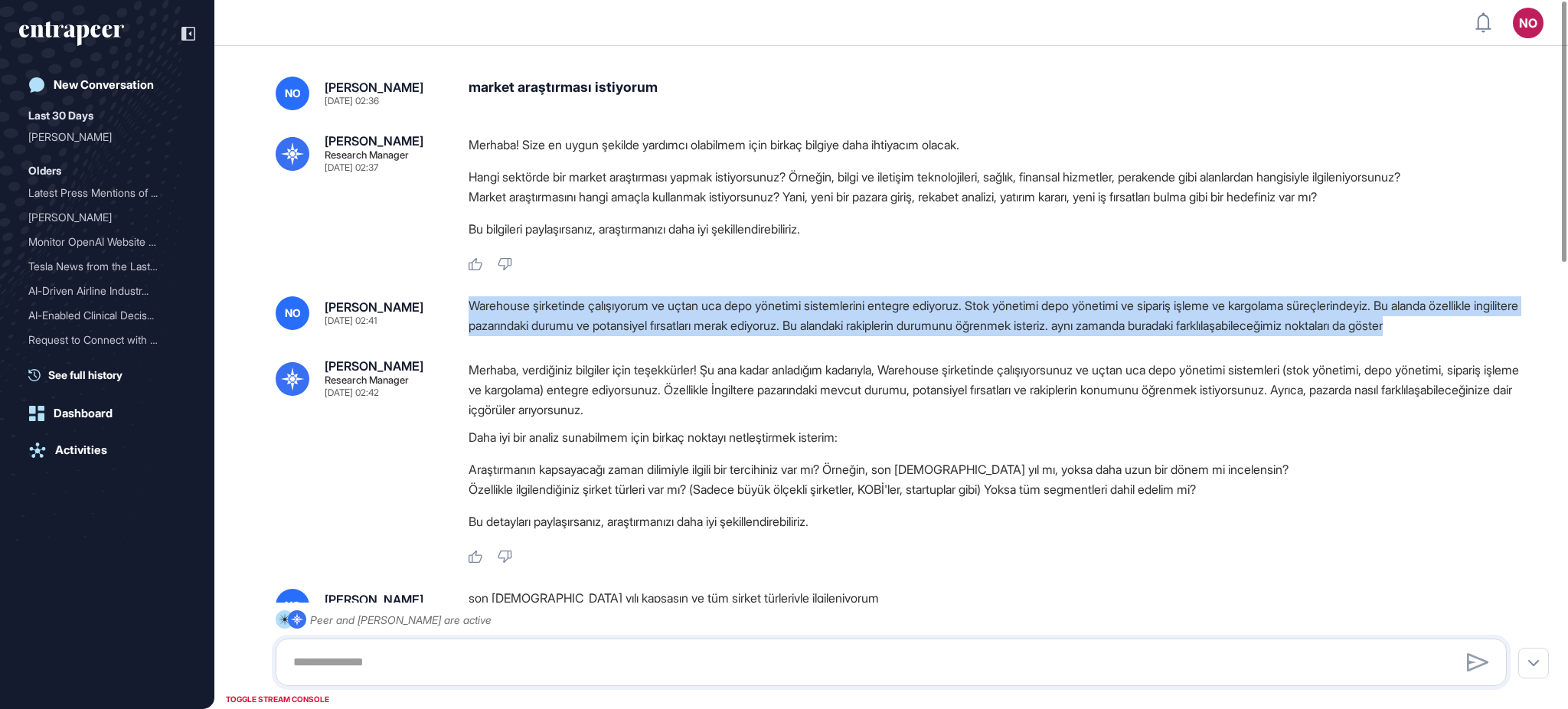
drag, startPoint x: 495, startPoint y: 311, endPoint x: 604, endPoint y: 346, distance: 114.5
click at [604, 335] on div "Warehouse şirketinde çalışıyorum ve uçtan uca depo yönetimi sistemlerini entegr…" at bounding box center [993, 316] width 1051 height 39
copy div "Warehouse şirketinde çalışıyorum ve uçtan uca depo yönetimi sistemlerini entegr…"
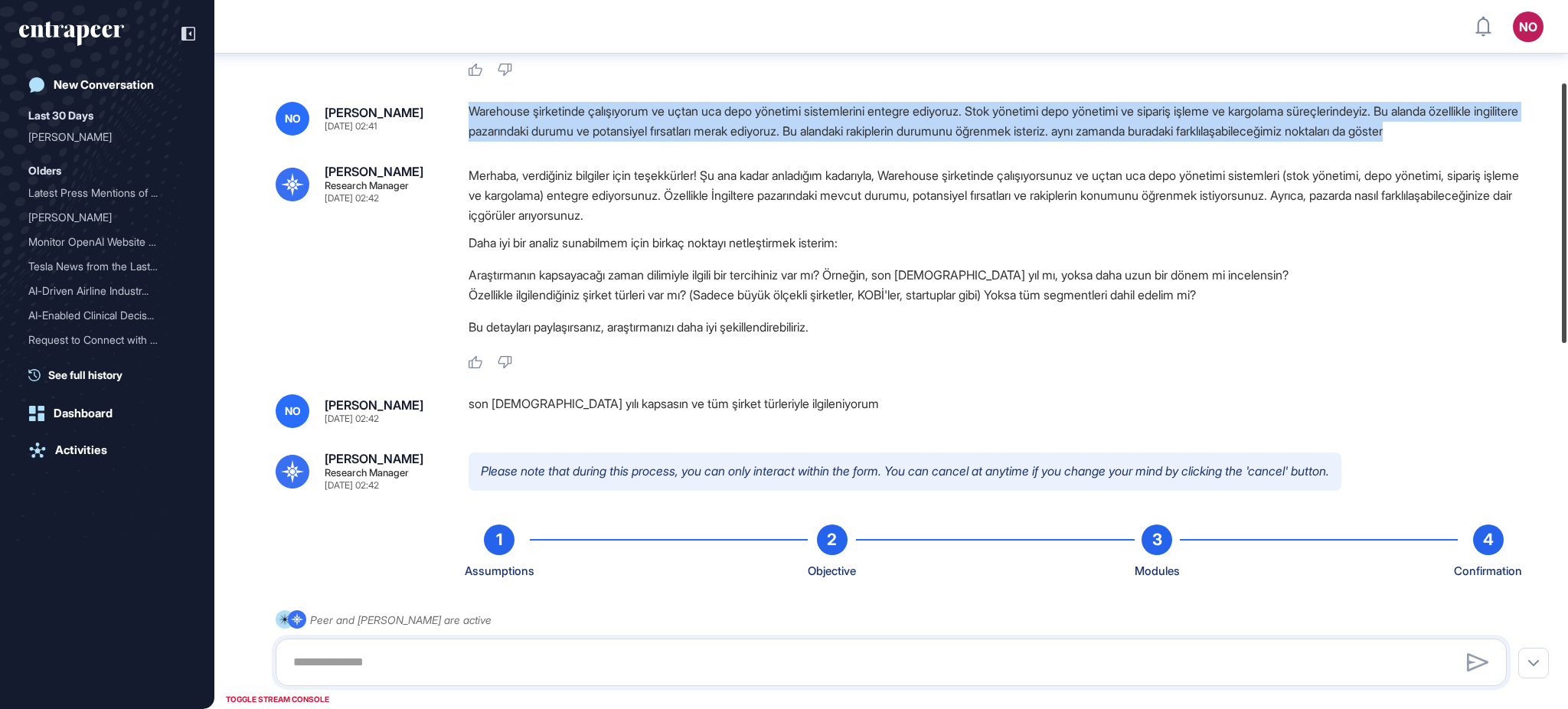
scroll to position [224, 0]
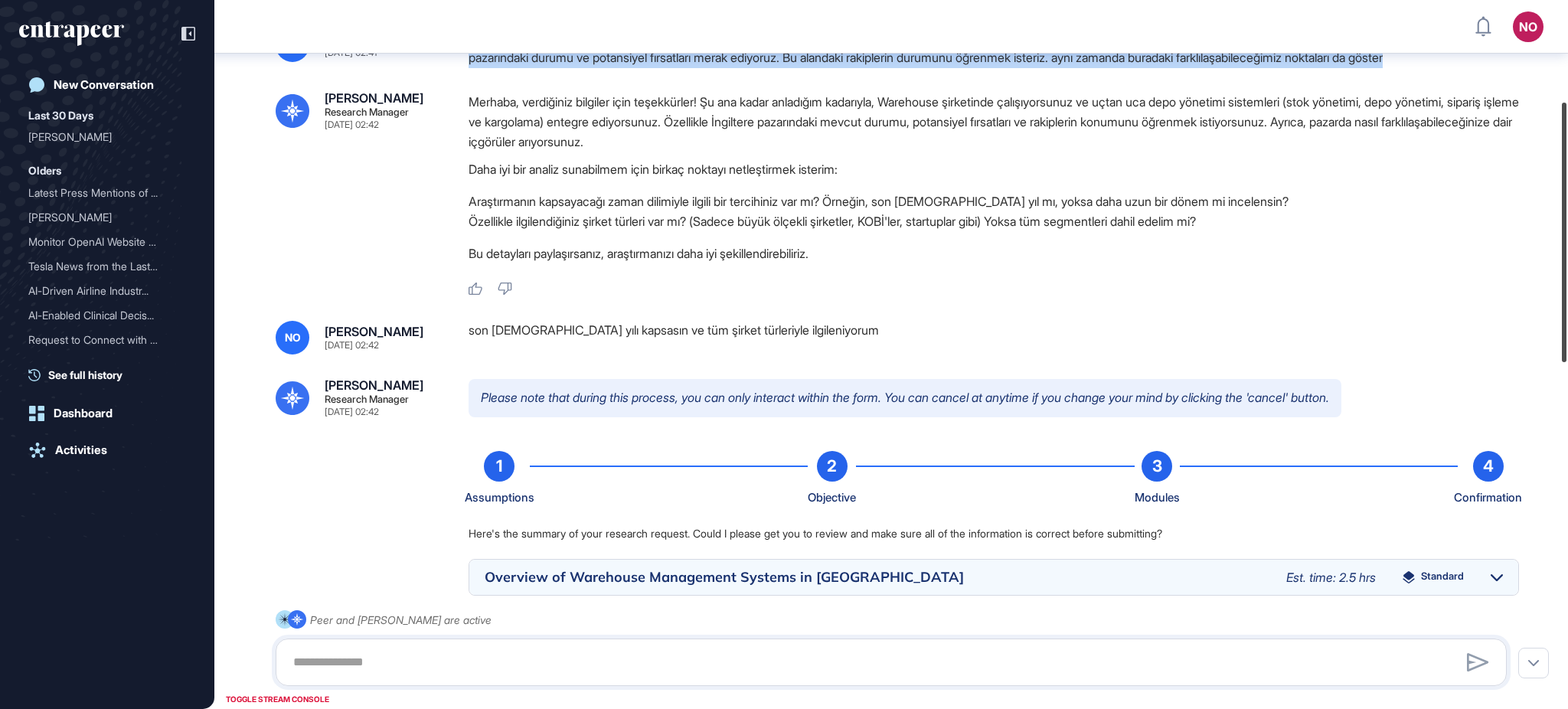
drag, startPoint x: 1567, startPoint y: 210, endPoint x: 1451, endPoint y: 325, distance: 163.3
click at [1567, 313] on div at bounding box center [1564, 233] width 4 height 260
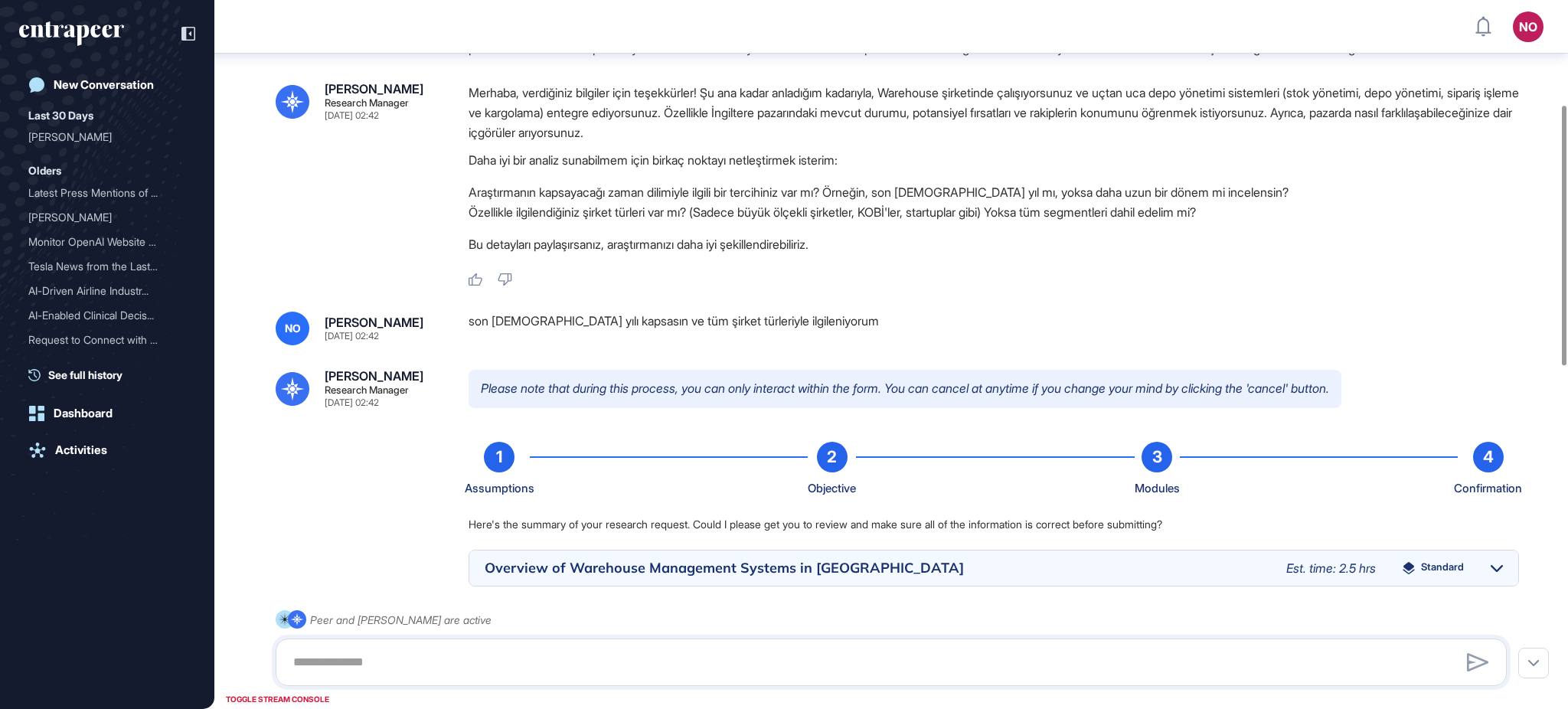
click at [557, 342] on div "son [DEMOGRAPHIC_DATA] yılı kapsasın ve tüm şirket türleriyle ilgileniyorum" at bounding box center [993, 328] width 1051 height 33
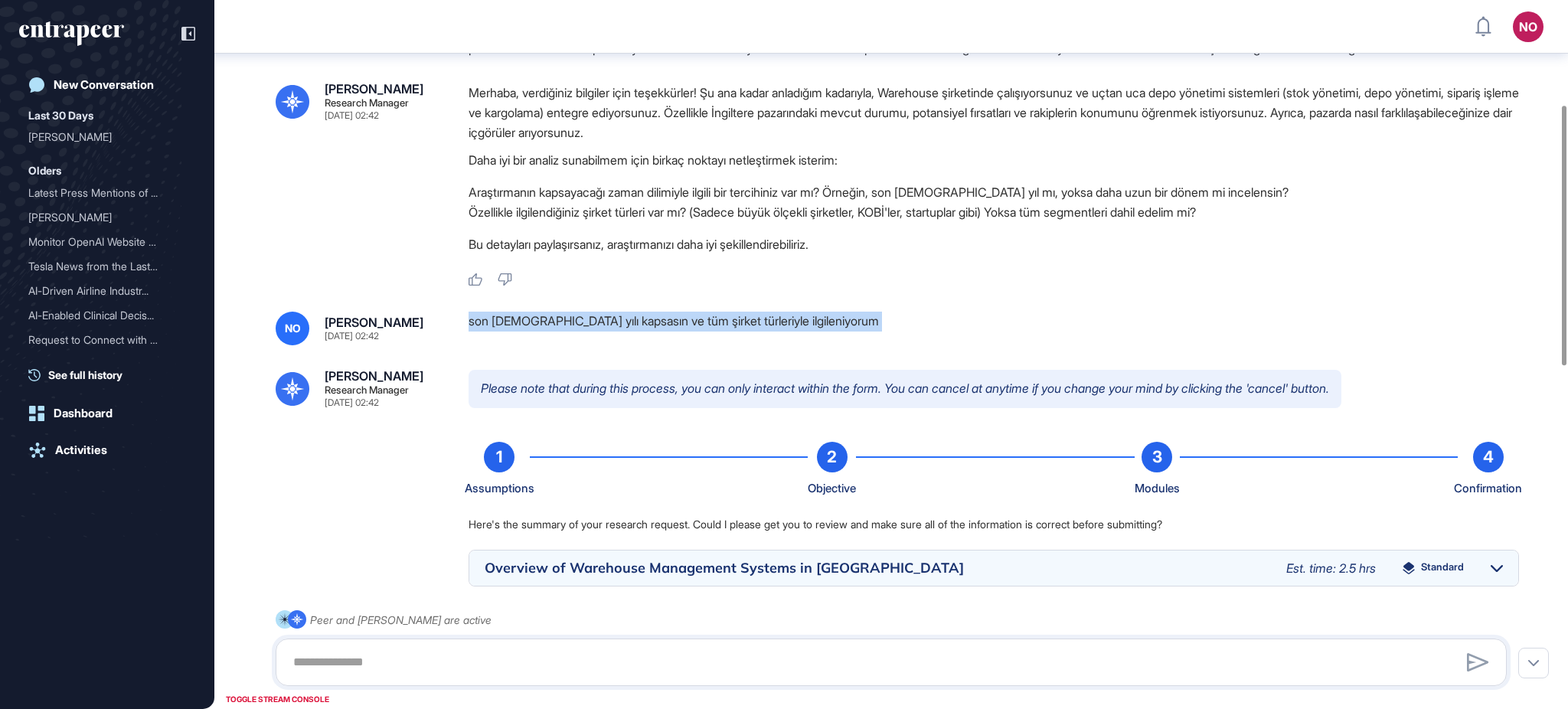
click at [557, 342] on div "son [DEMOGRAPHIC_DATA] yılı kapsasın ve tüm şirket türleriyle ilgileniyorum" at bounding box center [993, 328] width 1051 height 33
copy div "son [DEMOGRAPHIC_DATA] yılı kapsasın ve tüm şirket türleriyle ilgileniyorum"
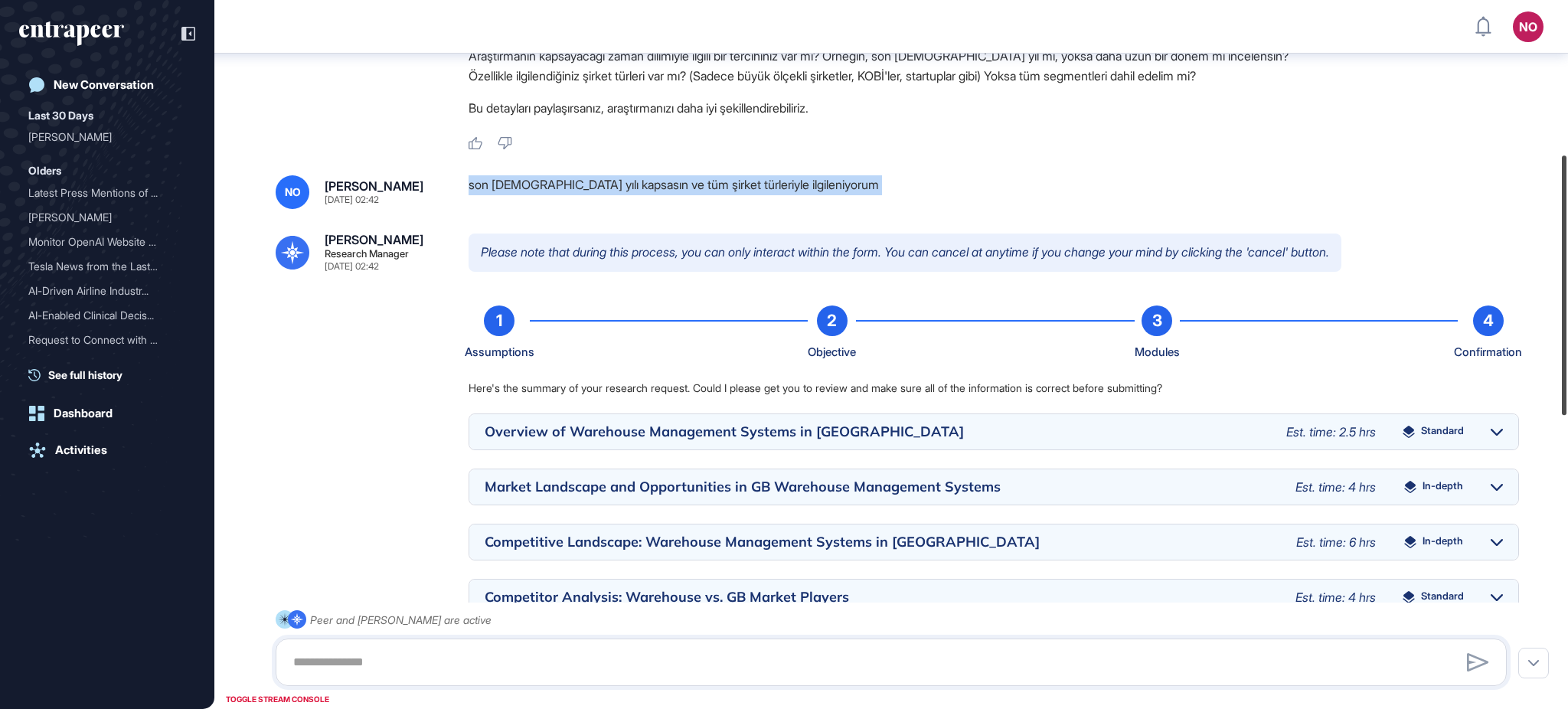
drag, startPoint x: 1567, startPoint y: 292, endPoint x: 1519, endPoint y: 373, distance: 94.2
click at [1567, 343] on div at bounding box center [1564, 286] width 4 height 260
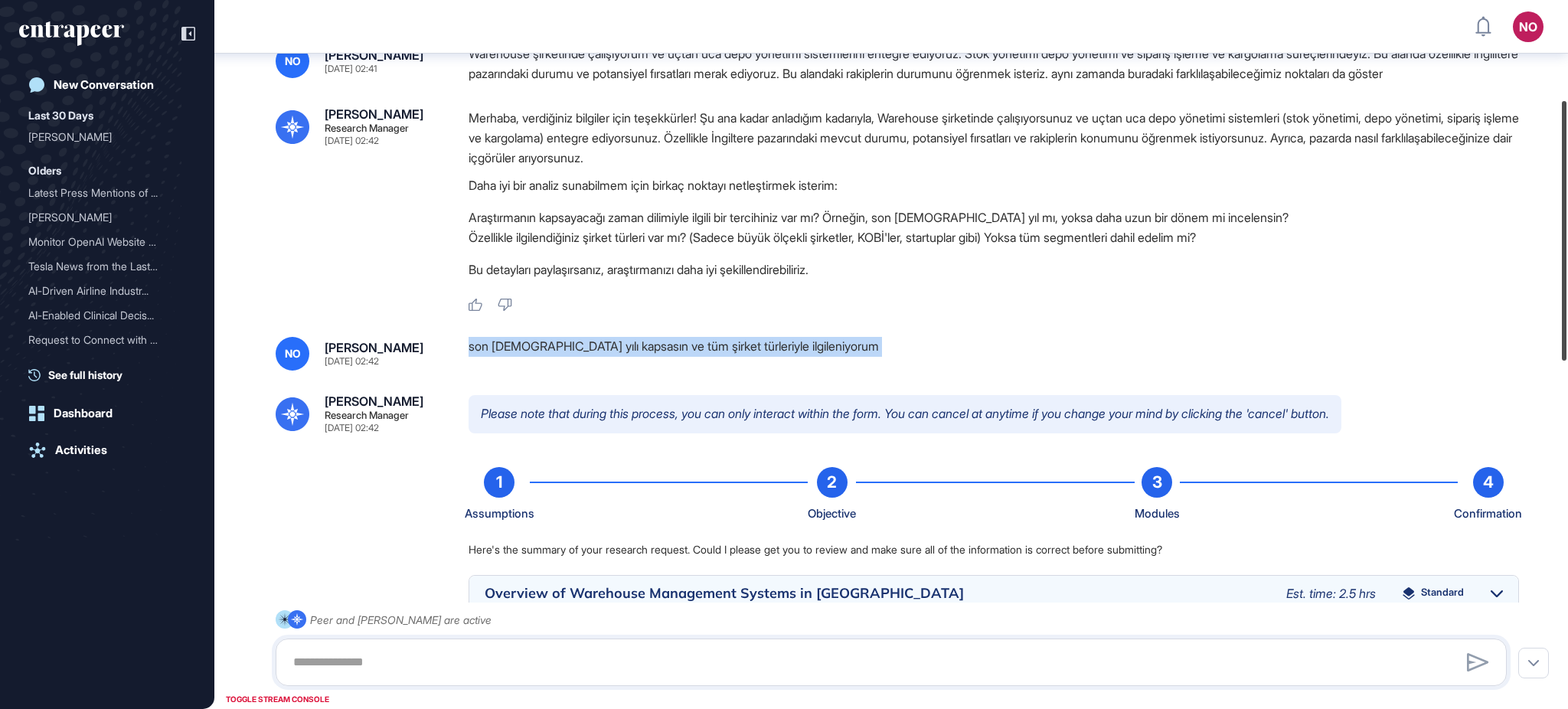
scroll to position [239, 0]
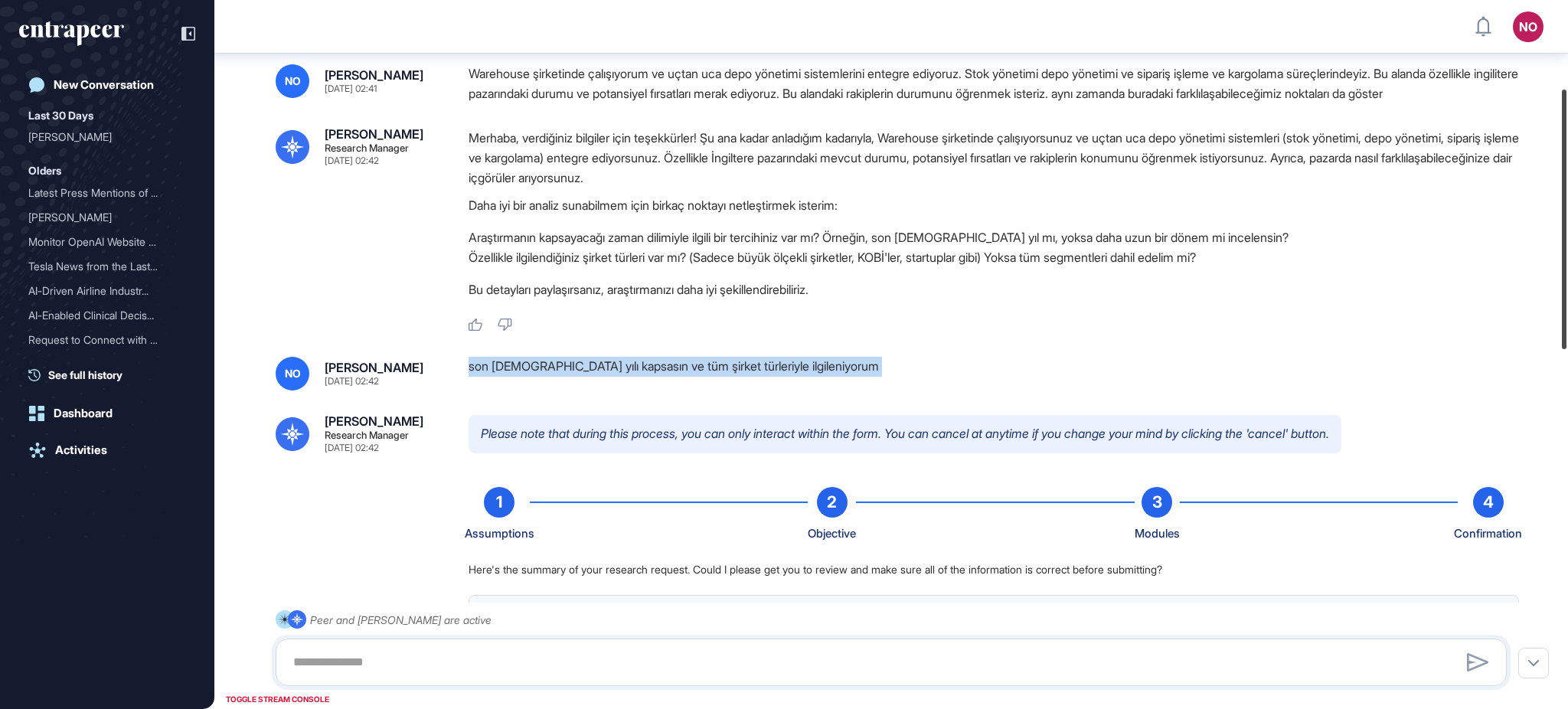
drag, startPoint x: 1567, startPoint y: 366, endPoint x: 1567, endPoint y: 305, distance: 61.0
click at [1567, 305] on div at bounding box center [1564, 220] width 4 height 260
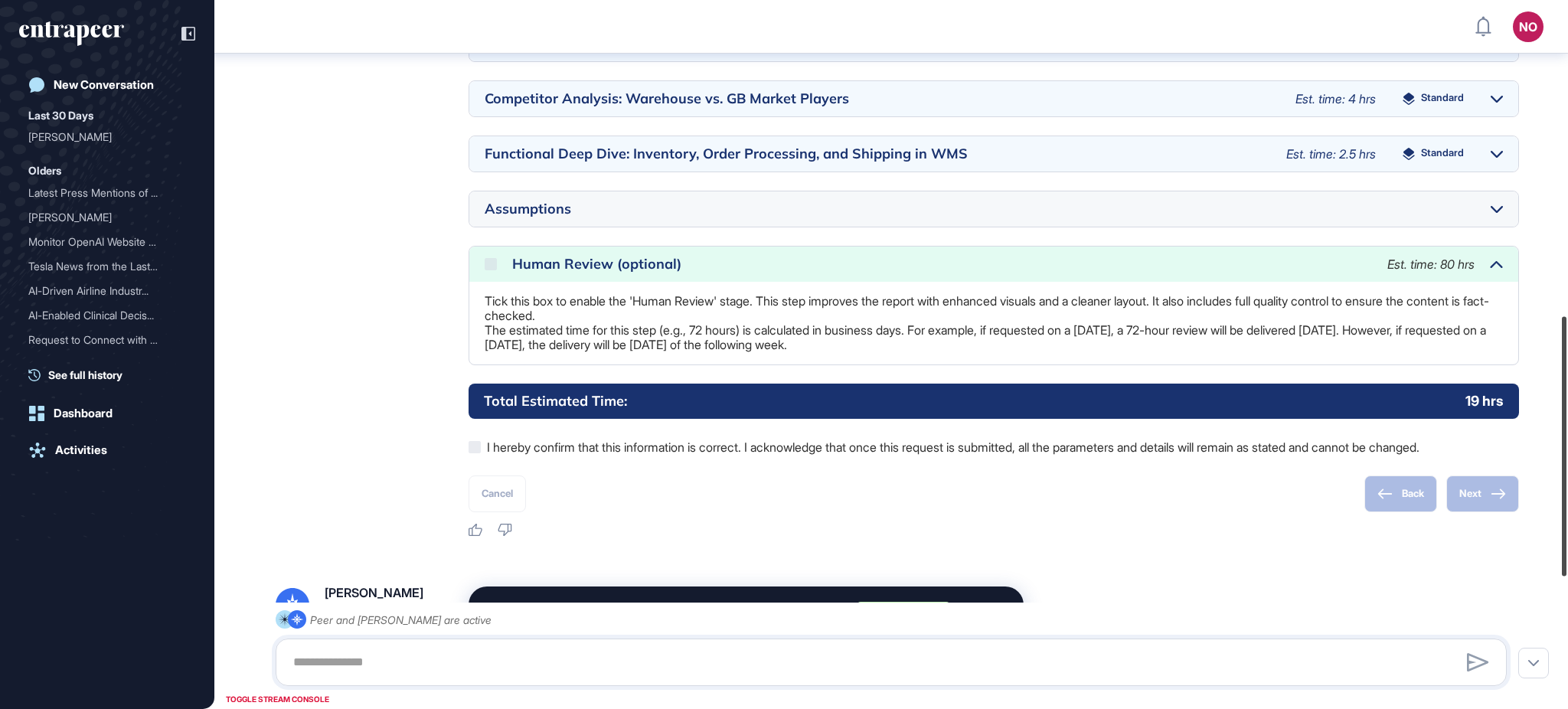
scroll to position [960, 0]
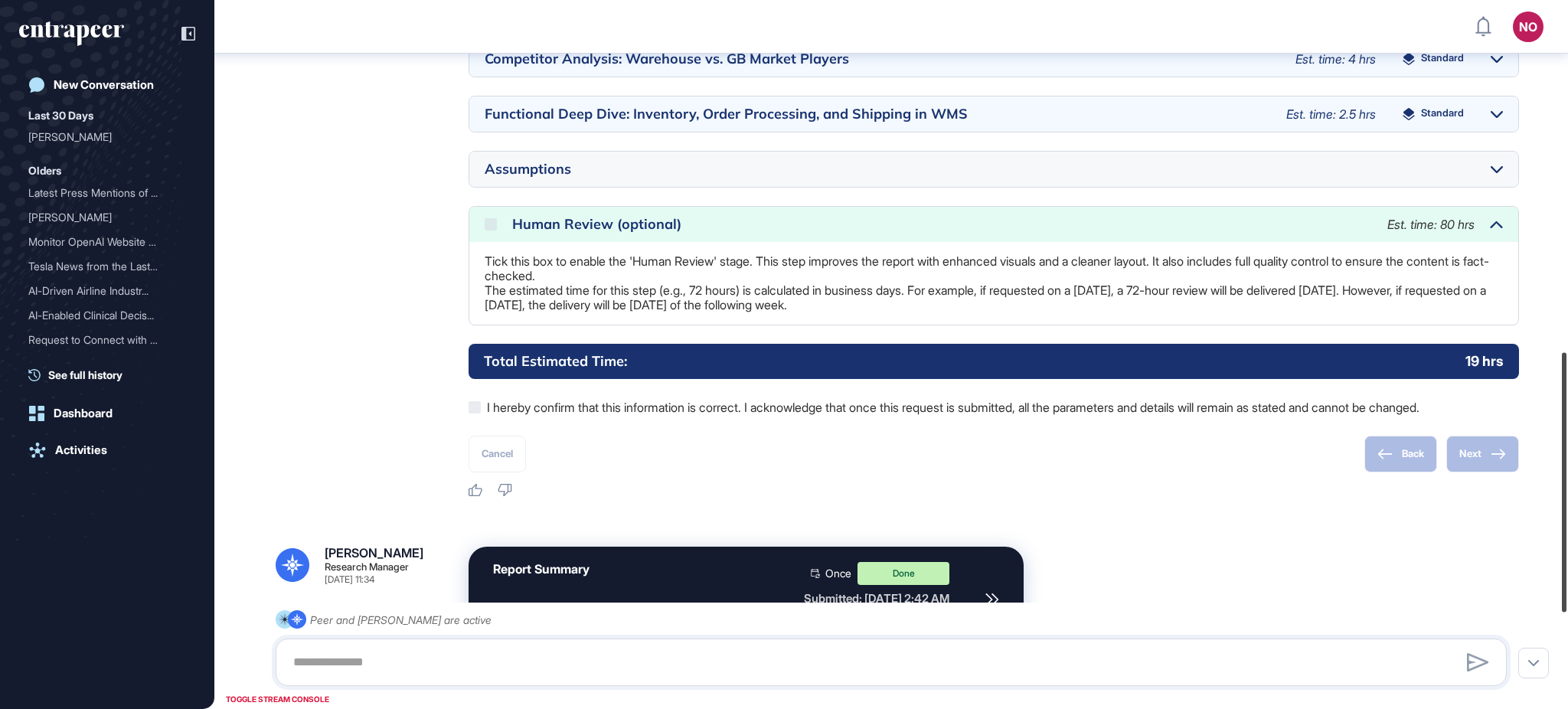
drag, startPoint x: 1567, startPoint y: 414, endPoint x: 1567, endPoint y: 450, distance: 36.0
click at [1567, 450] on div at bounding box center [1564, 482] width 4 height 260
click at [1500, 173] on icon at bounding box center [1497, 169] width 12 height 7
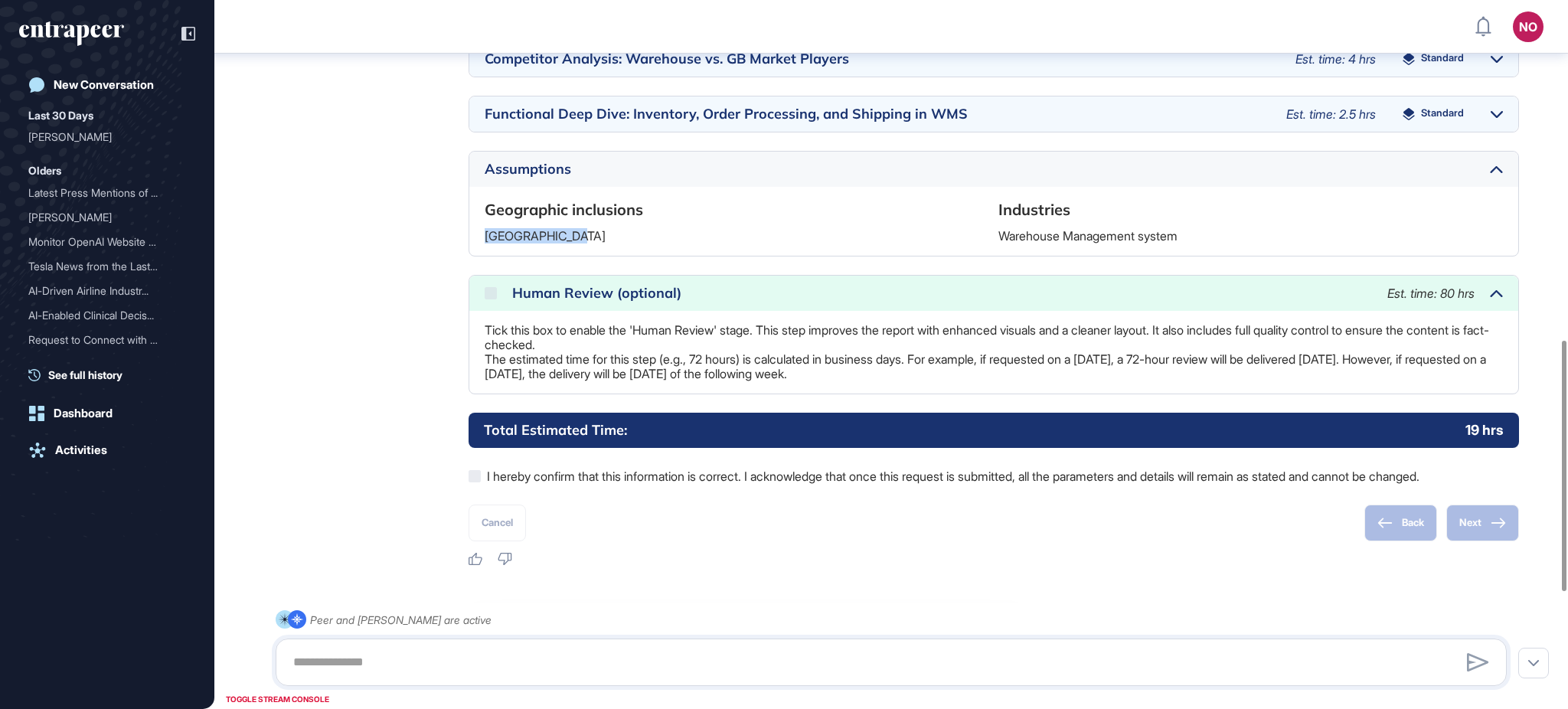
drag, startPoint x: 572, startPoint y: 262, endPoint x: 472, endPoint y: 267, distance: 100.1
click at [472, 256] on div "Geographic inclusions United Kingdom Industries Warehouse Management system" at bounding box center [993, 222] width 1049 height 69
copy p "United Kingdom"
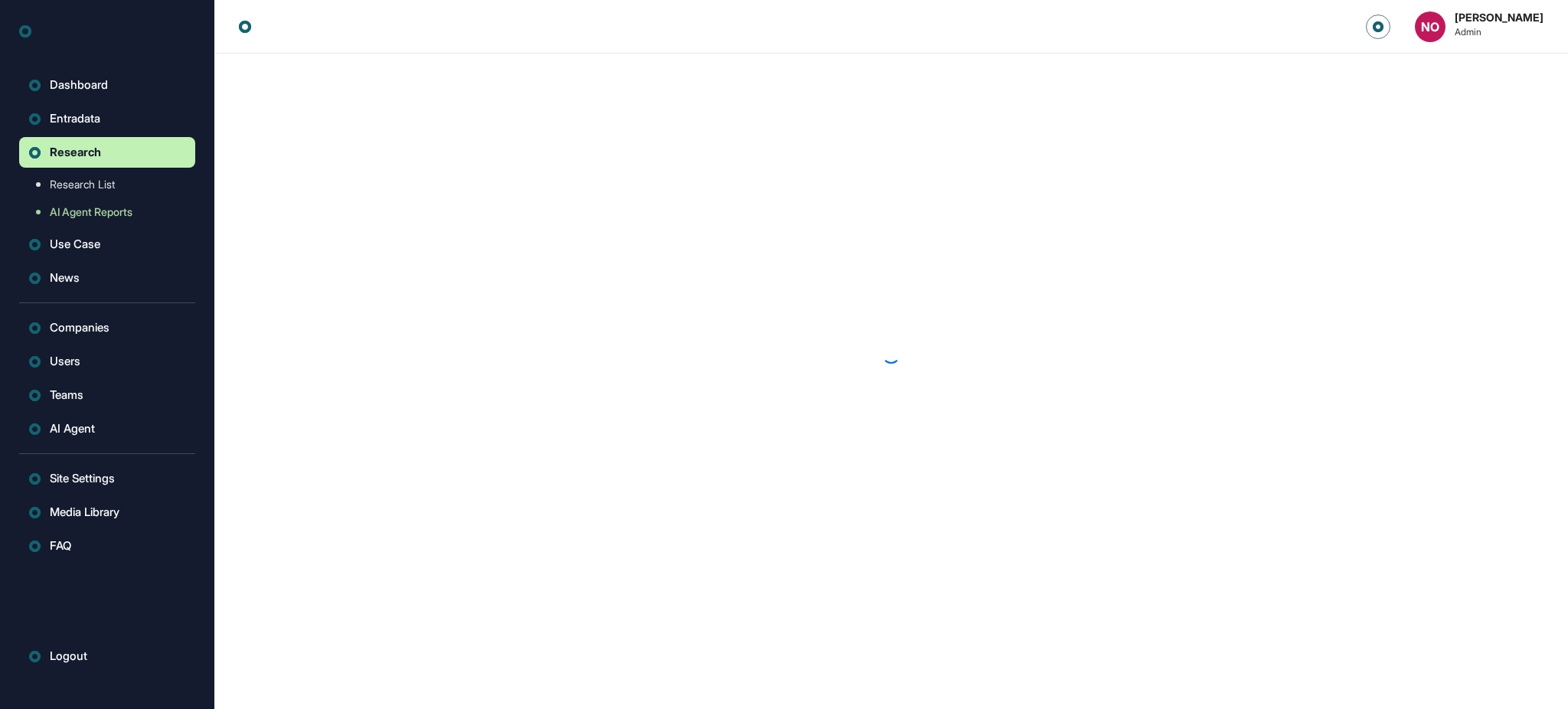
scroll to position [1, 1]
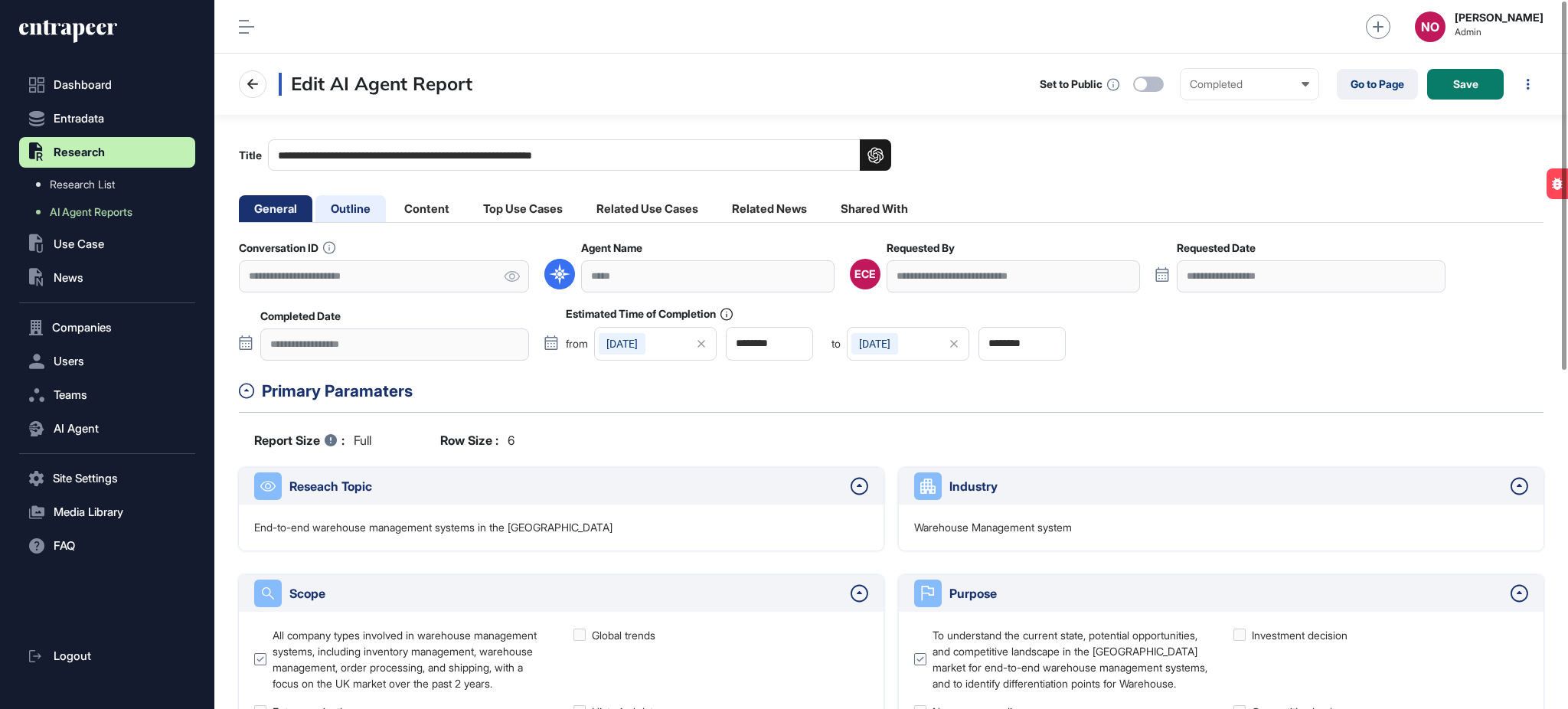
click at [363, 210] on li "Outline" at bounding box center [351, 208] width 70 height 27
click at [362, 216] on li "Outline" at bounding box center [351, 208] width 70 height 27
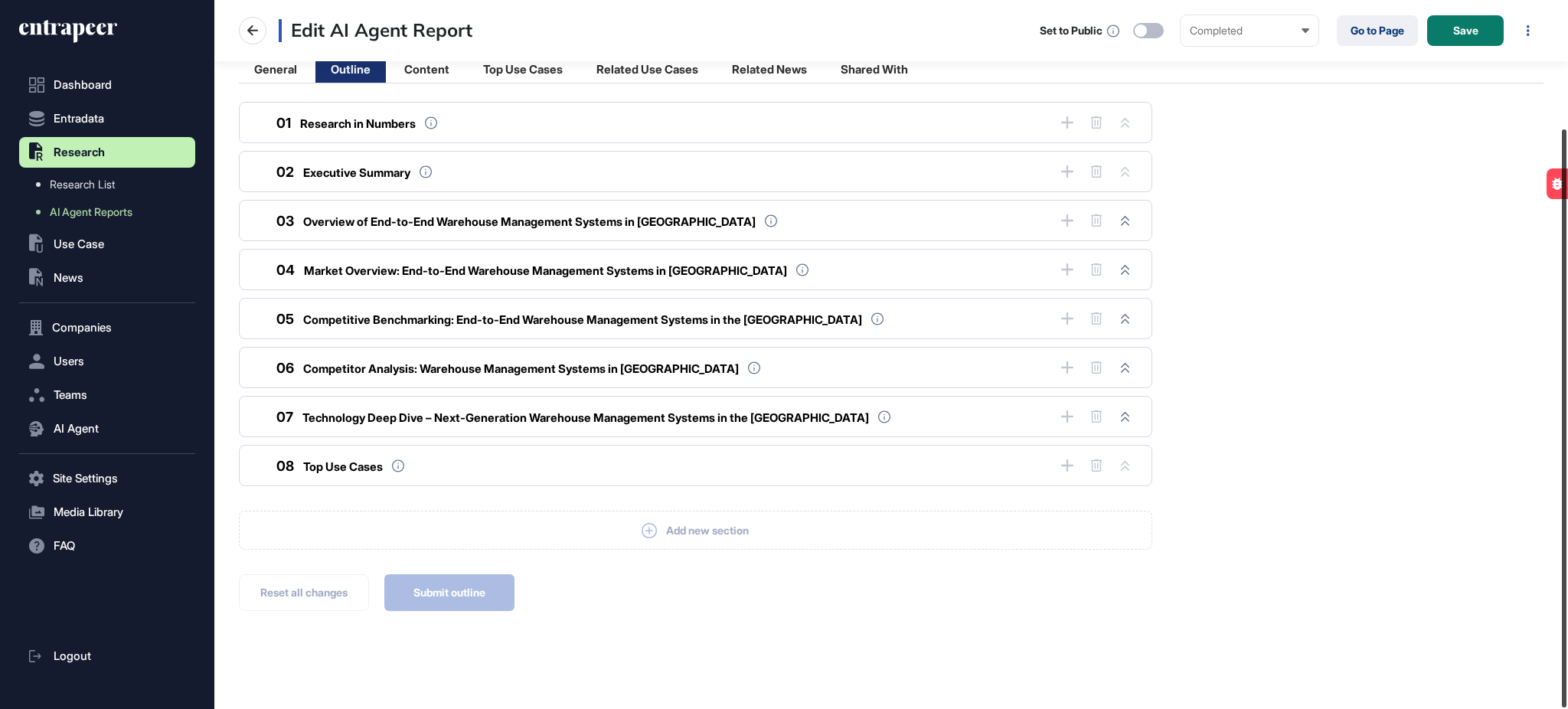
scroll to position [157, 0]
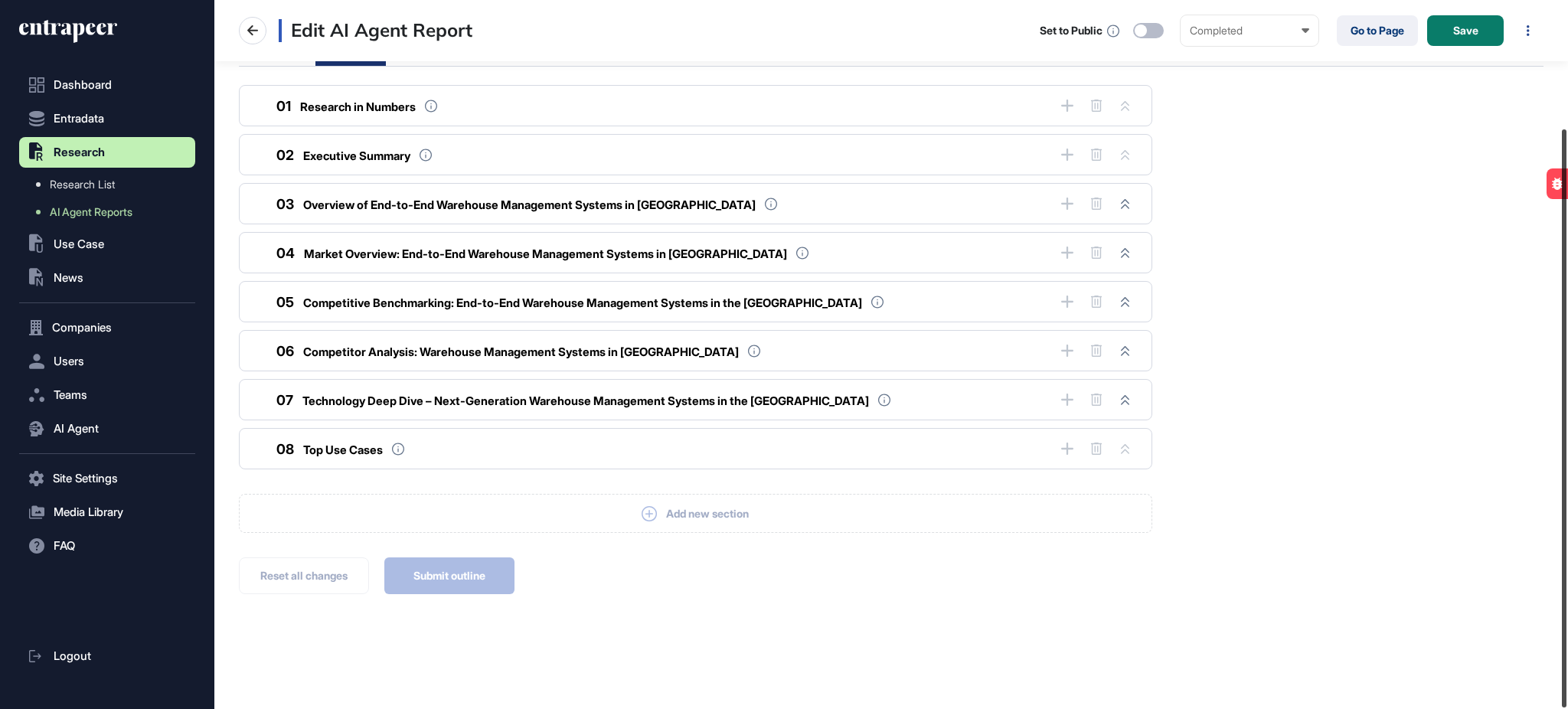
drag, startPoint x: 1567, startPoint y: 143, endPoint x: 1548, endPoint y: 287, distance: 145.2
click at [1548, 287] on div "**********" at bounding box center [892, 354] width 1354 height 709
